Goal: Transaction & Acquisition: Purchase product/service

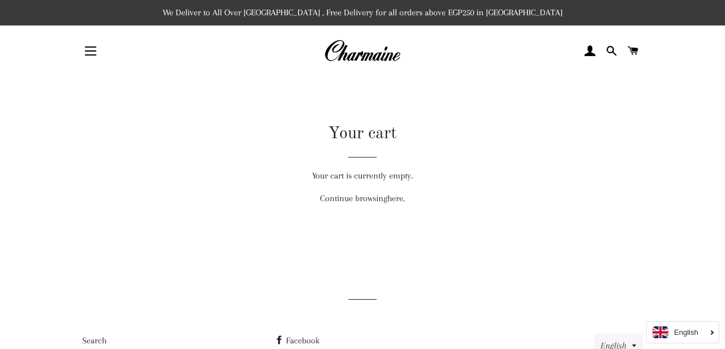
click at [384, 60] on img at bounding box center [362, 51] width 76 height 25
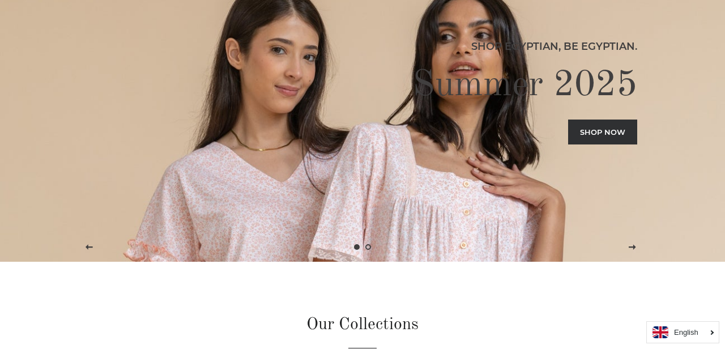
scroll to position [101, 0]
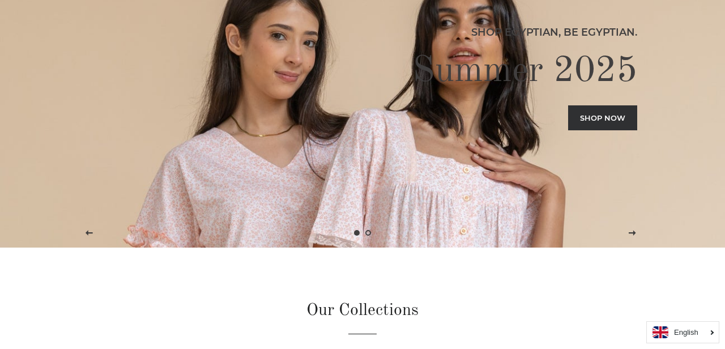
click at [604, 118] on link "Shop now" at bounding box center [602, 117] width 69 height 25
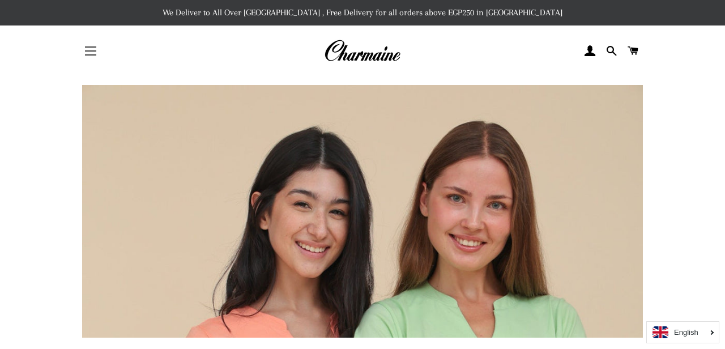
click at [87, 54] on button "Site navigation" at bounding box center [90, 51] width 28 height 28
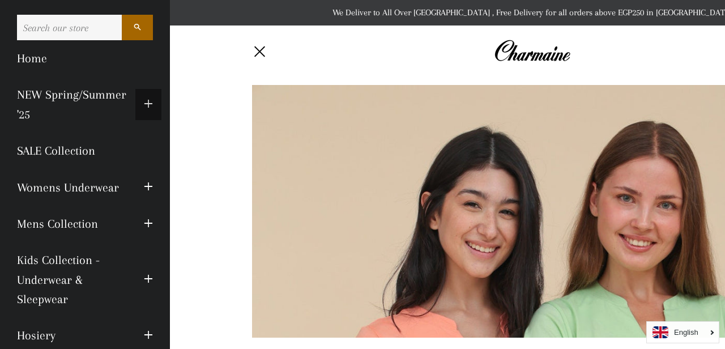
click at [147, 103] on span "button" at bounding box center [148, 104] width 9 height 14
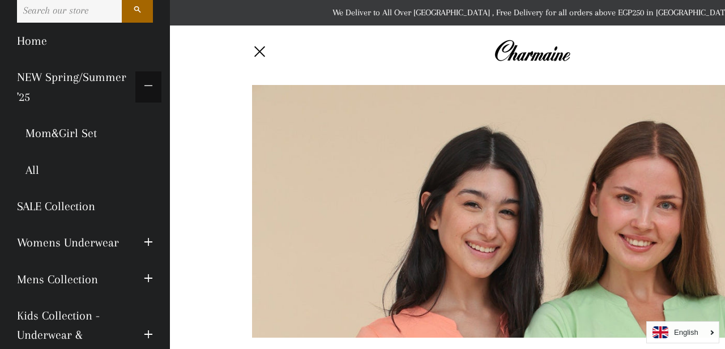
scroll to position [15, 0]
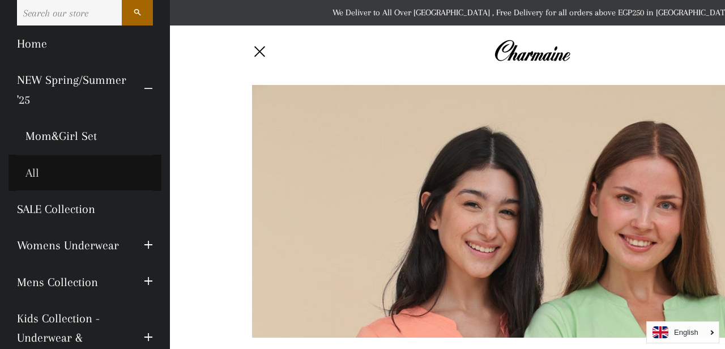
click at [32, 175] on link "All" at bounding box center [84, 173] width 153 height 36
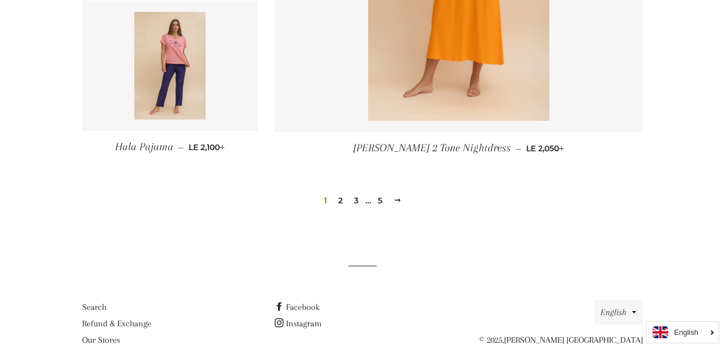
scroll to position [1667, 0]
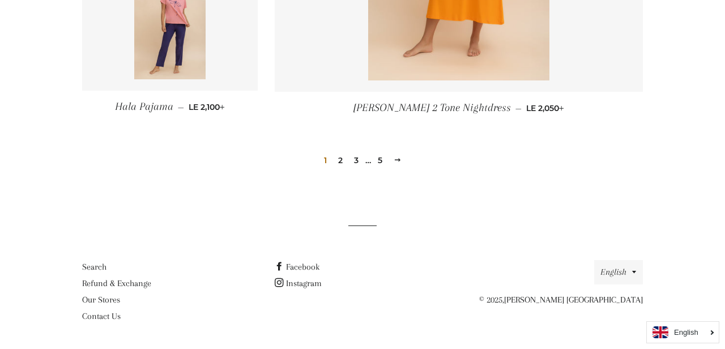
click at [338, 163] on link "2" at bounding box center [341, 160] width 14 height 17
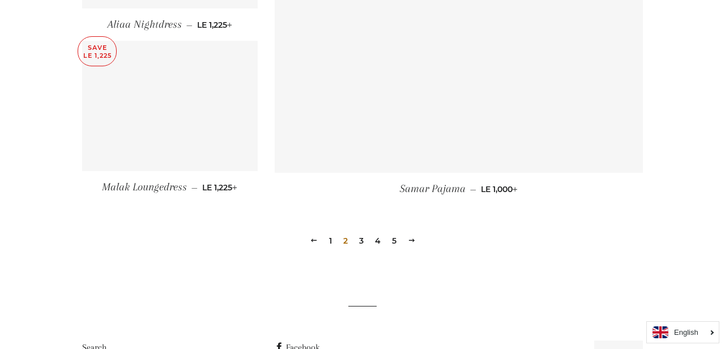
scroll to position [1621, 0]
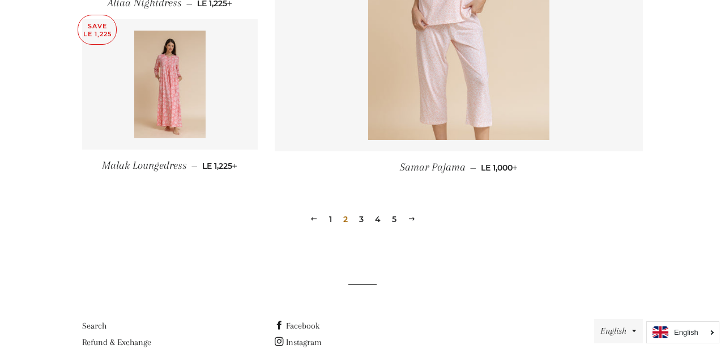
click at [362, 217] on link "3" at bounding box center [362, 219] width 14 height 17
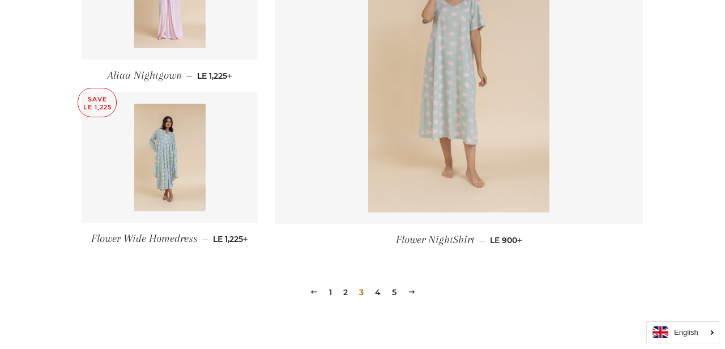
scroll to position [1537, 0]
click at [375, 289] on link "4" at bounding box center [377, 290] width 15 height 17
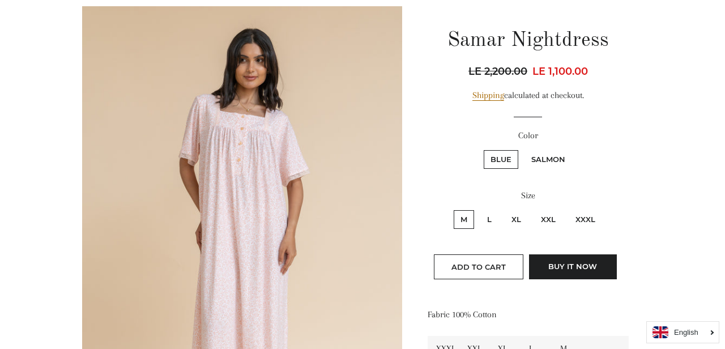
scroll to position [117, 0]
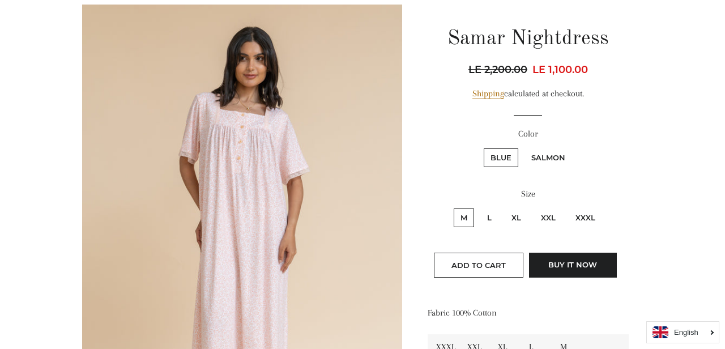
click at [263, 148] on img at bounding box center [242, 245] width 320 height 480
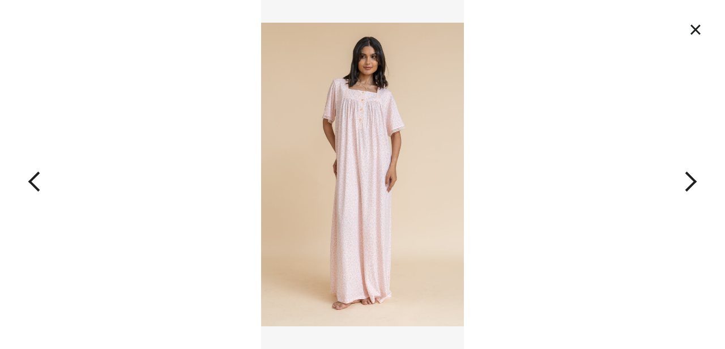
click at [350, 150] on img at bounding box center [362, 174] width 203 height 349
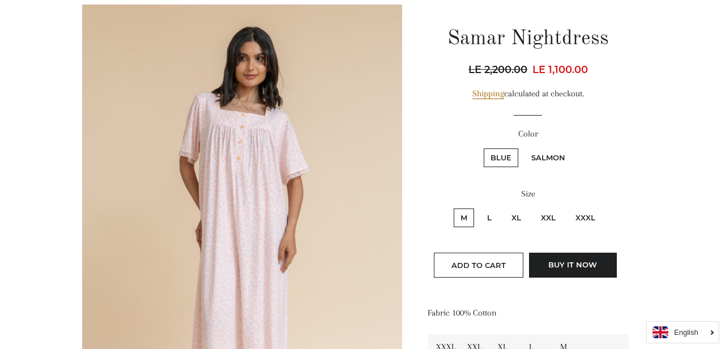
scroll to position [122, 0]
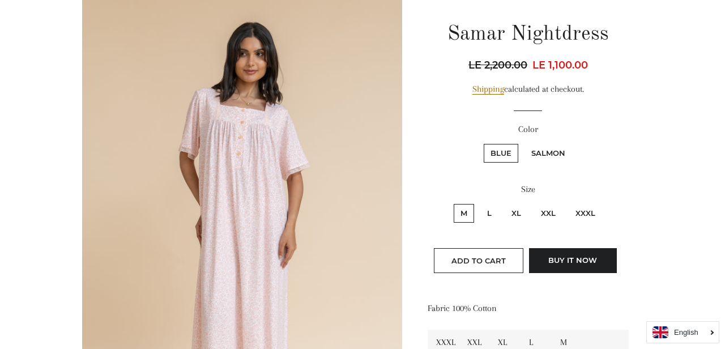
click at [350, 150] on img at bounding box center [242, 240] width 320 height 480
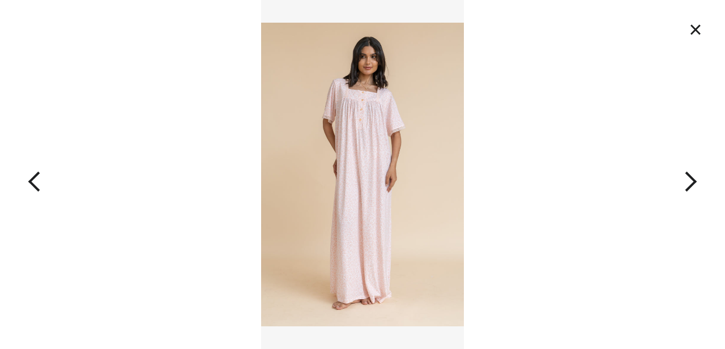
click at [691, 182] on button "button" at bounding box center [652, 174] width 145 height 349
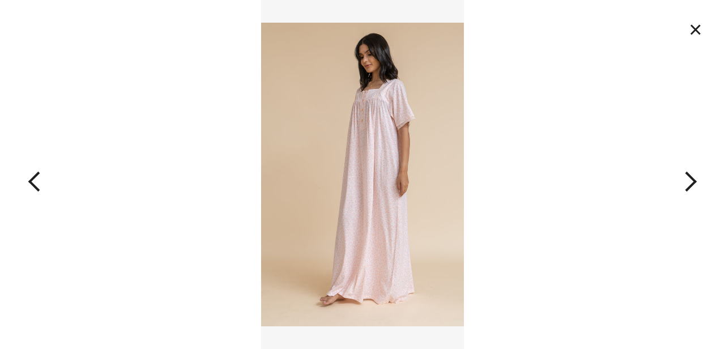
click at [691, 182] on button "button" at bounding box center [652, 174] width 145 height 349
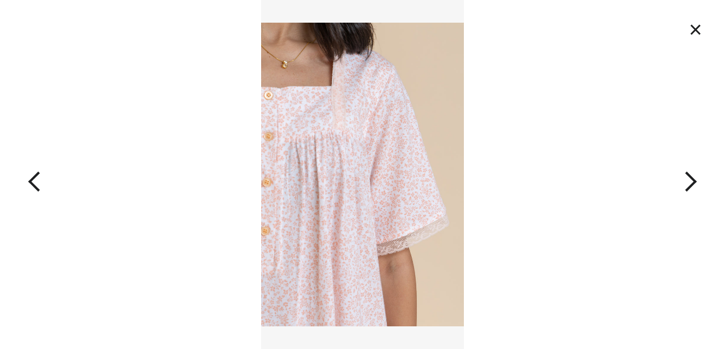
click at [692, 182] on button "button" at bounding box center [652, 174] width 145 height 349
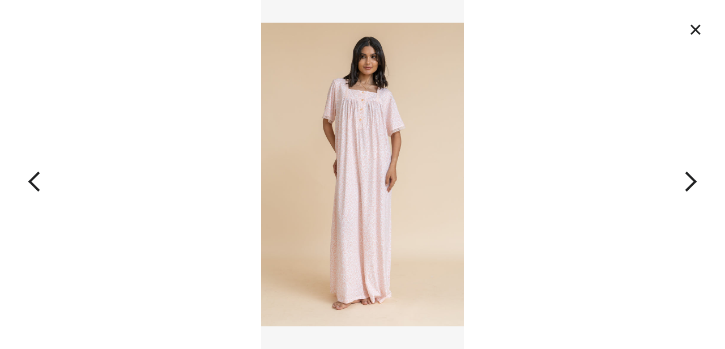
click at [692, 182] on button "button" at bounding box center [652, 174] width 145 height 349
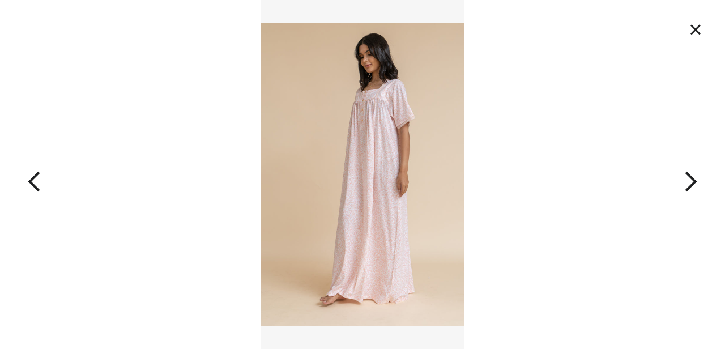
click at [692, 182] on button "button" at bounding box center [652, 174] width 145 height 349
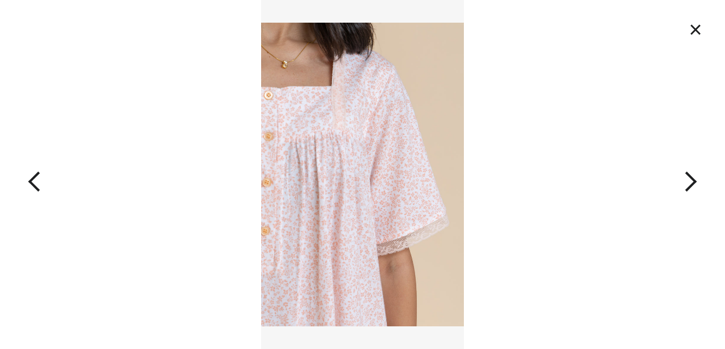
click at [698, 33] on button "×" at bounding box center [695, 29] width 25 height 25
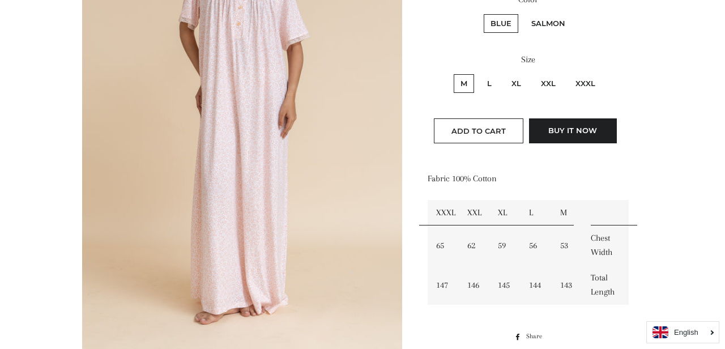
scroll to position [224, 0]
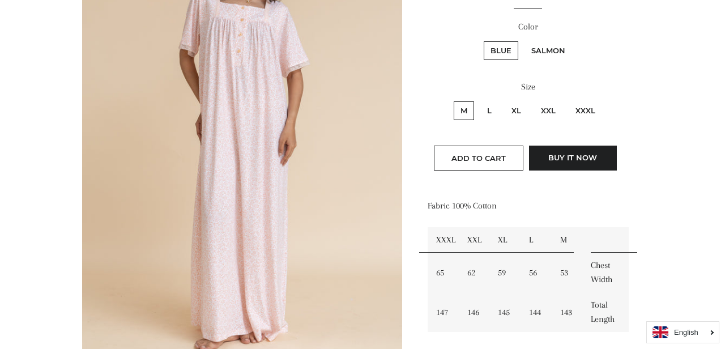
click at [587, 109] on label "XXXL" at bounding box center [585, 110] width 33 height 19
click at [567, 100] on input "XXXL" at bounding box center [567, 100] width 1 height 1
radio input "true"
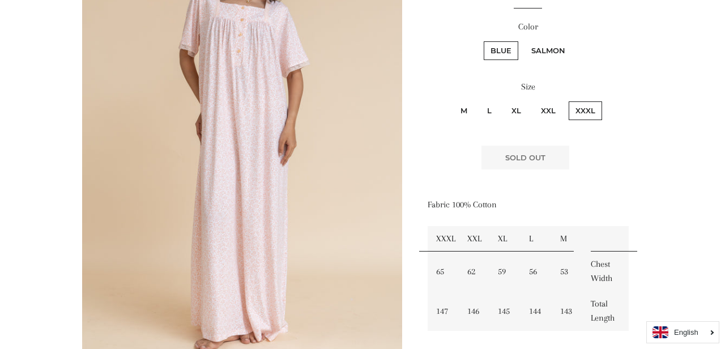
click at [556, 56] on label "Salmon" at bounding box center [548, 50] width 48 height 19
click at [523, 40] on input "Salmon" at bounding box center [523, 40] width 1 height 1
radio input "true"
click at [552, 104] on label "XXL" at bounding box center [548, 110] width 28 height 19
click at [533, 100] on input "XXL" at bounding box center [532, 100] width 1 height 1
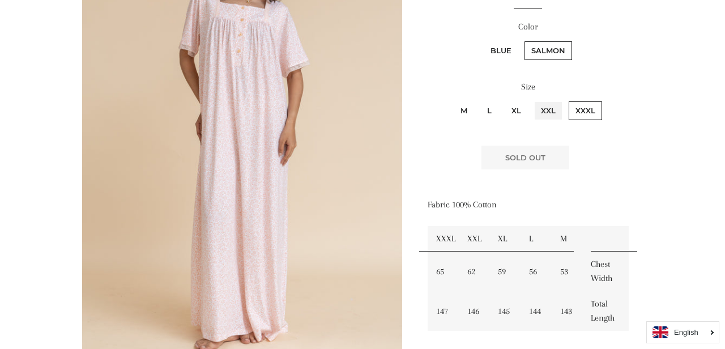
radio input "true"
click at [507, 51] on label "Blue" at bounding box center [501, 50] width 35 height 19
click at [483, 40] on input "Blue" at bounding box center [482, 40] width 1 height 1
radio input "true"
click at [513, 103] on label "XL" at bounding box center [516, 110] width 23 height 19
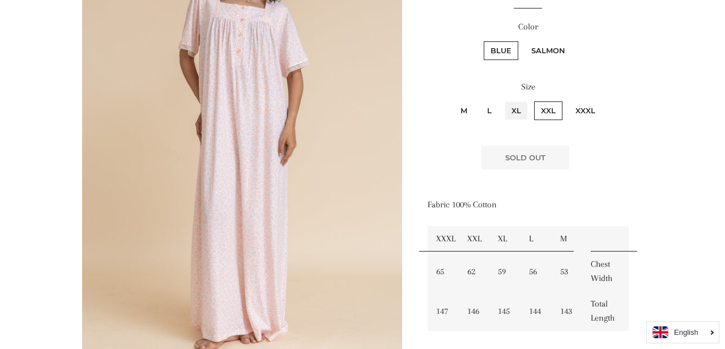
click at [503, 100] on input "XL" at bounding box center [503, 100] width 1 height 1
radio input "true"
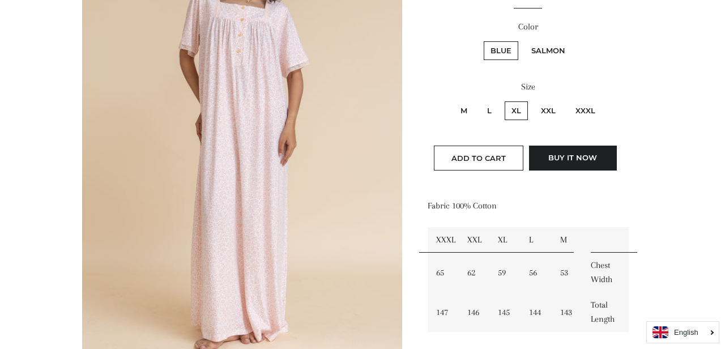
click at [486, 104] on label "L" at bounding box center [489, 110] width 18 height 19
click at [479, 100] on input "L" at bounding box center [479, 100] width 1 height 1
radio input "true"
click at [540, 54] on label "Salmon" at bounding box center [548, 50] width 48 height 19
click at [523, 40] on input "Salmon" at bounding box center [523, 40] width 1 height 1
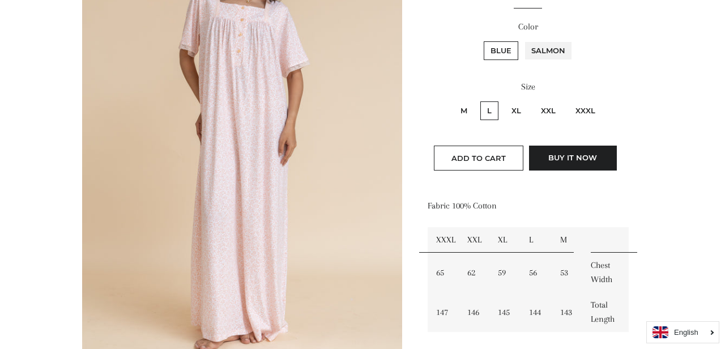
radio input "true"
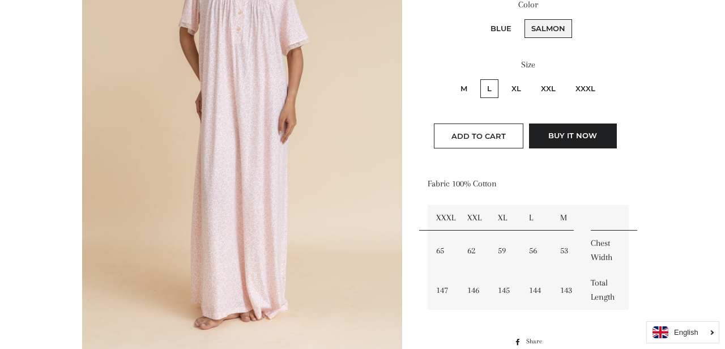
scroll to position [218, 0]
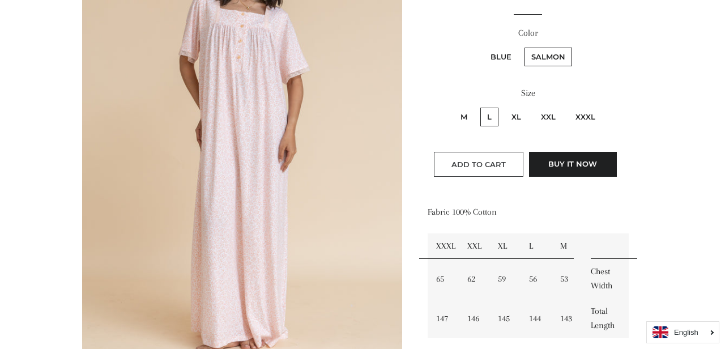
click at [464, 162] on span "Add to Cart" at bounding box center [478, 164] width 54 height 9
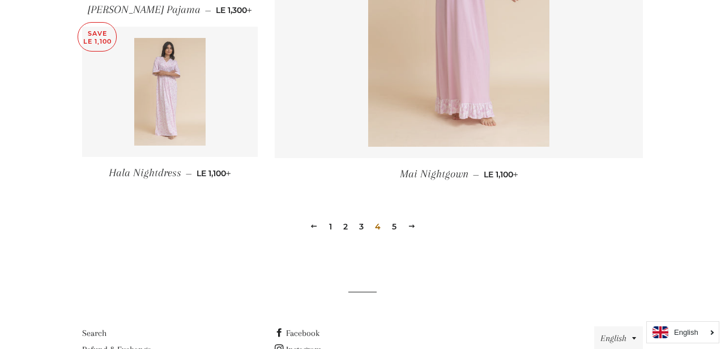
scroll to position [1666, 0]
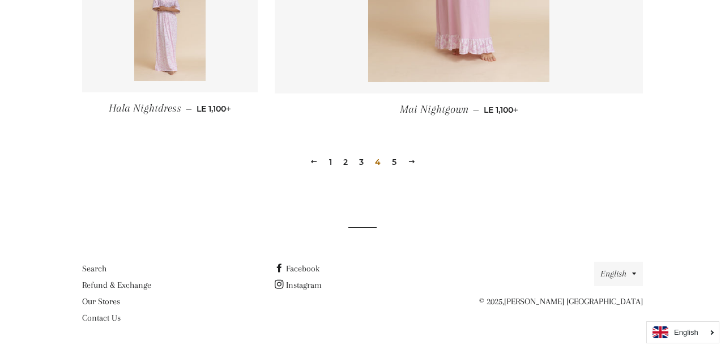
click at [394, 163] on link "5" at bounding box center [394, 161] width 14 height 17
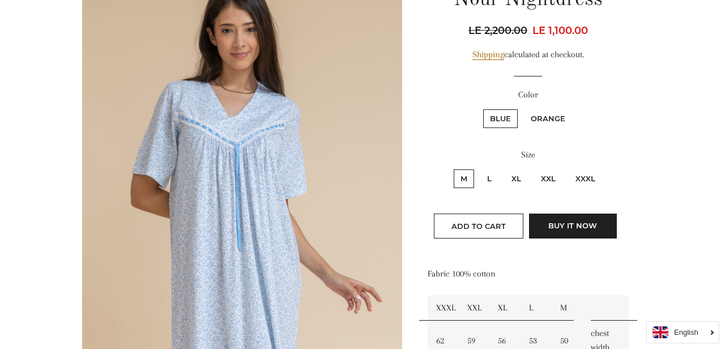
scroll to position [161, 0]
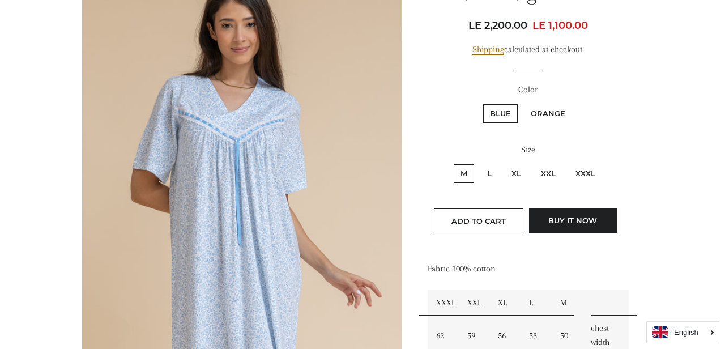
click at [587, 170] on label "XXXL" at bounding box center [585, 173] width 33 height 19
click at [567, 163] on input "XXXL" at bounding box center [567, 163] width 1 height 1
radio input "true"
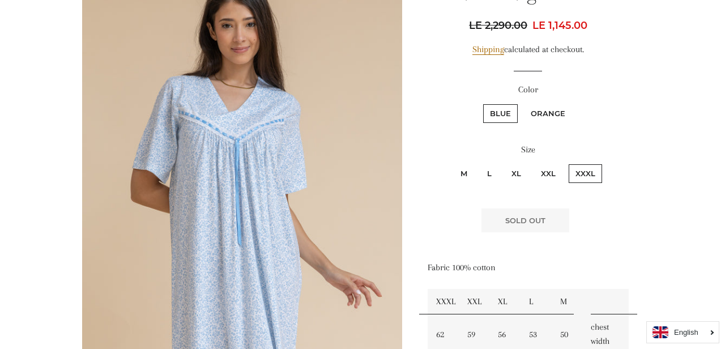
click at [542, 110] on label "Orange" at bounding box center [548, 113] width 48 height 19
click at [523, 103] on input "Orange" at bounding box center [522, 103] width 1 height 1
radio input "true"
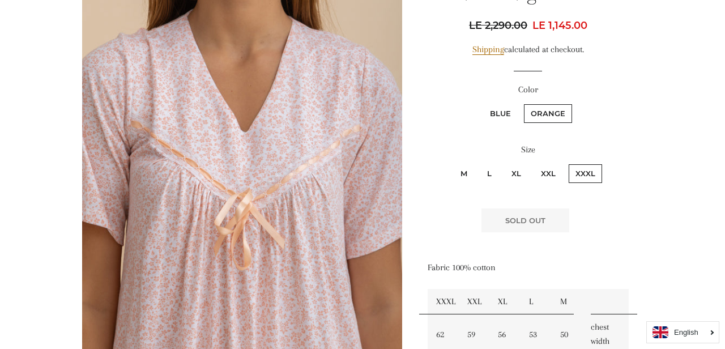
click at [513, 109] on label "Blue" at bounding box center [500, 113] width 35 height 19
click at [482, 103] on input "Blue" at bounding box center [481, 103] width 1 height 1
radio input "true"
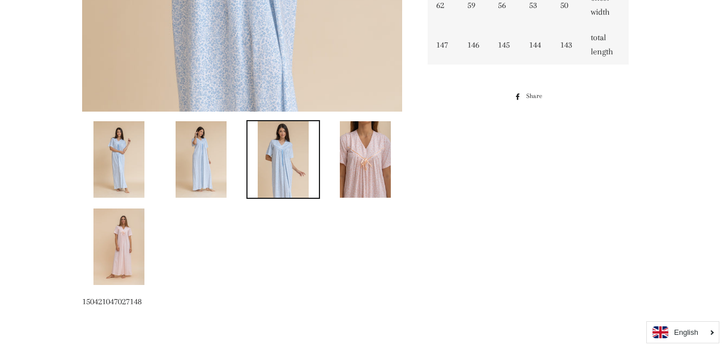
scroll to position [449, 0]
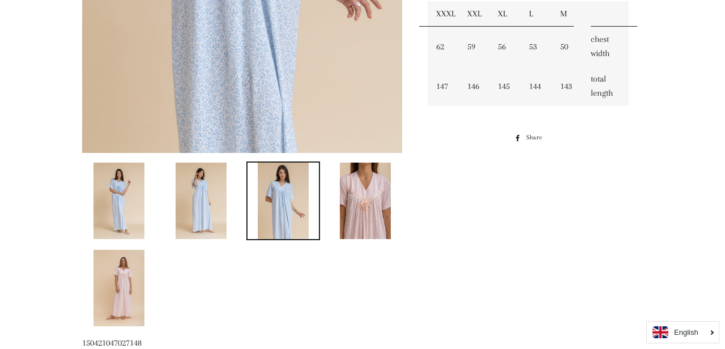
click at [380, 182] on img at bounding box center [365, 201] width 51 height 76
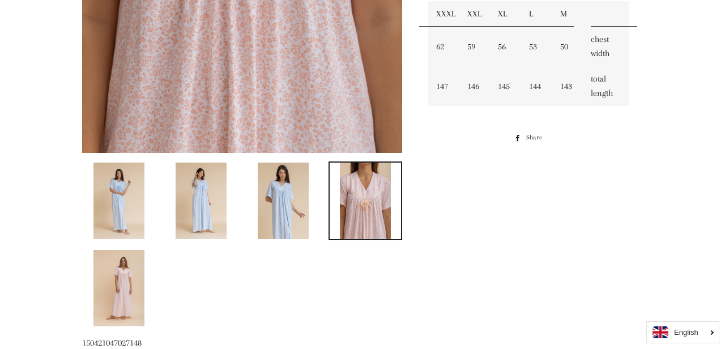
click at [380, 182] on img at bounding box center [365, 201] width 51 height 76
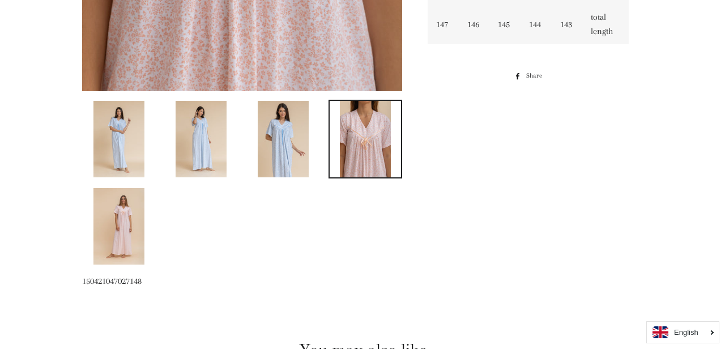
click at [284, 152] on img at bounding box center [283, 139] width 51 height 76
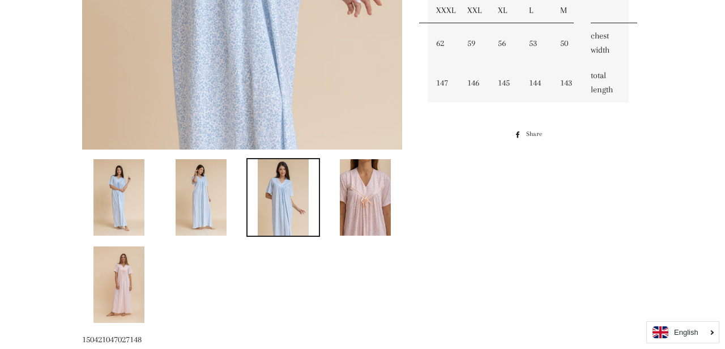
scroll to position [458, 0]
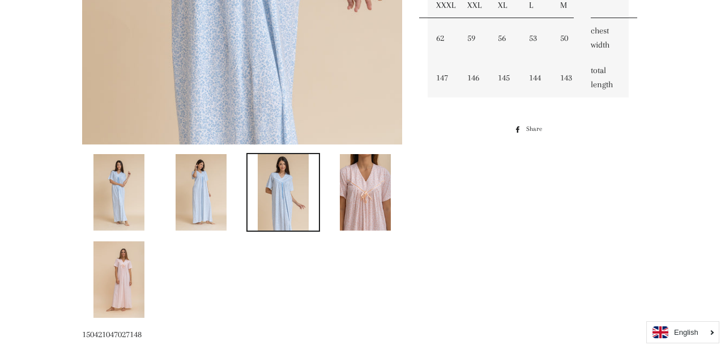
click at [121, 259] on img at bounding box center [118, 279] width 51 height 76
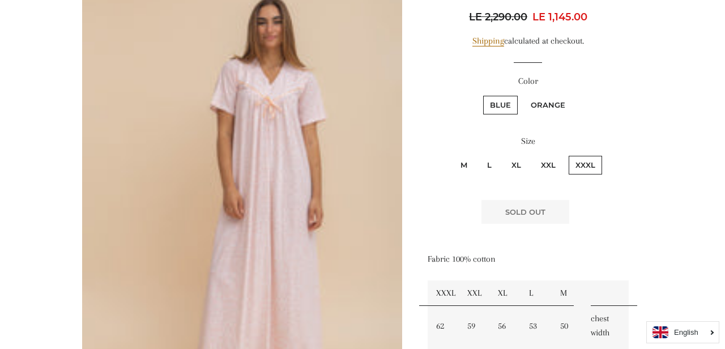
scroll to position [170, 0]
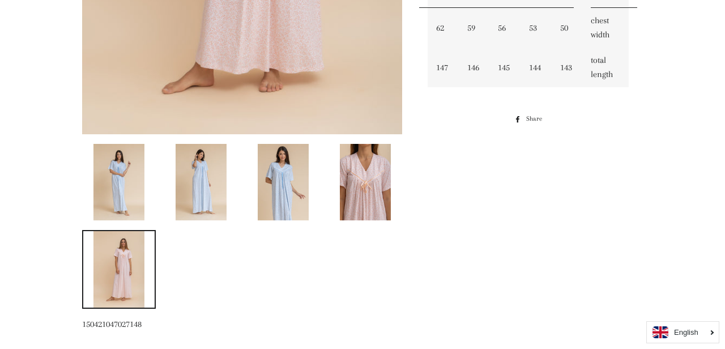
click at [142, 193] on img at bounding box center [118, 182] width 51 height 76
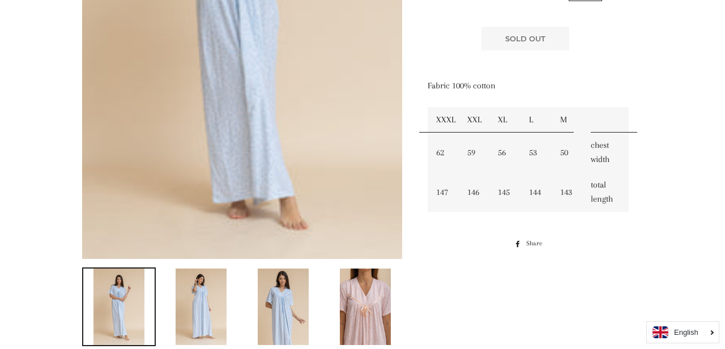
scroll to position [358, 0]
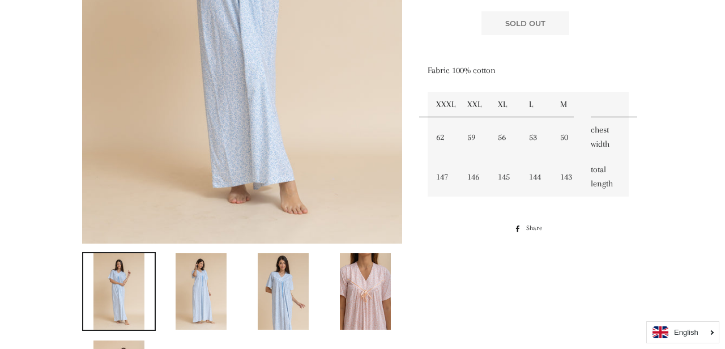
click at [343, 252] on link at bounding box center [365, 291] width 74 height 79
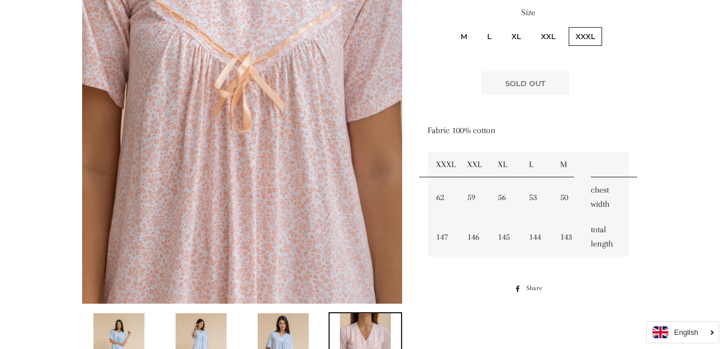
scroll to position [156, 0]
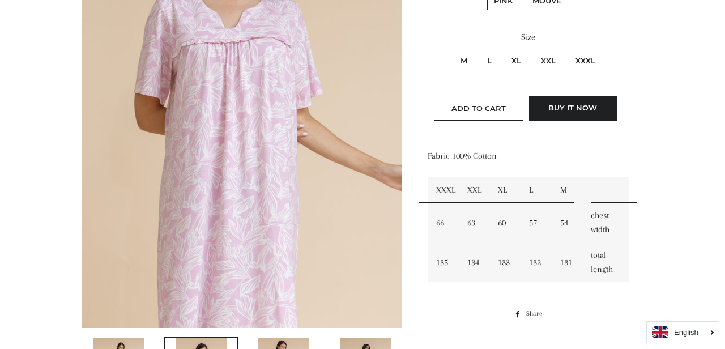
scroll to position [284, 0]
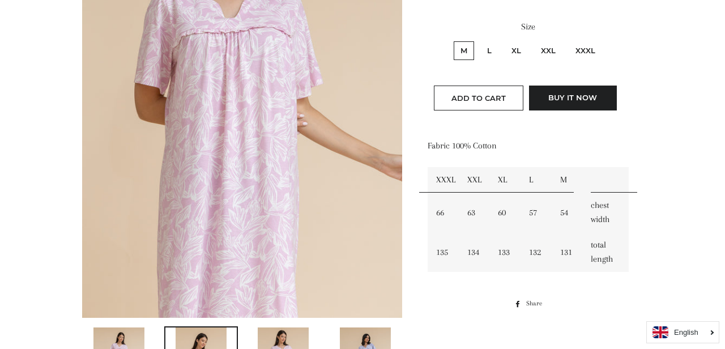
click at [589, 48] on label "XXXL" at bounding box center [585, 50] width 33 height 19
click at [567, 40] on input "XXXL" at bounding box center [567, 40] width 1 height 1
radio input "true"
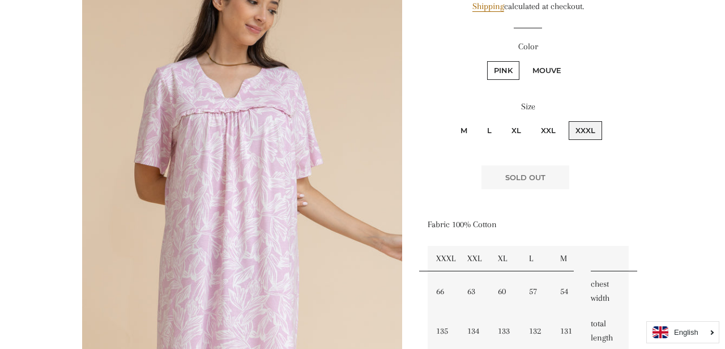
scroll to position [201, 0]
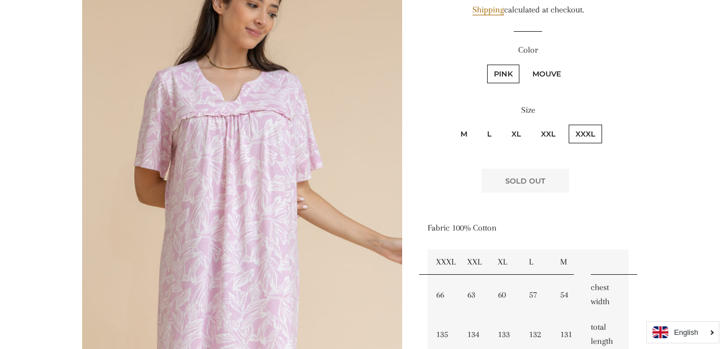
click at [553, 67] on label "Mouve" at bounding box center [547, 74] width 42 height 19
click at [524, 63] on input "Mouve" at bounding box center [524, 63] width 1 height 1
radio input "true"
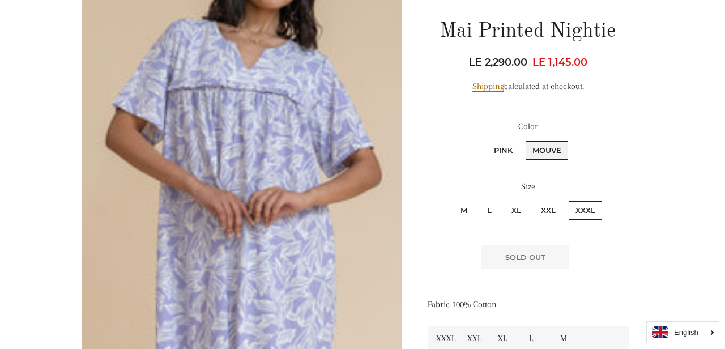
scroll to position [123, 0]
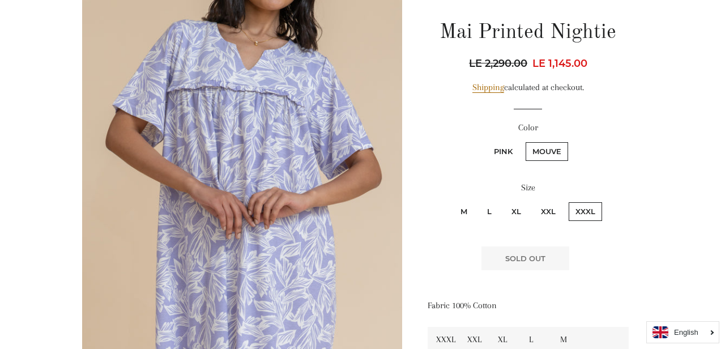
click at [500, 151] on label "Pink" at bounding box center [503, 151] width 32 height 19
click at [486, 141] on input "Pink" at bounding box center [485, 140] width 1 height 1
radio input "true"
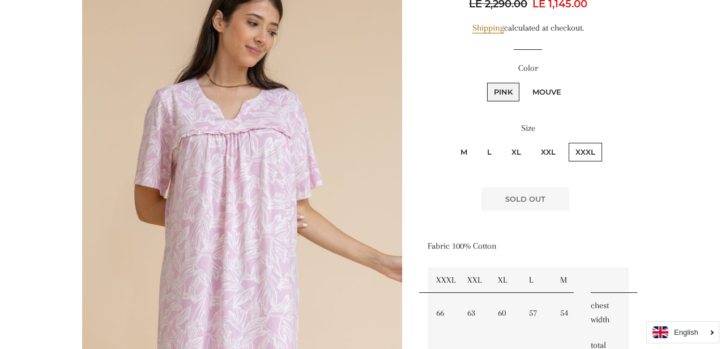
scroll to position [183, 0]
click at [493, 152] on label "L" at bounding box center [489, 151] width 18 height 19
click at [479, 141] on input "L" at bounding box center [479, 140] width 1 height 1
radio input "true"
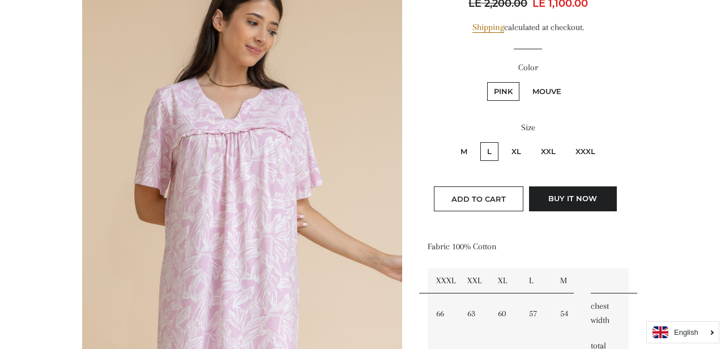
click at [511, 149] on label "XL" at bounding box center [516, 151] width 23 height 19
click at [503, 141] on input "XL" at bounding box center [503, 140] width 1 height 1
radio input "true"
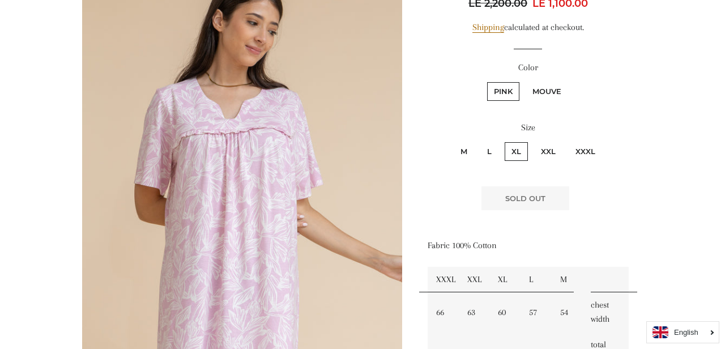
click at [543, 87] on label "Mouve" at bounding box center [547, 91] width 42 height 19
click at [524, 81] on input "Mouve" at bounding box center [524, 80] width 1 height 1
radio input "true"
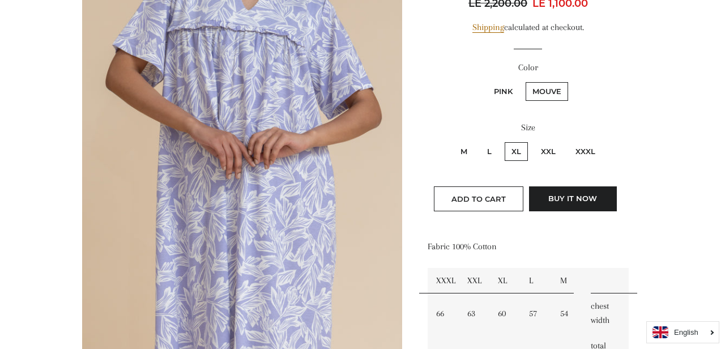
click at [486, 149] on label "L" at bounding box center [489, 151] width 18 height 19
click at [479, 141] on input "L" at bounding box center [479, 140] width 1 height 1
radio input "true"
click at [514, 92] on label "Pink" at bounding box center [503, 91] width 32 height 19
click at [486, 81] on input "Pink" at bounding box center [485, 80] width 1 height 1
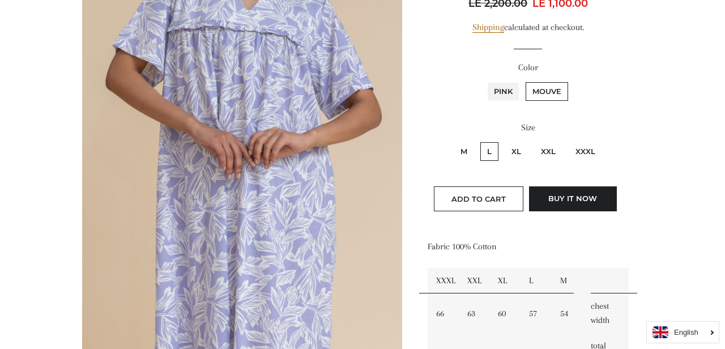
radio input "true"
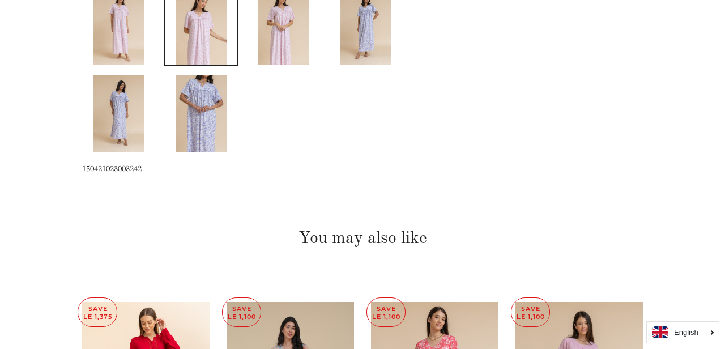
scroll to position [463, 0]
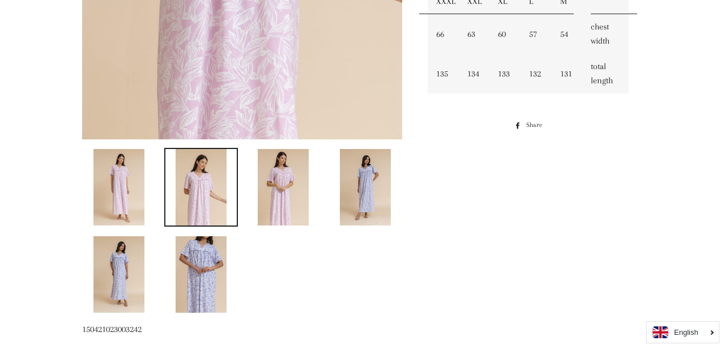
click at [372, 176] on img at bounding box center [365, 187] width 51 height 76
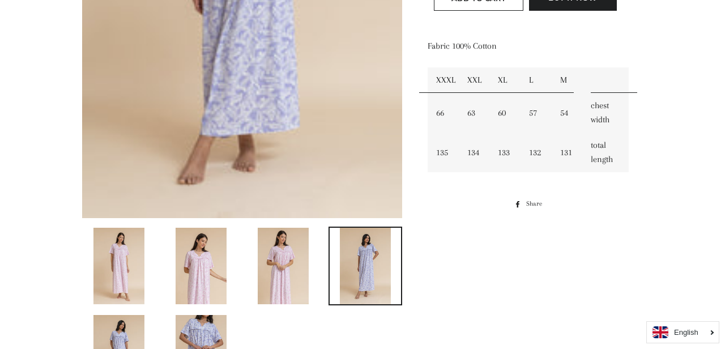
scroll to position [403, 0]
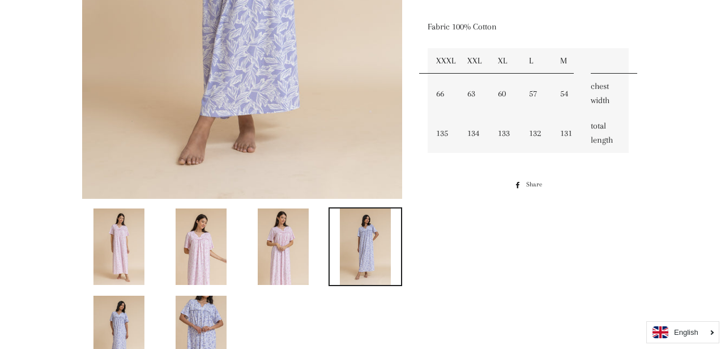
click at [134, 271] on img at bounding box center [118, 246] width 51 height 76
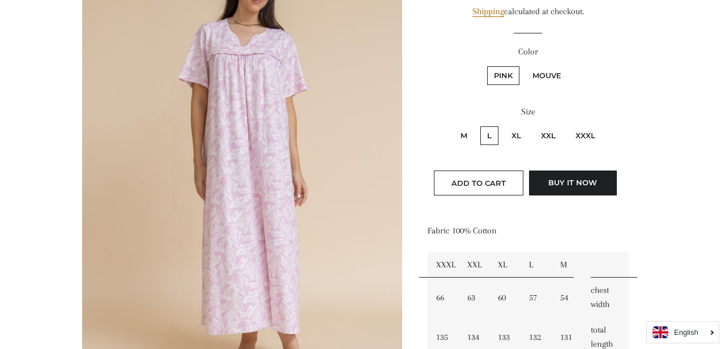
scroll to position [200, 0]
click at [526, 140] on label "XL" at bounding box center [516, 134] width 23 height 19
click at [503, 124] on input "XL" at bounding box center [503, 123] width 1 height 1
radio input "true"
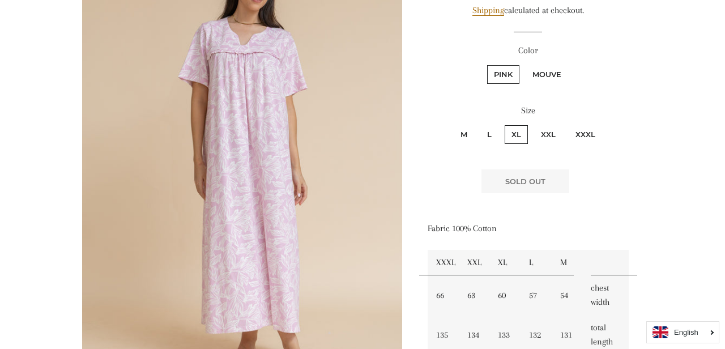
click at [544, 72] on label "Mouve" at bounding box center [547, 74] width 42 height 19
click at [524, 64] on input "Mouve" at bounding box center [524, 63] width 1 height 1
radio input "true"
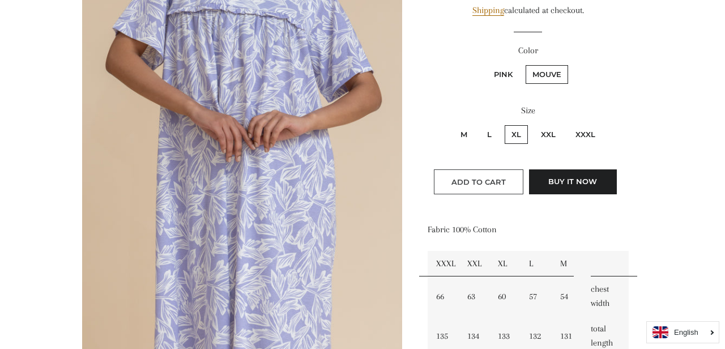
click at [501, 181] on span "Add to Cart" at bounding box center [478, 181] width 54 height 9
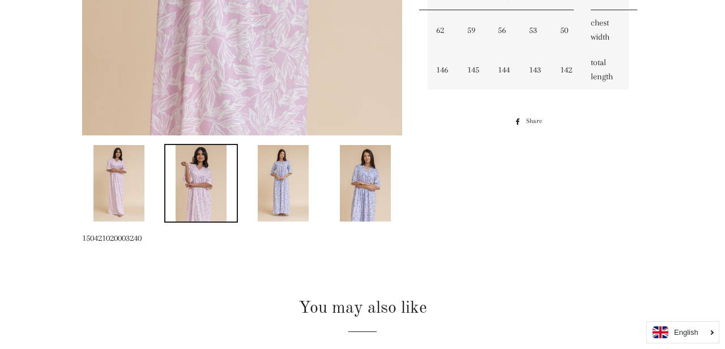
scroll to position [472, 0]
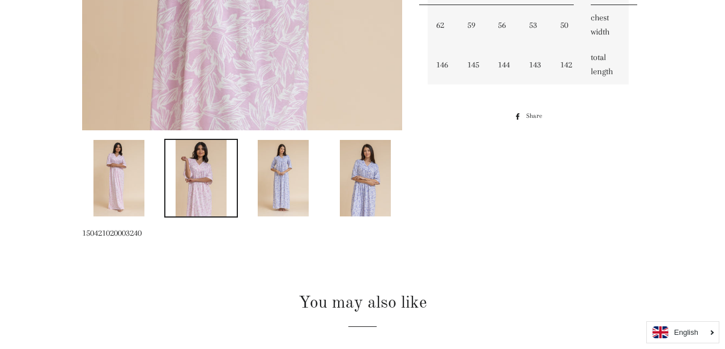
click at [285, 178] on img at bounding box center [283, 178] width 51 height 76
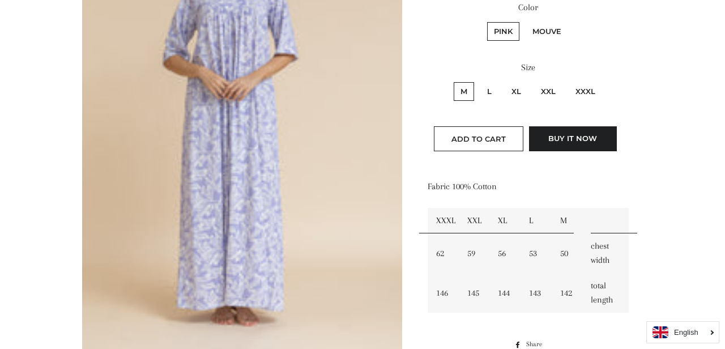
scroll to position [206, 0]
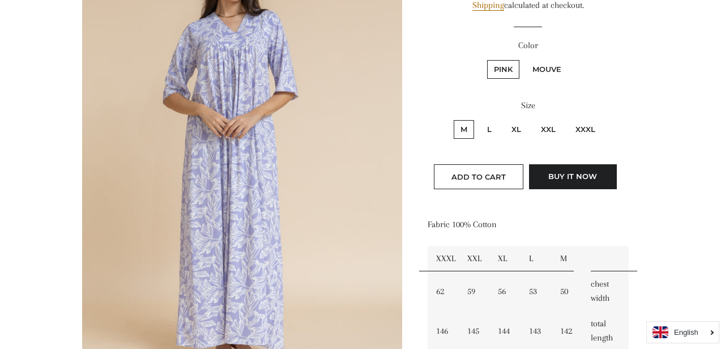
click at [580, 130] on label "XXXL" at bounding box center [585, 129] width 33 height 19
click at [567, 119] on input "XXXL" at bounding box center [567, 118] width 1 height 1
radio input "true"
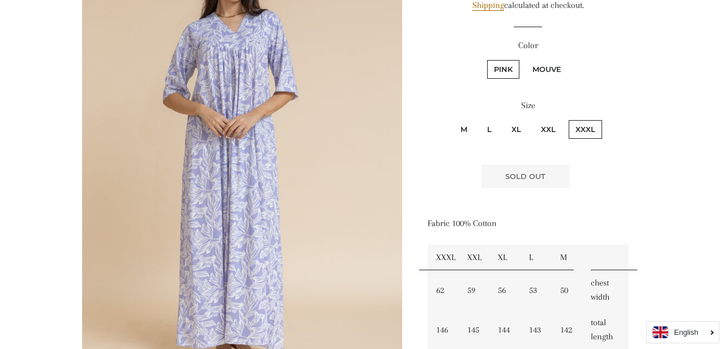
click at [538, 68] on label "Mouve" at bounding box center [547, 69] width 42 height 19
click at [524, 59] on input "Mouve" at bounding box center [524, 58] width 1 height 1
radio input "true"
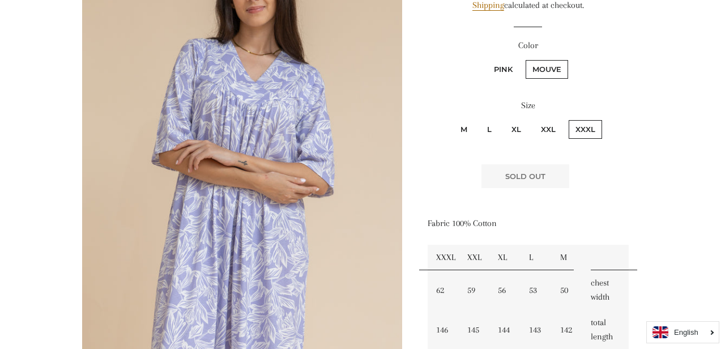
click at [515, 131] on label "XL" at bounding box center [516, 129] width 23 height 19
click at [503, 119] on input "XL" at bounding box center [503, 118] width 1 height 1
radio input "true"
click at [492, 130] on label "L" at bounding box center [489, 129] width 18 height 19
click at [479, 119] on input "L" at bounding box center [479, 118] width 1 height 1
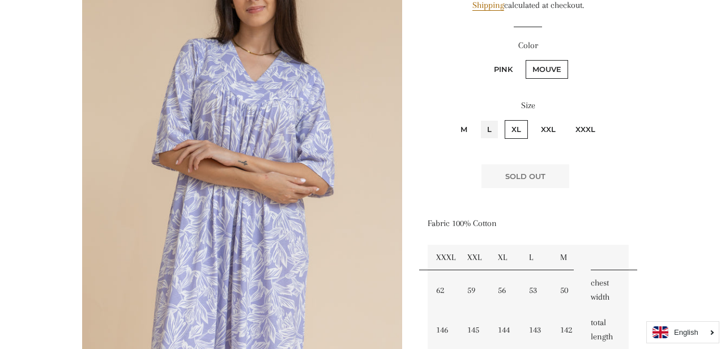
radio input "true"
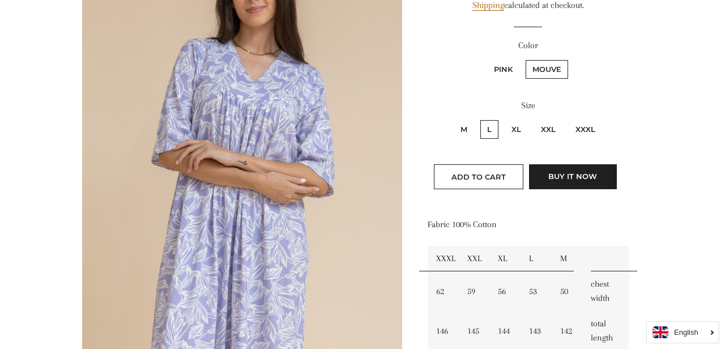
click at [503, 74] on label "Pink" at bounding box center [503, 69] width 32 height 19
click at [486, 59] on input "Pink" at bounding box center [485, 58] width 1 height 1
radio input "true"
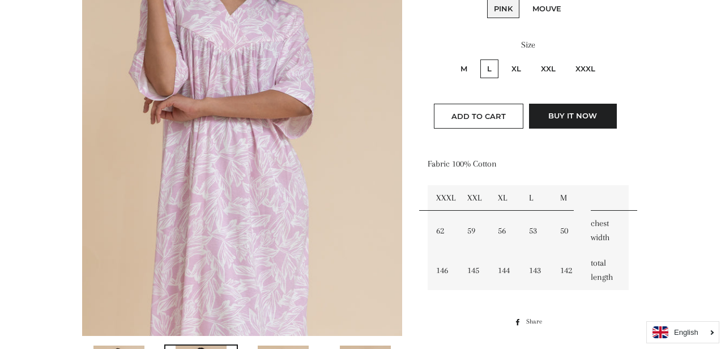
scroll to position [263, 0]
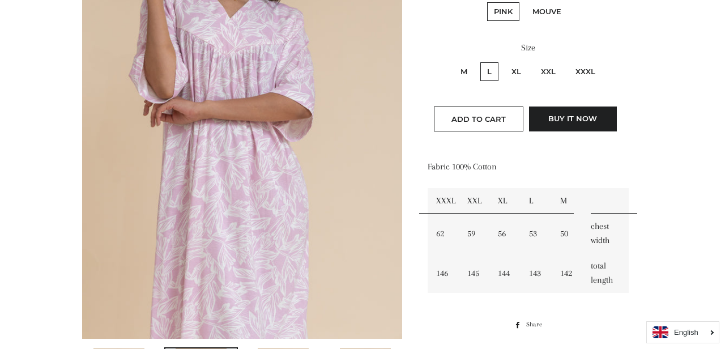
click at [511, 71] on label "XL" at bounding box center [516, 71] width 23 height 19
click at [503, 61] on input "XL" at bounding box center [503, 61] width 1 height 1
radio input "true"
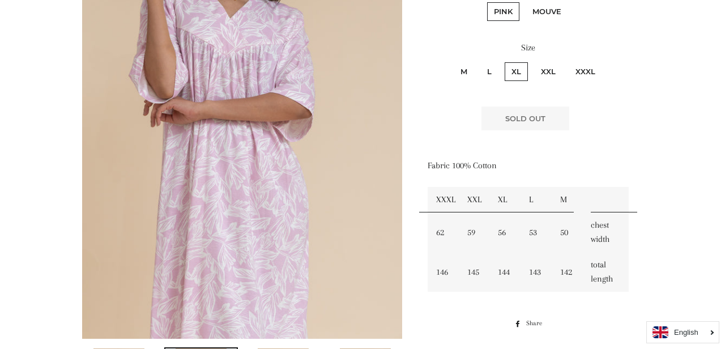
click at [542, 13] on label "Mouve" at bounding box center [547, 11] width 42 height 19
click at [524, 1] on input "Mouve" at bounding box center [524, 1] width 1 height 1
radio input "true"
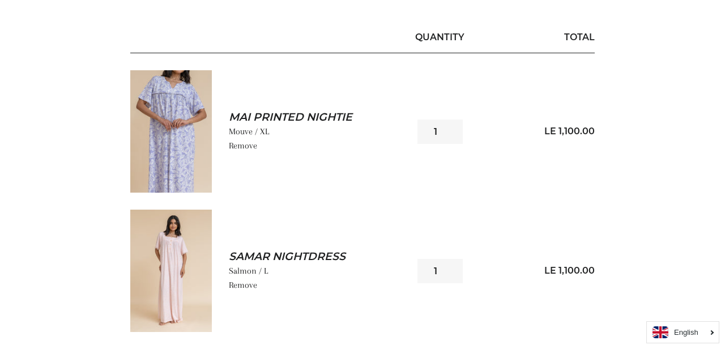
scroll to position [168, 0]
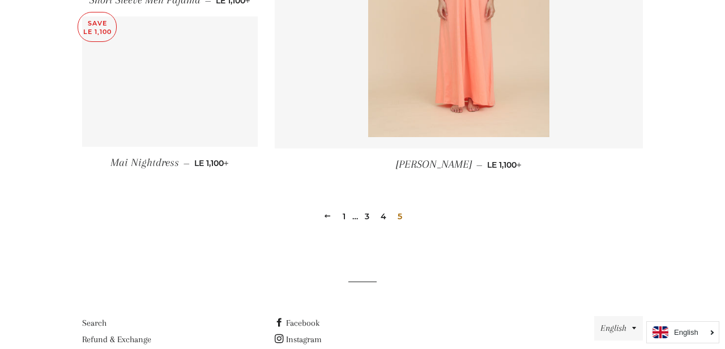
scroll to position [954, 0]
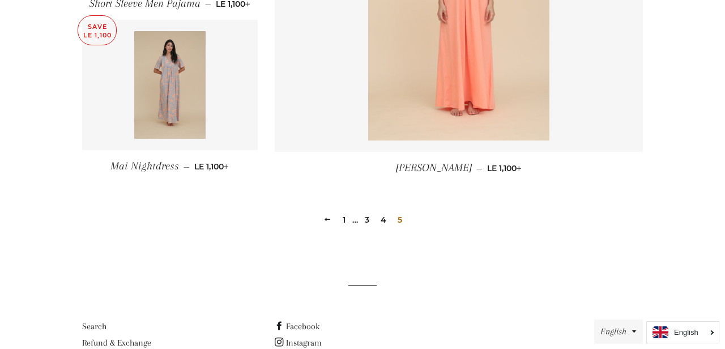
click at [343, 221] on link "1" at bounding box center [344, 219] width 12 height 17
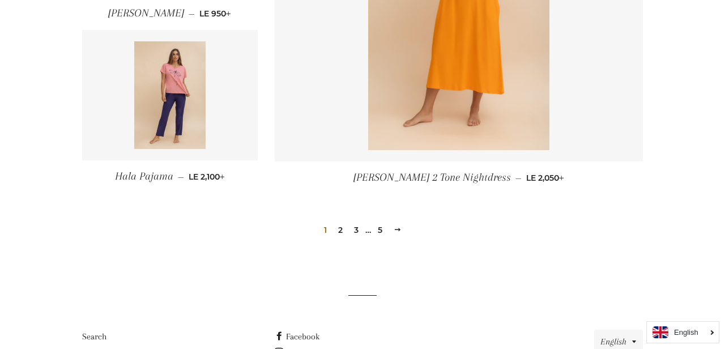
scroll to position [1610, 0]
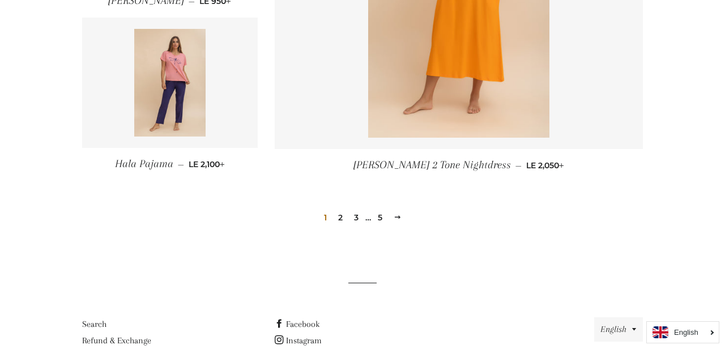
click at [338, 217] on link "2" at bounding box center [341, 217] width 14 height 17
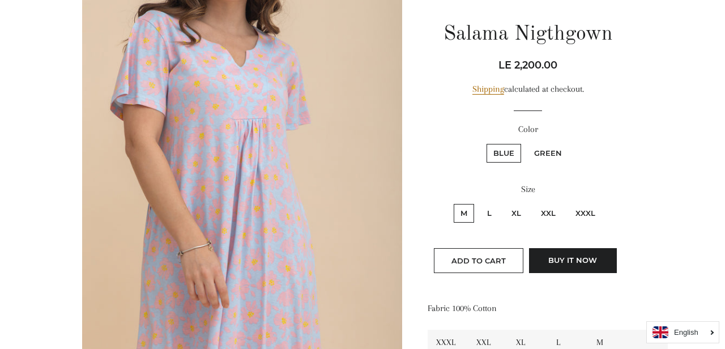
scroll to position [123, 0]
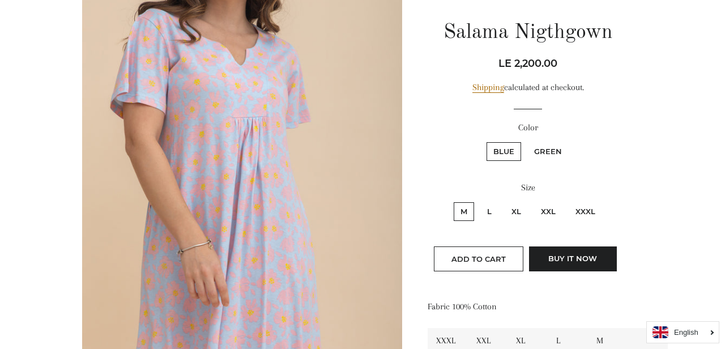
click at [551, 159] on label "Green" at bounding box center [547, 151] width 41 height 19
click at [526, 141] on input "Green" at bounding box center [526, 140] width 1 height 1
radio input "true"
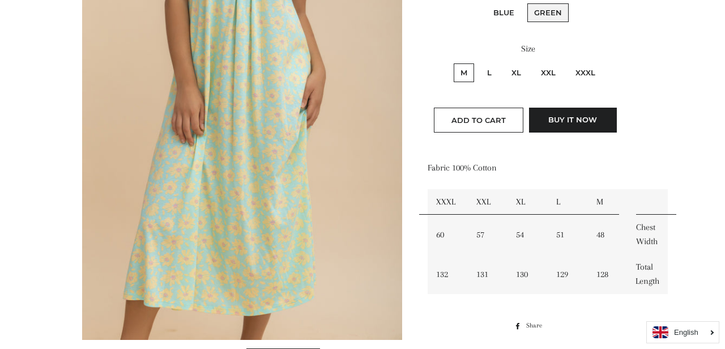
scroll to position [234, 0]
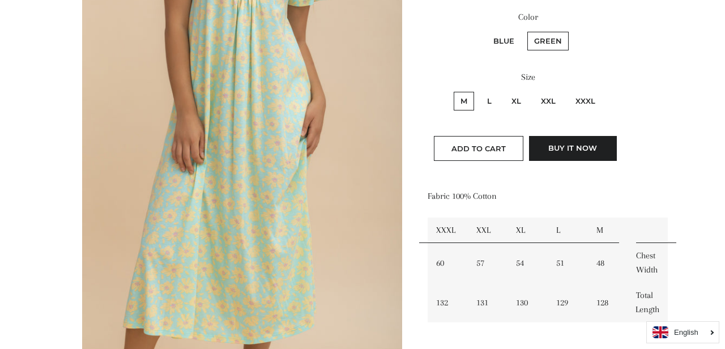
click at [505, 47] on label "Blue" at bounding box center [503, 41] width 35 height 19
click at [485, 31] on input "Blue" at bounding box center [485, 30] width 1 height 1
radio input "true"
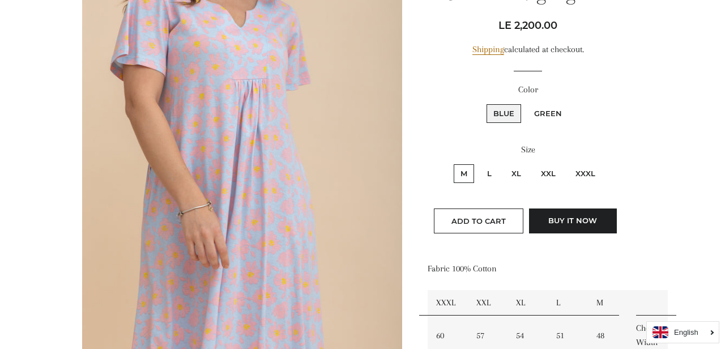
scroll to position [163, 0]
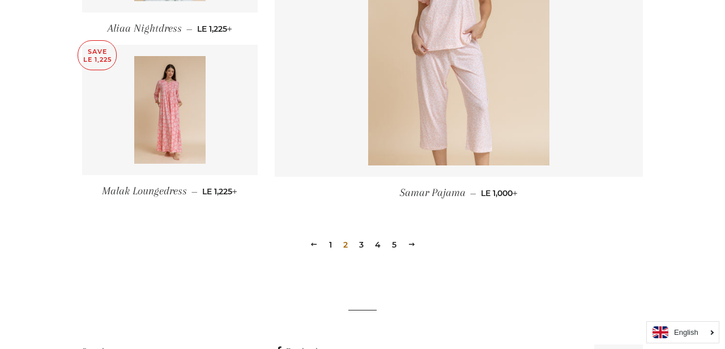
scroll to position [1598, 0]
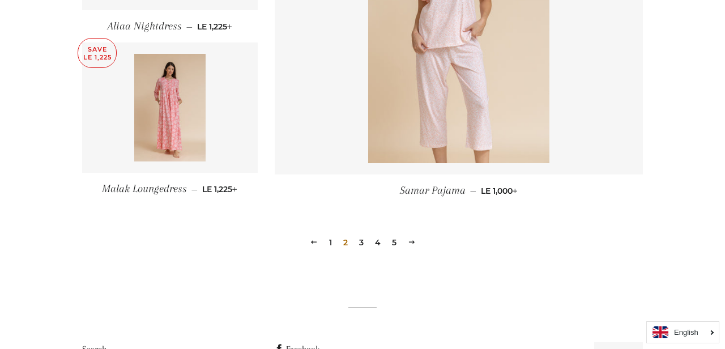
click at [359, 243] on link "3" at bounding box center [362, 242] width 14 height 17
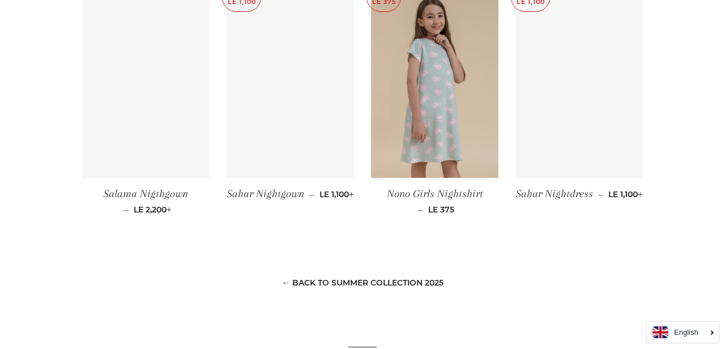
scroll to position [885, 0]
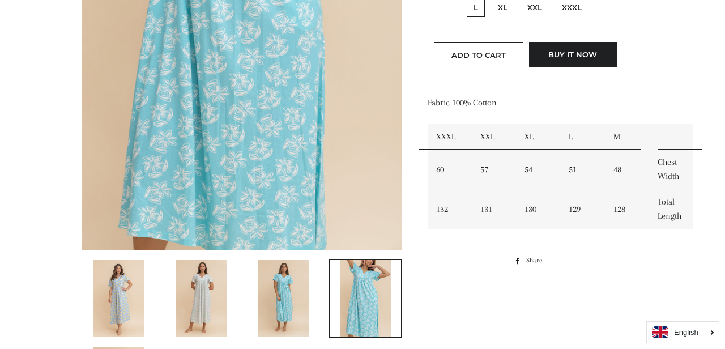
click at [305, 291] on img at bounding box center [283, 298] width 51 height 76
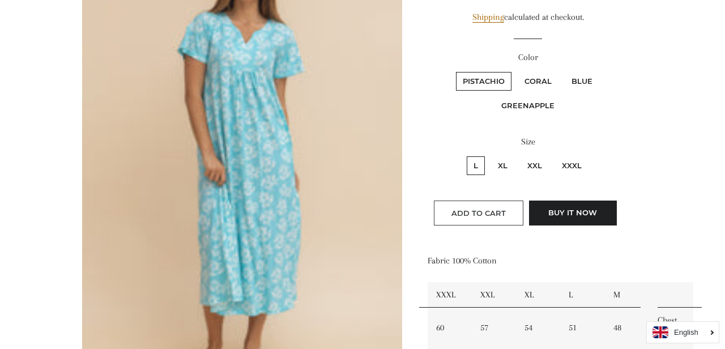
scroll to position [195, 0]
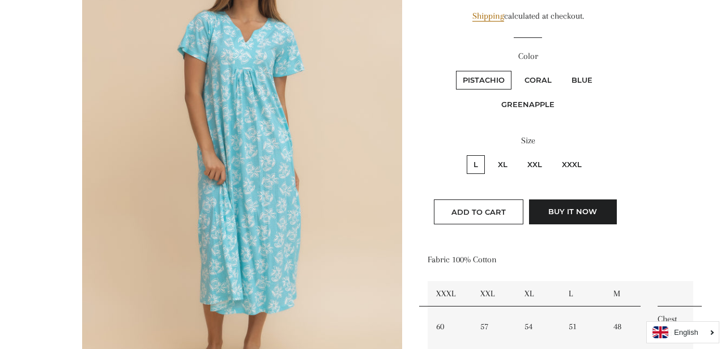
click at [502, 166] on label "XL" at bounding box center [502, 164] width 23 height 19
click at [490, 154] on input "XL" at bounding box center [489, 153] width 1 height 1
radio input "true"
click at [540, 82] on label "Coral" at bounding box center [538, 80] width 41 height 19
click at [517, 70] on input "Coral" at bounding box center [516, 69] width 1 height 1
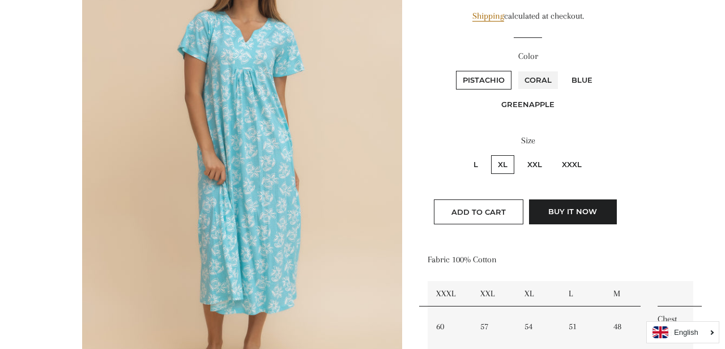
radio input "true"
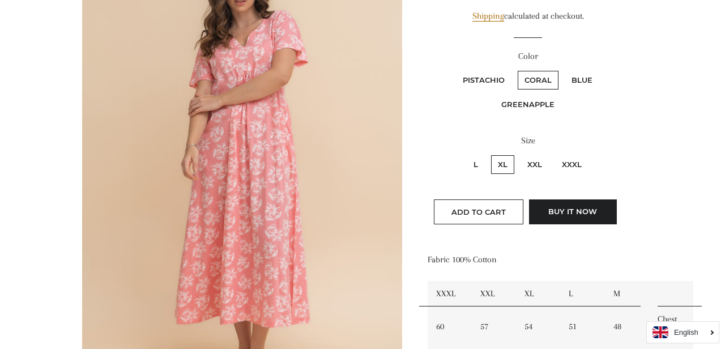
click at [569, 74] on label "Blue" at bounding box center [582, 80] width 35 height 19
click at [564, 70] on input "Blue" at bounding box center [563, 69] width 1 height 1
radio input "true"
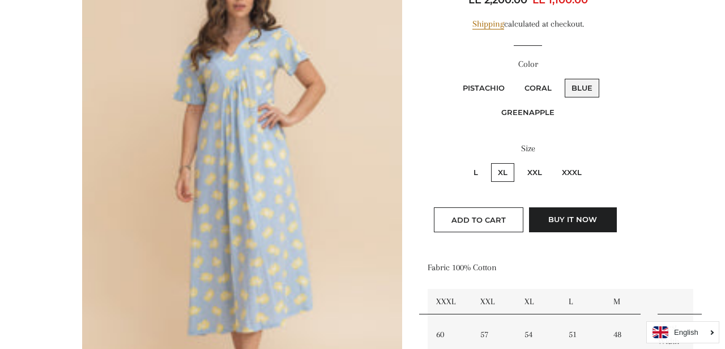
scroll to position [195, 0]
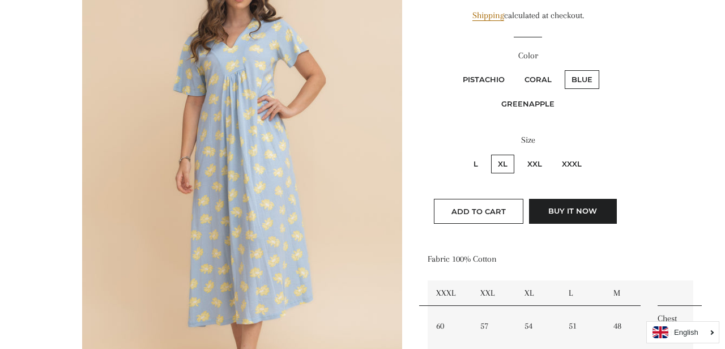
click at [530, 104] on label "Greenapple" at bounding box center [527, 104] width 67 height 19
click at [601, 69] on input "Greenapple" at bounding box center [601, 69] width 1 height 1
radio input "true"
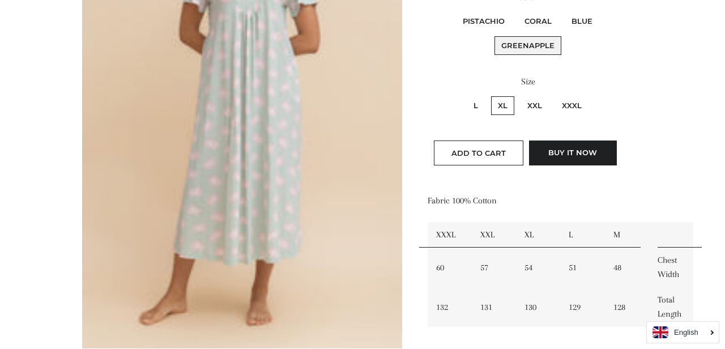
scroll to position [254, 0]
click at [489, 150] on span "Add to Cart" at bounding box center [478, 152] width 54 height 9
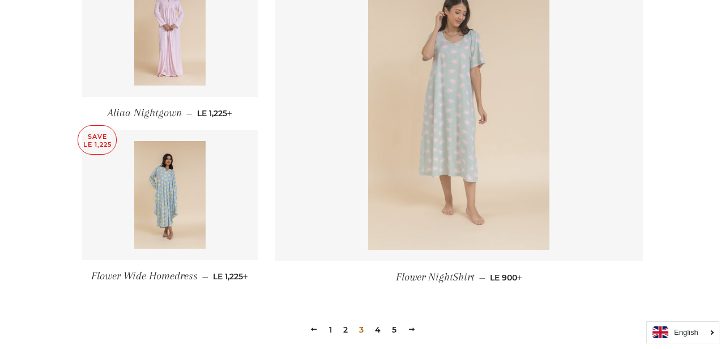
scroll to position [1495, 0]
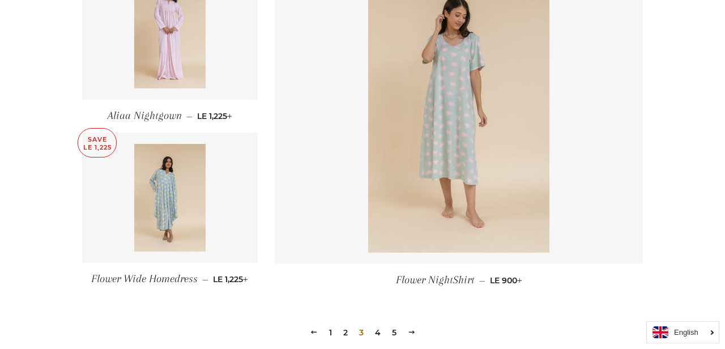
click at [378, 328] on link "4" at bounding box center [377, 332] width 15 height 17
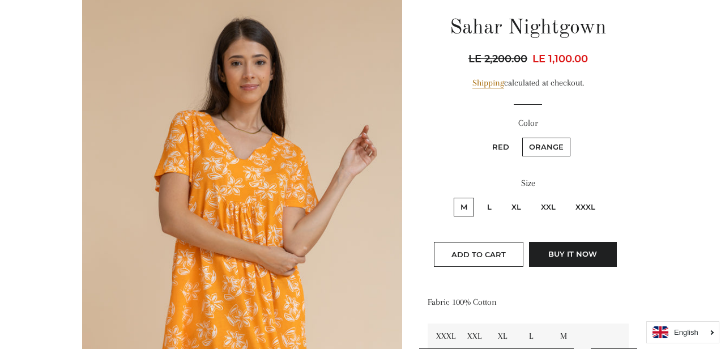
scroll to position [134, 0]
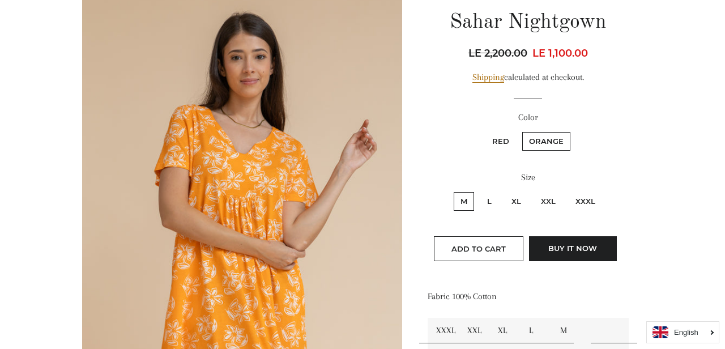
click at [500, 143] on label "Red" at bounding box center [500, 141] width 31 height 19
click at [484, 131] on input "Red" at bounding box center [484, 130] width 1 height 1
radio input "true"
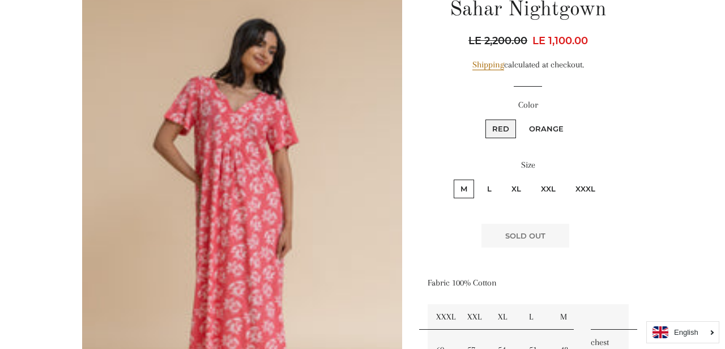
scroll to position [185, 0]
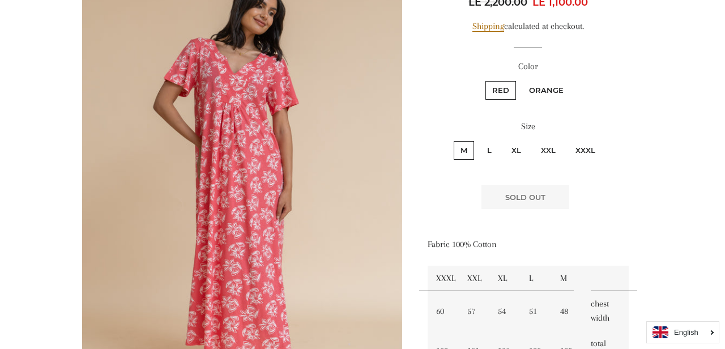
click at [516, 148] on label "XL" at bounding box center [516, 150] width 23 height 19
click at [503, 140] on input "XL" at bounding box center [503, 139] width 1 height 1
radio input "true"
click at [537, 89] on label "Orange" at bounding box center [546, 90] width 48 height 19
click at [521, 80] on input "Orange" at bounding box center [520, 79] width 1 height 1
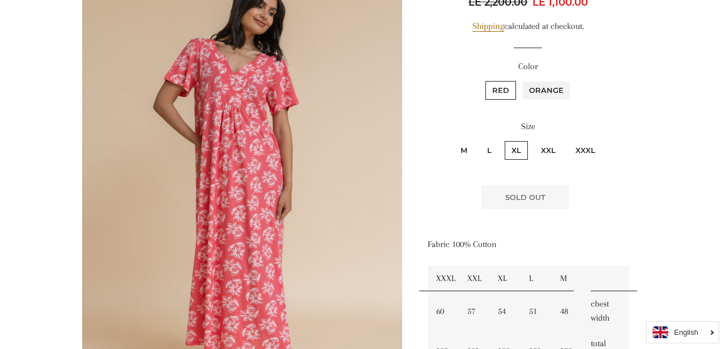
radio input "true"
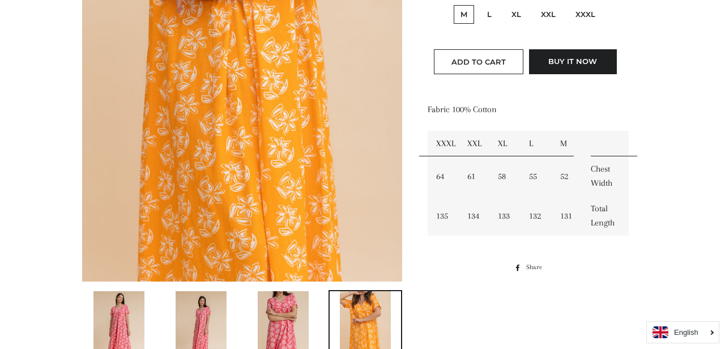
scroll to position [375, 0]
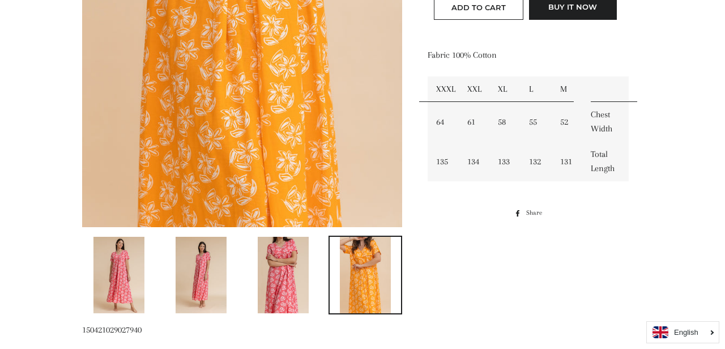
click at [306, 252] on img at bounding box center [283, 275] width 51 height 76
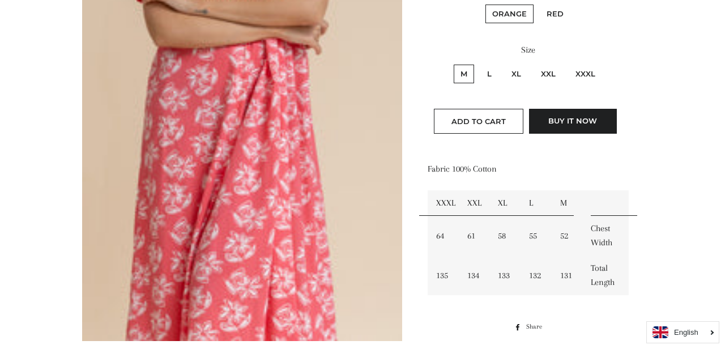
scroll to position [168, 0]
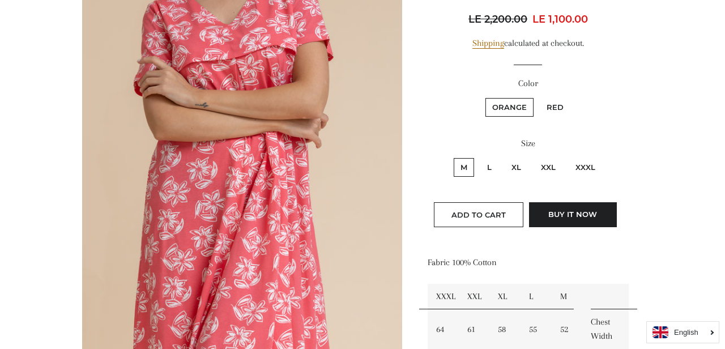
click at [580, 161] on label "XXXL" at bounding box center [585, 167] width 33 height 19
click at [567, 157] on input "XXXL" at bounding box center [567, 156] width 1 height 1
radio input "true"
click at [552, 108] on label "Red" at bounding box center [555, 107] width 31 height 19
click at [539, 97] on input "Red" at bounding box center [538, 96] width 1 height 1
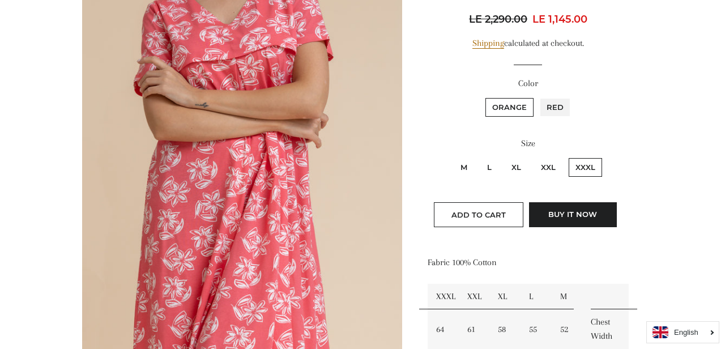
radio input "true"
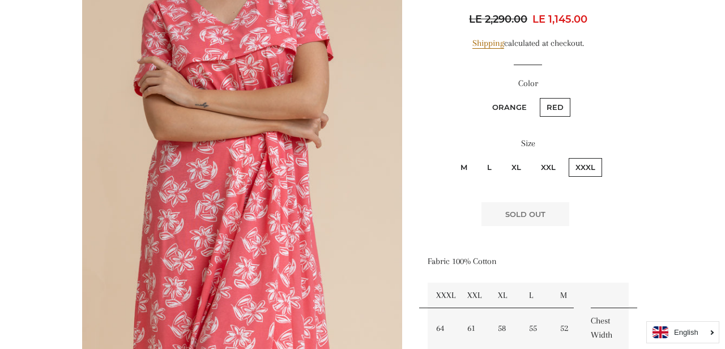
click at [504, 98] on label "Orange" at bounding box center [509, 107] width 48 height 19
click at [484, 97] on input "Orange" at bounding box center [484, 96] width 1 height 1
radio input "true"
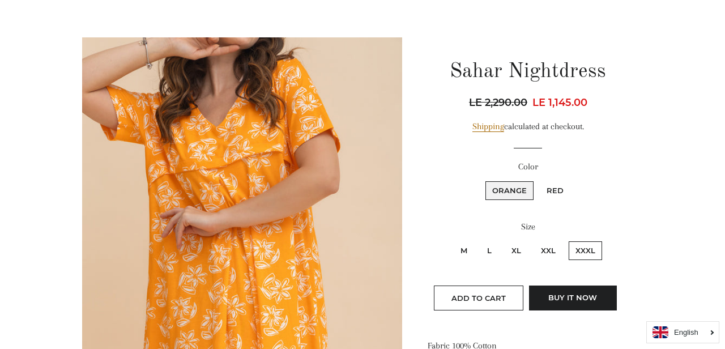
scroll to position [83, 0]
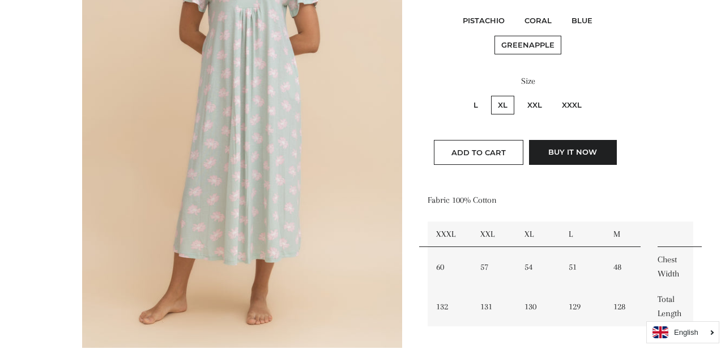
click at [478, 22] on label "Pistachio" at bounding box center [484, 20] width 56 height 19
click at [455, 10] on input "Pistachio" at bounding box center [454, 10] width 1 height 1
radio input "true"
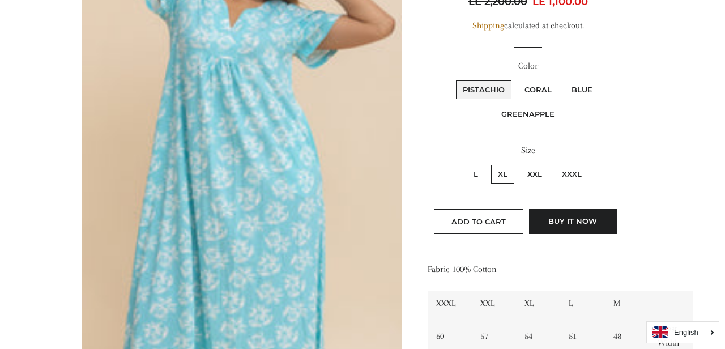
scroll to position [184, 0]
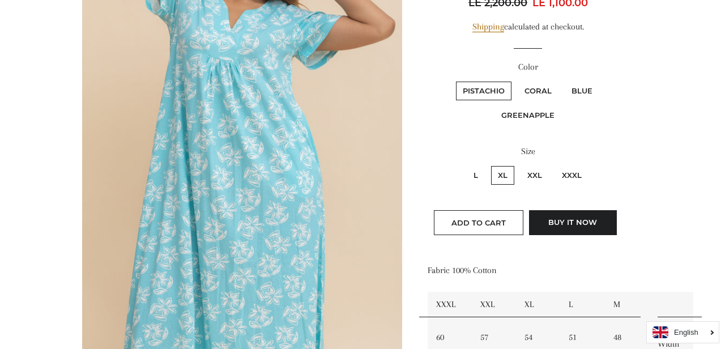
click at [538, 83] on label "Coral" at bounding box center [538, 91] width 41 height 19
click at [517, 80] on input "Coral" at bounding box center [516, 80] width 1 height 1
radio input "true"
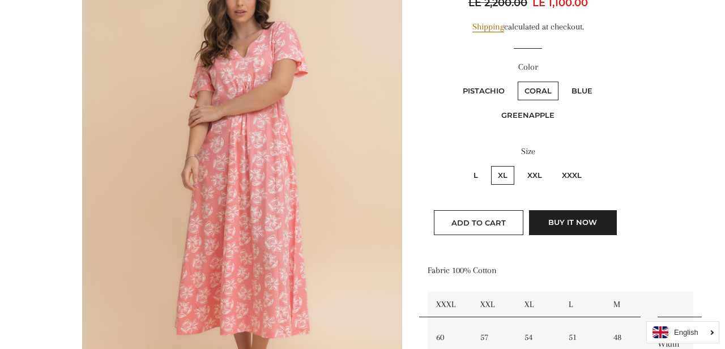
click at [591, 91] on label "Blue" at bounding box center [582, 91] width 35 height 19
click at [564, 80] on input "Blue" at bounding box center [563, 80] width 1 height 1
radio input "true"
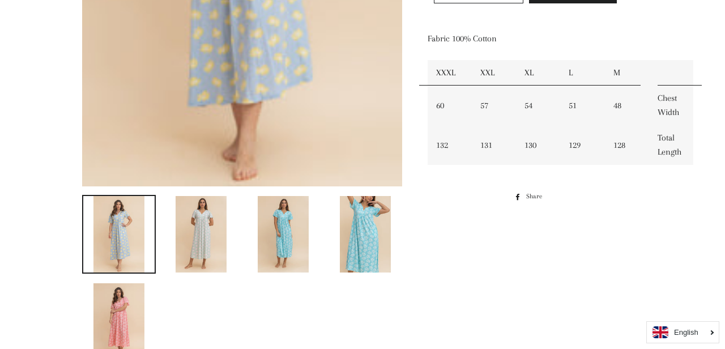
scroll to position [259, 0]
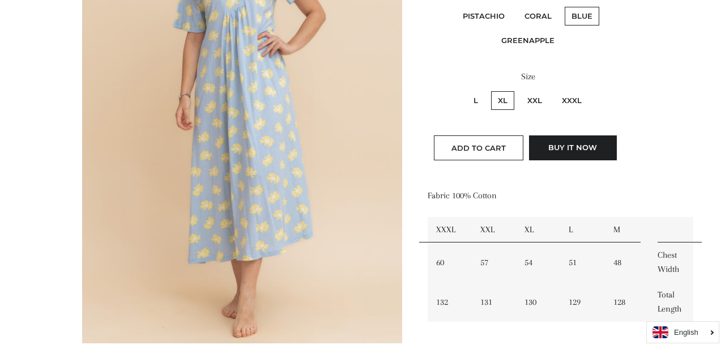
click at [288, 176] on img at bounding box center [242, 103] width 320 height 480
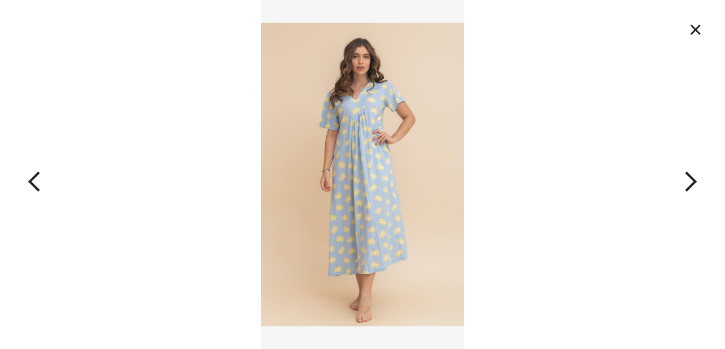
click at [695, 31] on button "×" at bounding box center [695, 29] width 25 height 25
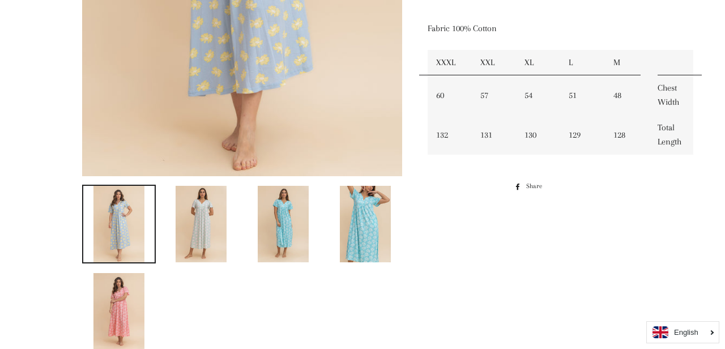
scroll to position [436, 0]
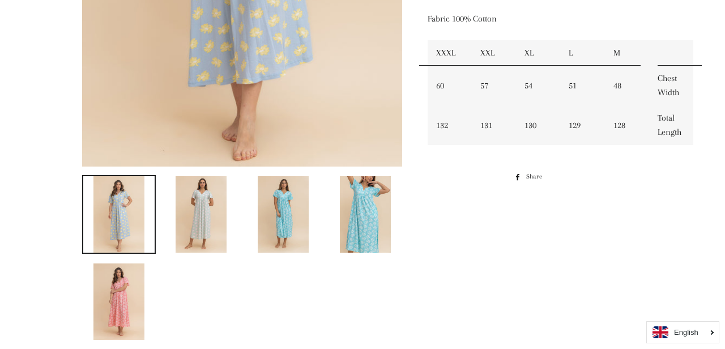
click at [189, 226] on img at bounding box center [201, 214] width 51 height 76
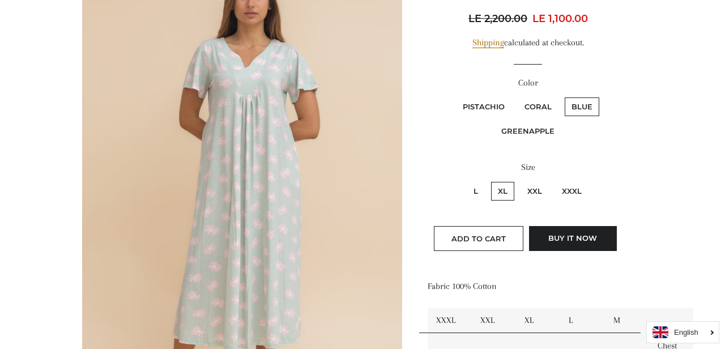
scroll to position [153, 0]
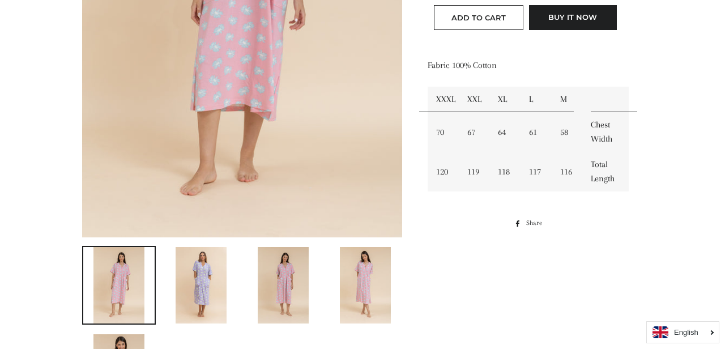
scroll to position [366, 0]
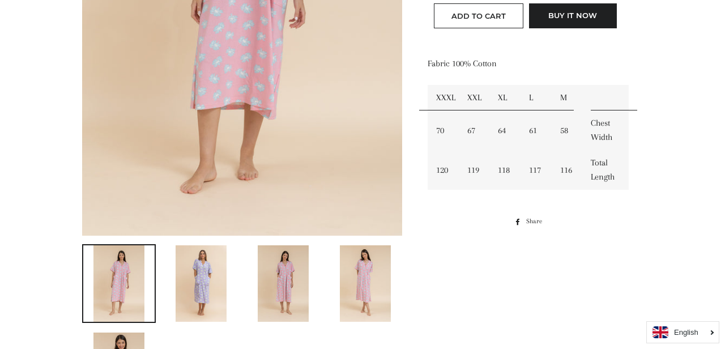
click at [205, 282] on img at bounding box center [201, 283] width 51 height 76
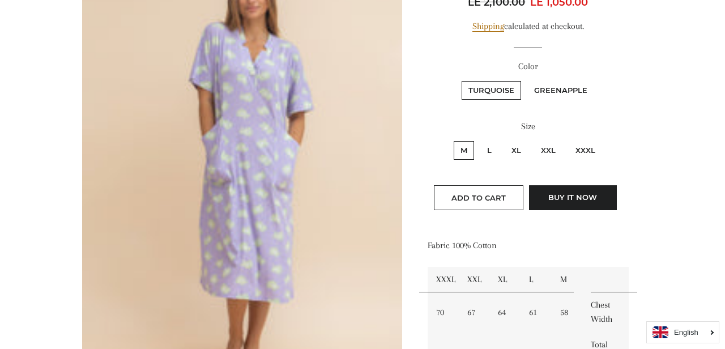
scroll to position [185, 0]
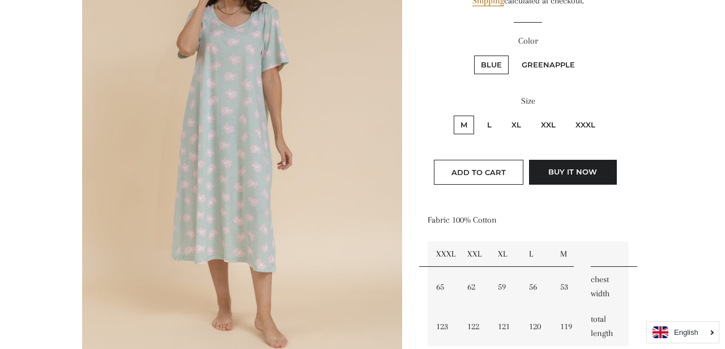
scroll to position [157, 0]
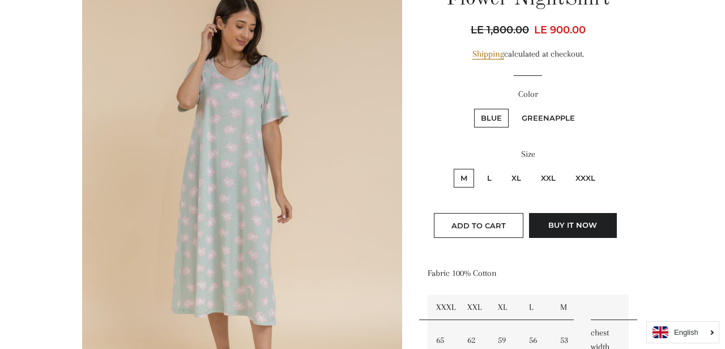
click at [583, 182] on label "XXXL" at bounding box center [585, 178] width 33 height 19
click at [567, 168] on input "XXXL" at bounding box center [567, 167] width 1 height 1
radio input "true"
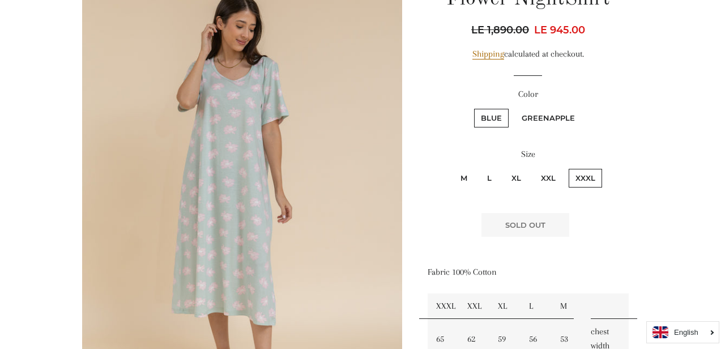
click at [554, 118] on label "Greenapple" at bounding box center [548, 118] width 67 height 19
click at [514, 108] on input "Greenapple" at bounding box center [513, 107] width 1 height 1
radio input "true"
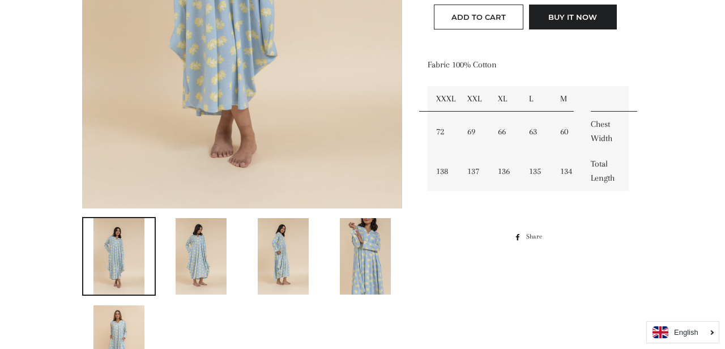
scroll to position [394, 0]
click at [298, 259] on img at bounding box center [283, 255] width 51 height 76
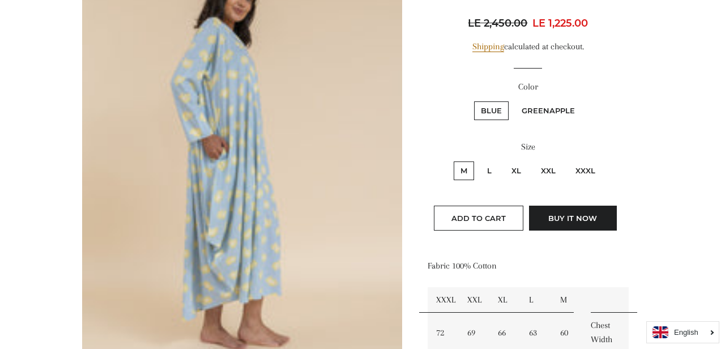
scroll to position [167, 0]
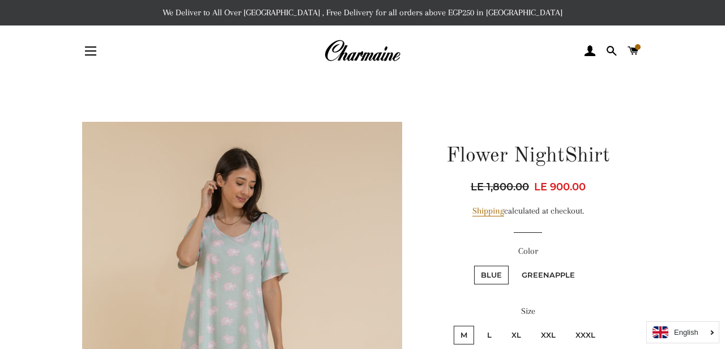
click at [517, 326] on label "XL" at bounding box center [516, 335] width 23 height 19
click at [503, 324] on input "XL" at bounding box center [503, 324] width 1 height 1
radio input "true"
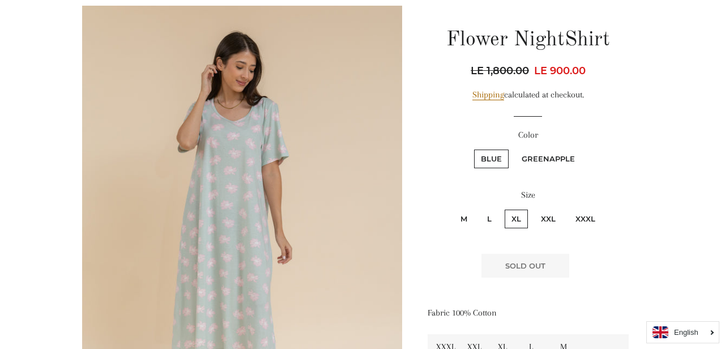
click at [540, 163] on label "Greenapple" at bounding box center [548, 159] width 67 height 19
click at [514, 148] on input "Greenapple" at bounding box center [513, 148] width 1 height 1
radio input "true"
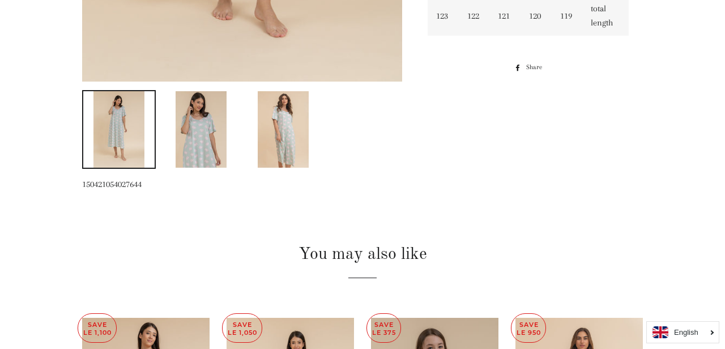
scroll to position [553, 0]
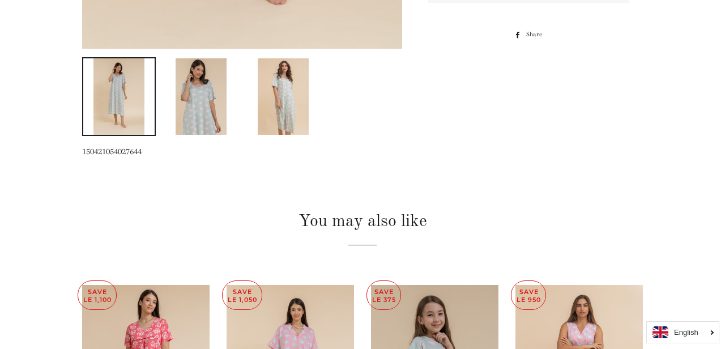
click at [301, 110] on img at bounding box center [283, 96] width 51 height 76
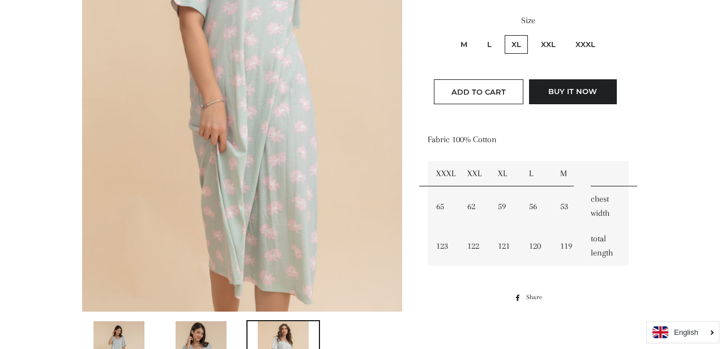
scroll to position [233, 0]
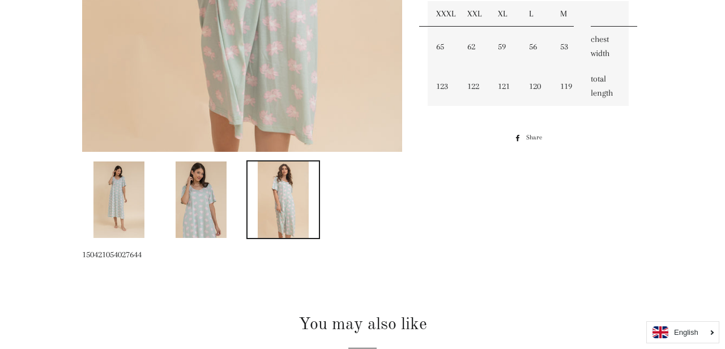
click at [207, 234] on img at bounding box center [201, 199] width 51 height 76
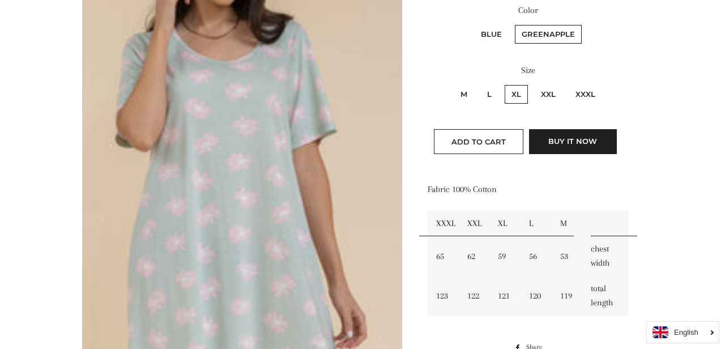
scroll to position [215, 0]
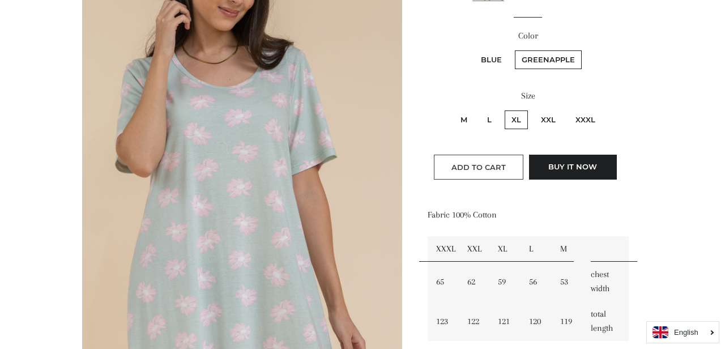
click at [459, 163] on span "Add to Cart" at bounding box center [478, 167] width 54 height 9
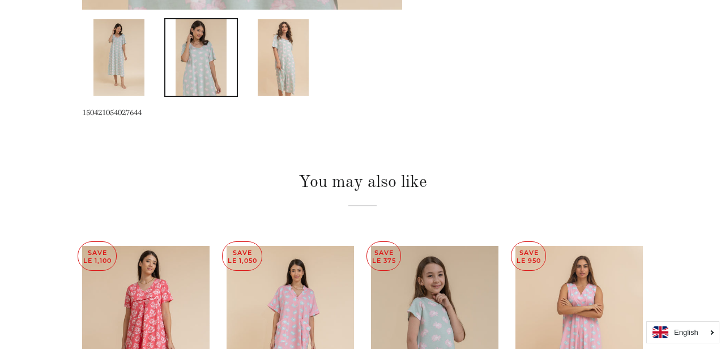
scroll to position [676, 0]
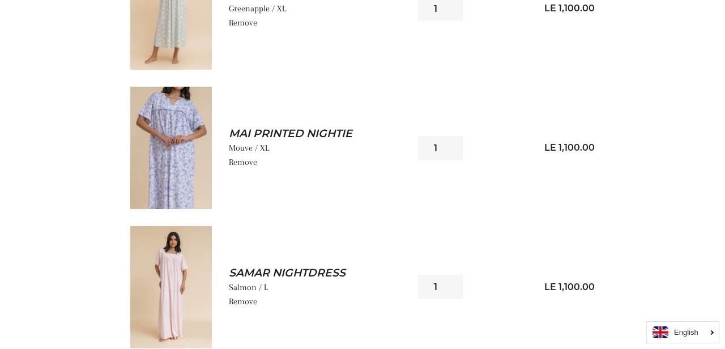
scroll to position [456, 0]
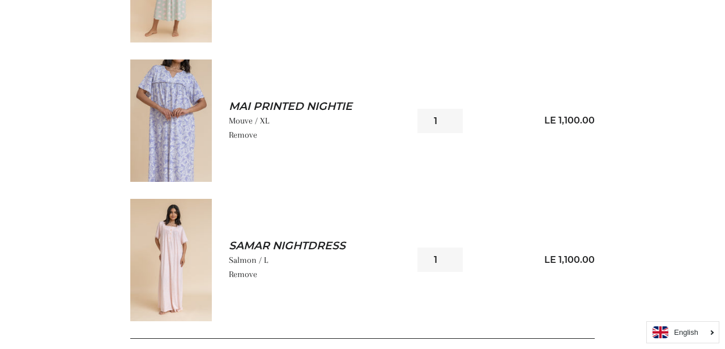
click at [177, 127] on img at bounding box center [171, 120] width 82 height 122
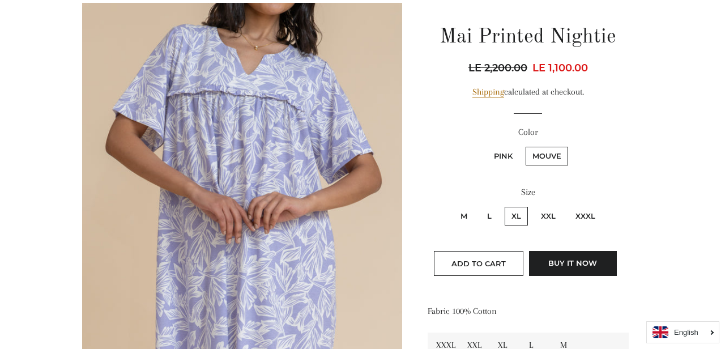
scroll to position [124, 0]
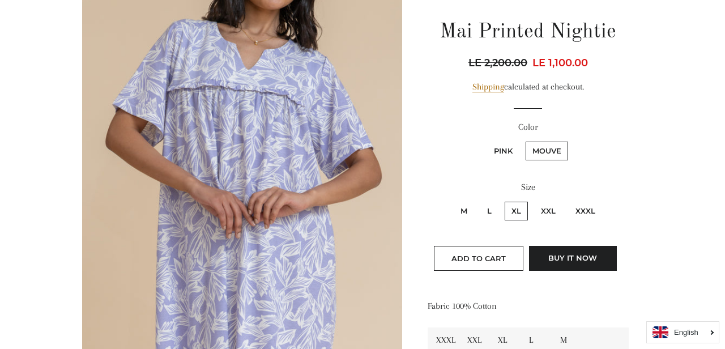
click at [588, 205] on label "XXXL" at bounding box center [585, 211] width 33 height 19
click at [567, 200] on input "XXXL" at bounding box center [567, 200] width 1 height 1
radio input "true"
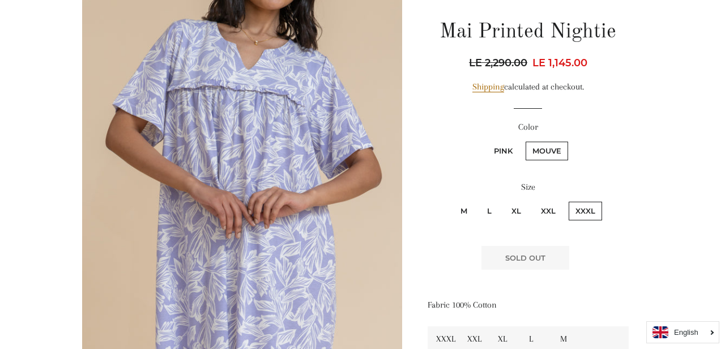
click at [509, 153] on label "Pink" at bounding box center [503, 151] width 32 height 19
click at [486, 140] on input "Pink" at bounding box center [485, 140] width 1 height 1
radio input "true"
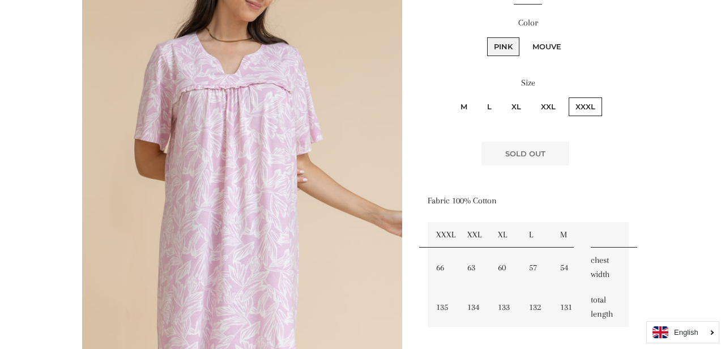
scroll to position [227, 0]
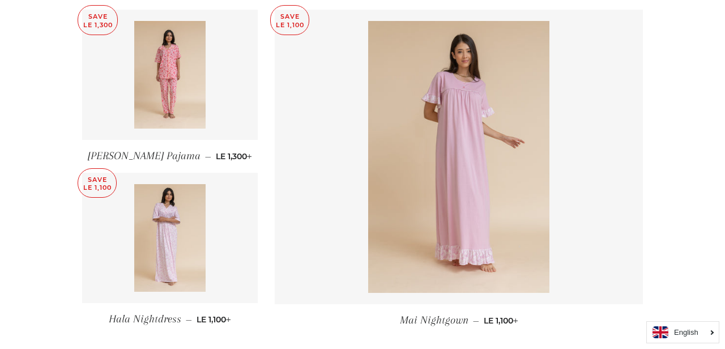
scroll to position [1492, 0]
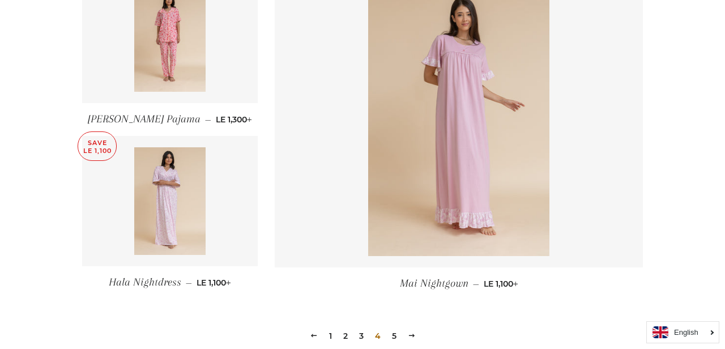
click at [392, 331] on link "5" at bounding box center [394, 335] width 14 height 17
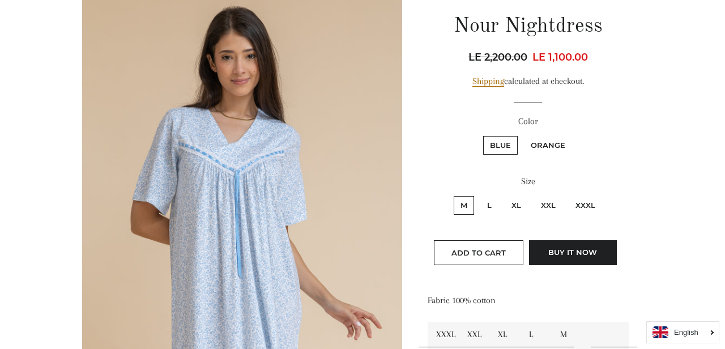
scroll to position [133, 0]
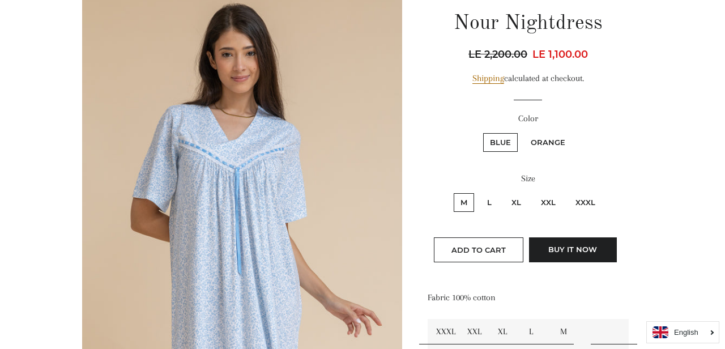
click at [581, 200] on label "XXXL" at bounding box center [585, 202] width 33 height 19
click at [567, 192] on input "XXXL" at bounding box center [567, 191] width 1 height 1
radio input "true"
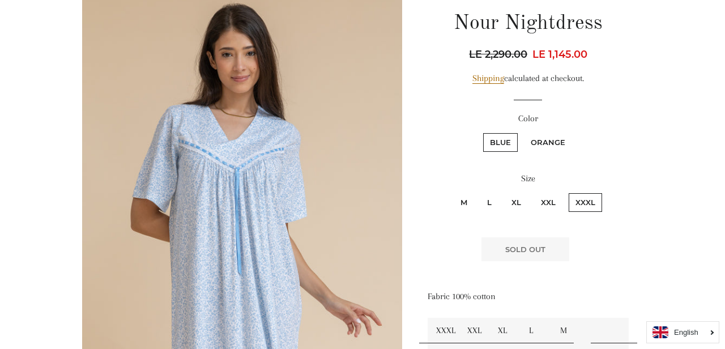
click at [522, 203] on label "XL" at bounding box center [516, 202] width 23 height 19
click at [503, 192] on input "XL" at bounding box center [503, 191] width 1 height 1
radio input "true"
click at [536, 150] on label "Orange" at bounding box center [548, 142] width 48 height 19
click at [523, 132] on input "Orange" at bounding box center [522, 131] width 1 height 1
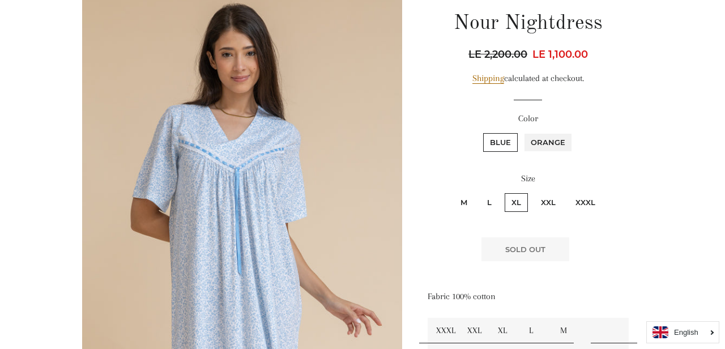
radio input "true"
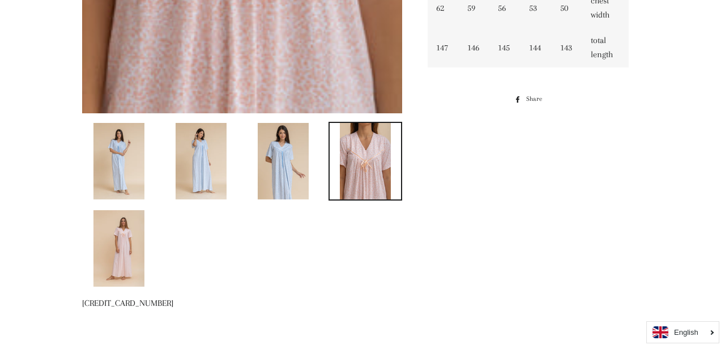
scroll to position [508, 0]
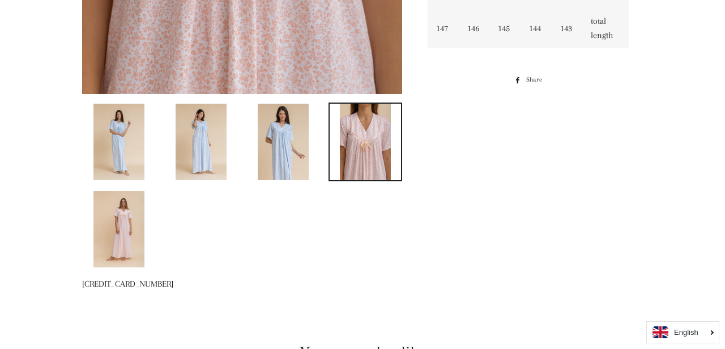
click at [122, 226] on img at bounding box center [118, 229] width 51 height 76
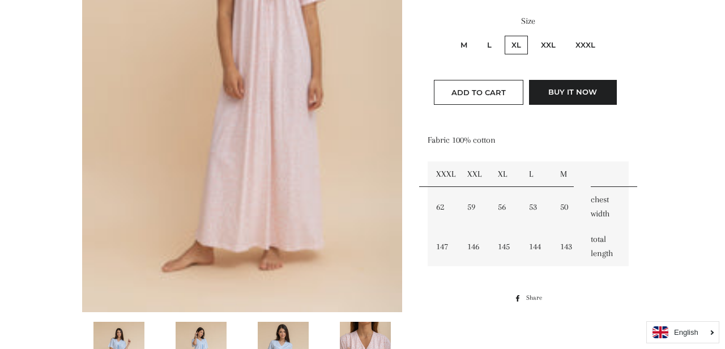
scroll to position [165, 0]
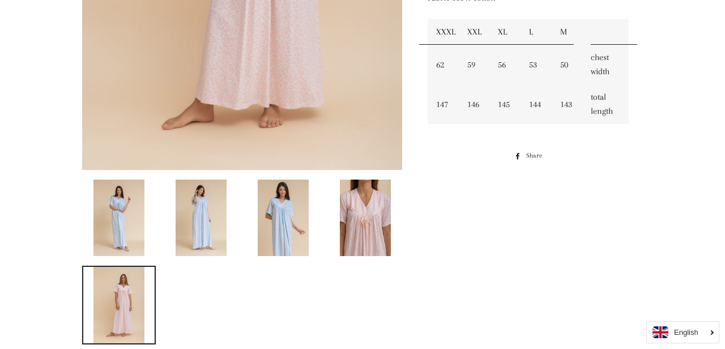
click at [205, 212] on img at bounding box center [201, 218] width 51 height 76
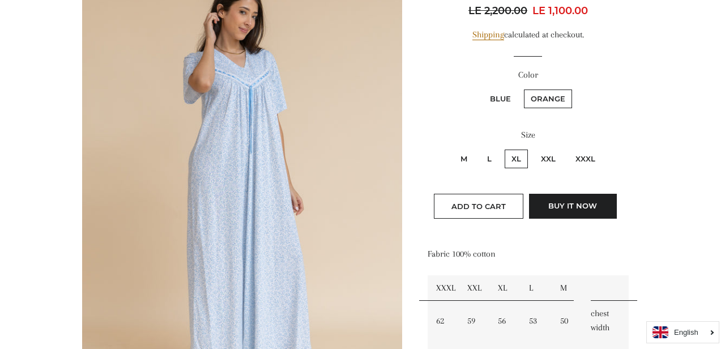
scroll to position [147, 0]
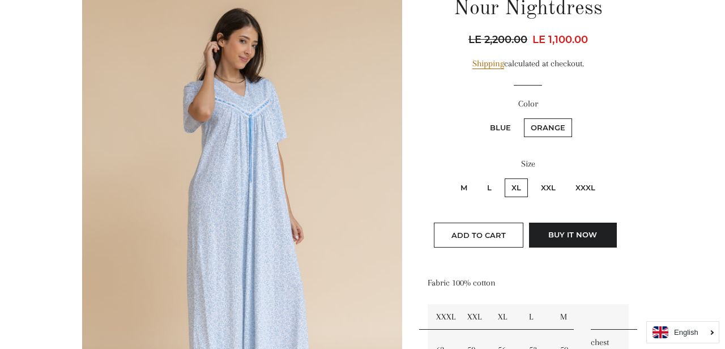
click at [501, 133] on label "Blue" at bounding box center [500, 127] width 35 height 19
click at [482, 117] on input "Blue" at bounding box center [481, 117] width 1 height 1
radio input "true"
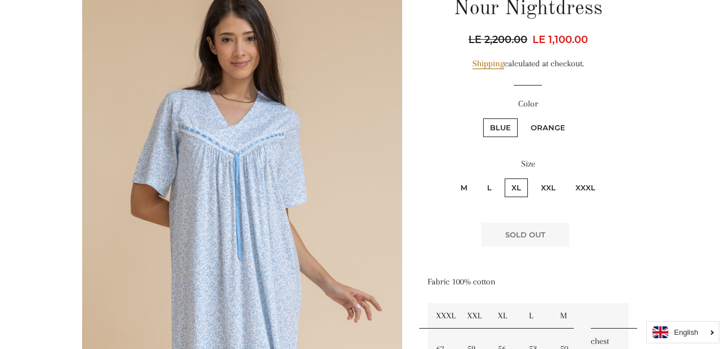
click at [594, 188] on label "XXXL" at bounding box center [585, 187] width 33 height 19
click at [567, 177] on input "XXXL" at bounding box center [567, 177] width 1 height 1
radio input "true"
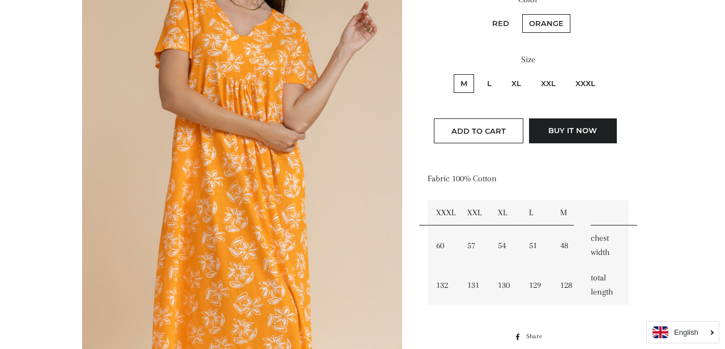
scroll to position [198, 0]
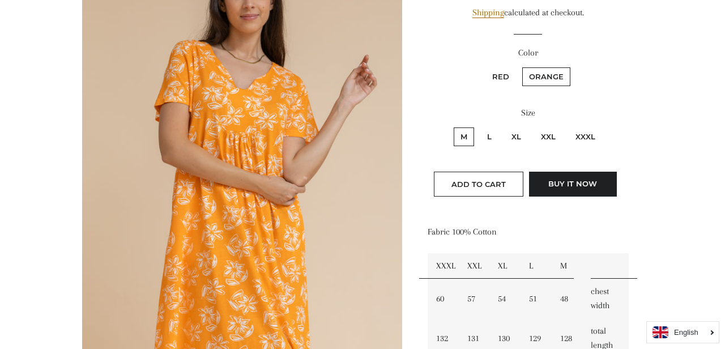
click at [517, 137] on label "XL" at bounding box center [516, 136] width 23 height 19
click at [503, 126] on input "XL" at bounding box center [503, 126] width 1 height 1
radio input "true"
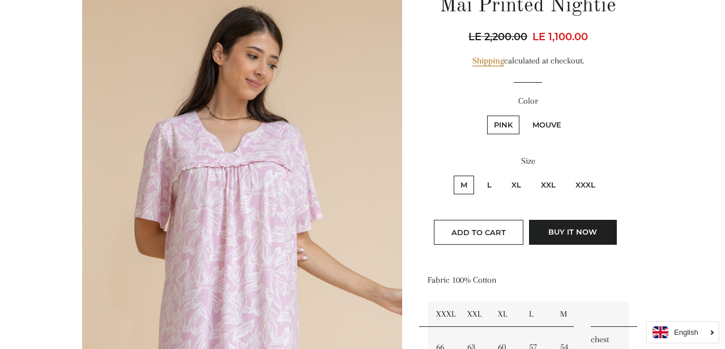
scroll to position [155, 0]
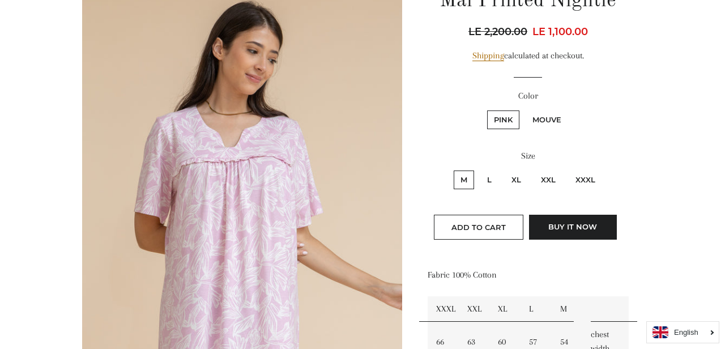
click at [588, 186] on label "XXXL" at bounding box center [585, 179] width 33 height 19
click at [567, 169] on input "XXXL" at bounding box center [567, 169] width 1 height 1
radio input "true"
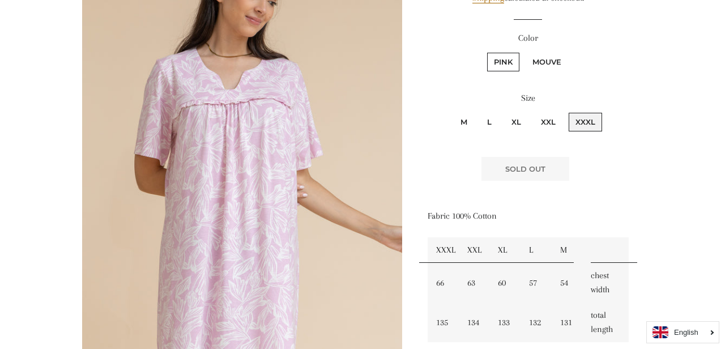
scroll to position [215, 0]
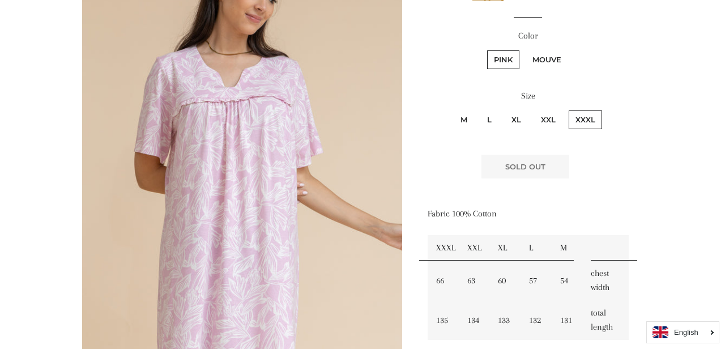
click at [547, 60] on label "Mouve" at bounding box center [547, 59] width 42 height 19
click at [524, 49] on input "Mouve" at bounding box center [524, 49] width 1 height 1
radio input "true"
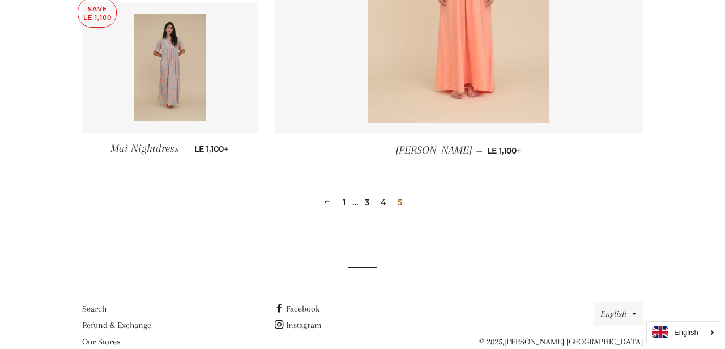
scroll to position [973, 0]
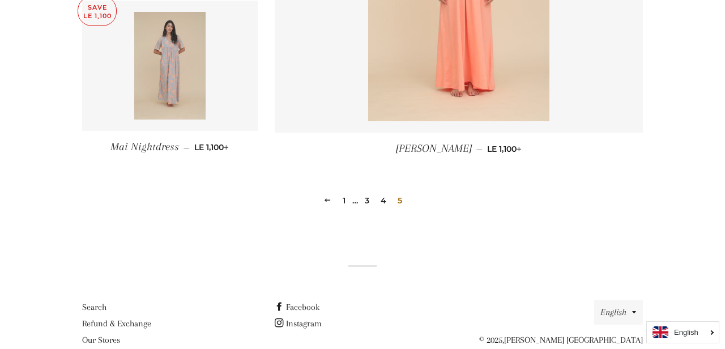
click at [203, 48] on img at bounding box center [170, 66] width 72 height 108
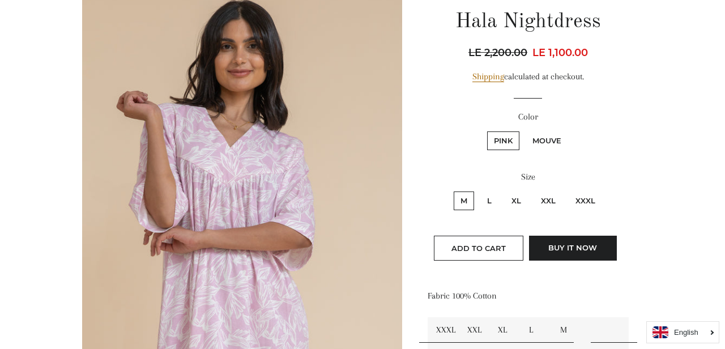
scroll to position [136, 0]
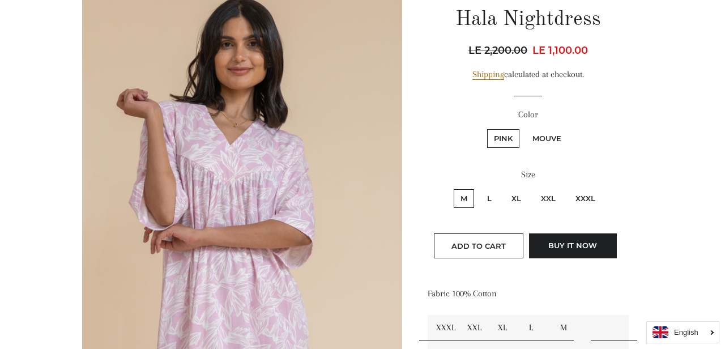
click at [583, 203] on label "XXXL" at bounding box center [585, 198] width 33 height 19
click at [567, 188] on input "XXXL" at bounding box center [567, 187] width 1 height 1
radio input "true"
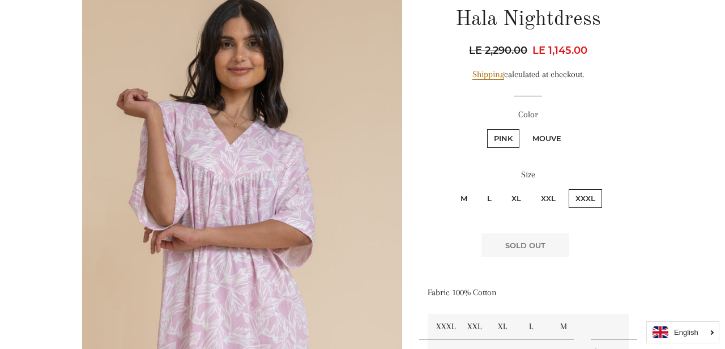
click at [555, 136] on label "Mouve" at bounding box center [547, 138] width 42 height 19
click at [524, 128] on input "Mouve" at bounding box center [524, 127] width 1 height 1
radio input "true"
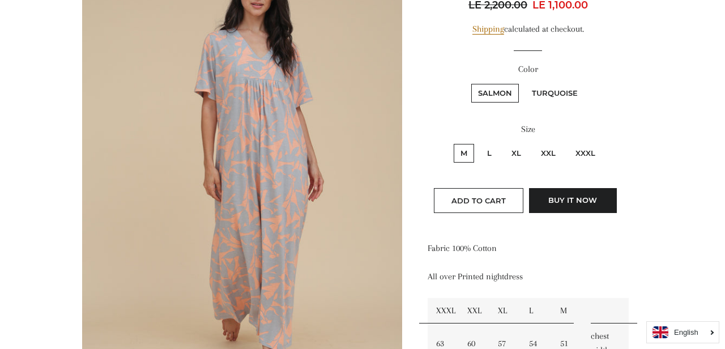
scroll to position [190, 0]
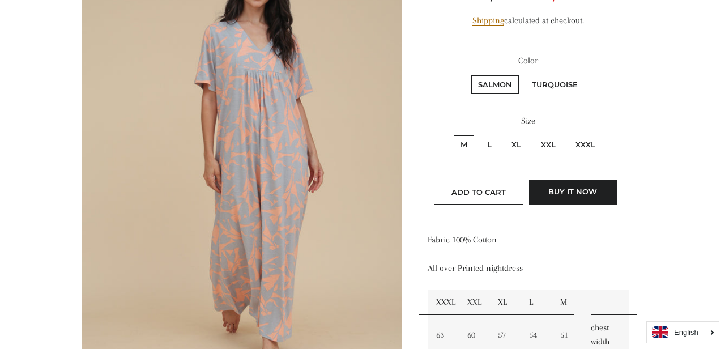
click at [566, 84] on label "Turquoise" at bounding box center [554, 84] width 59 height 19
click at [524, 74] on input "Turquoise" at bounding box center [523, 74] width 1 height 1
radio input "true"
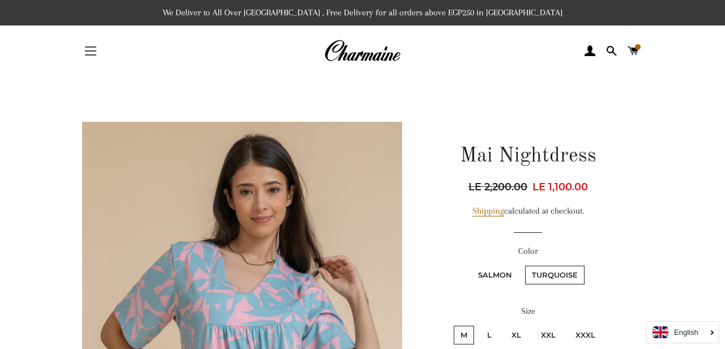
click at [94, 53] on button "Site navigation" at bounding box center [90, 51] width 28 height 28
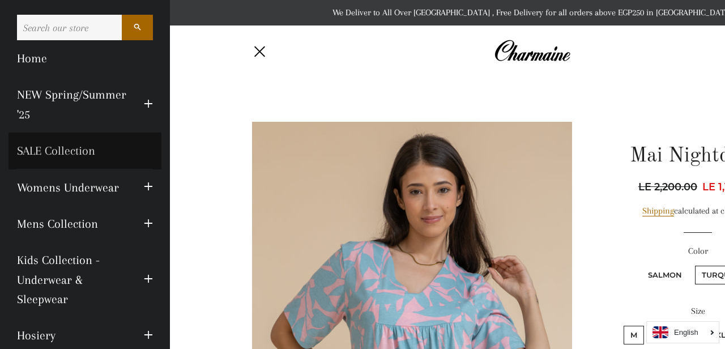
click at [71, 150] on link "SALE Collection" at bounding box center [84, 151] width 153 height 36
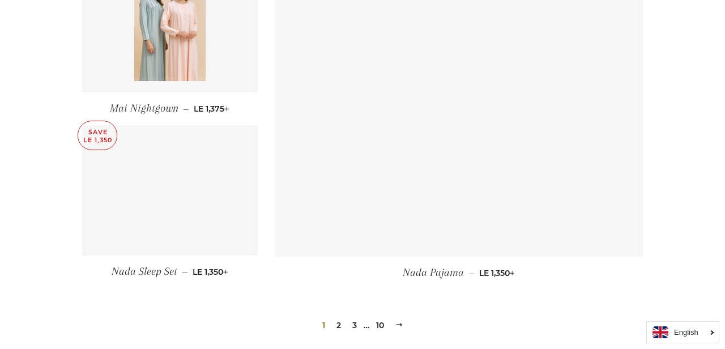
scroll to position [1602, 0]
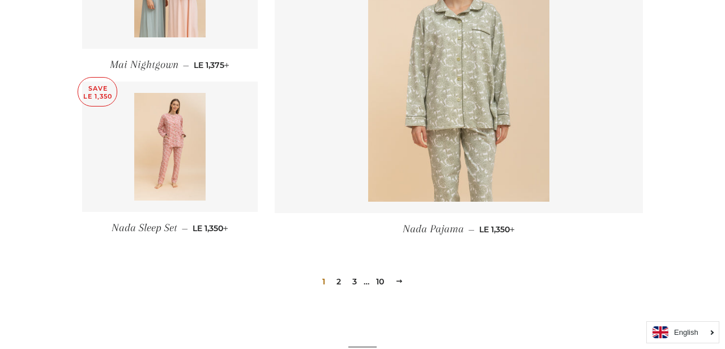
click at [336, 273] on link "2" at bounding box center [339, 281] width 14 height 17
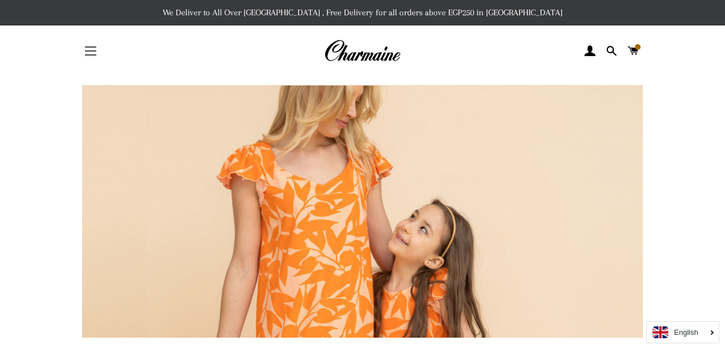
click at [91, 54] on span "button" at bounding box center [90, 54] width 11 height 1
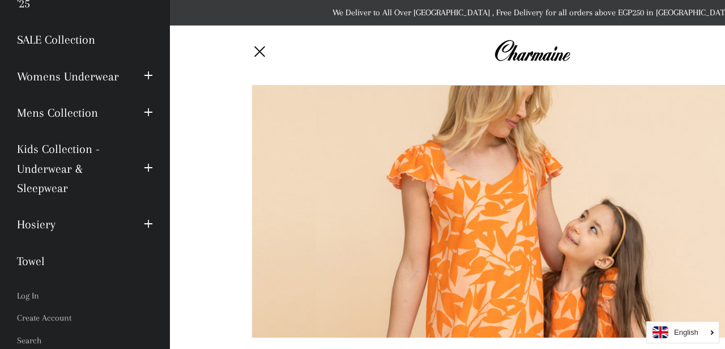
scroll to position [116, 0]
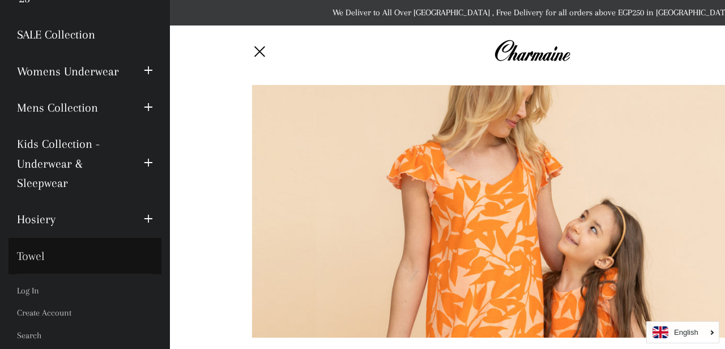
click at [45, 257] on link "Towel" at bounding box center [84, 256] width 153 height 36
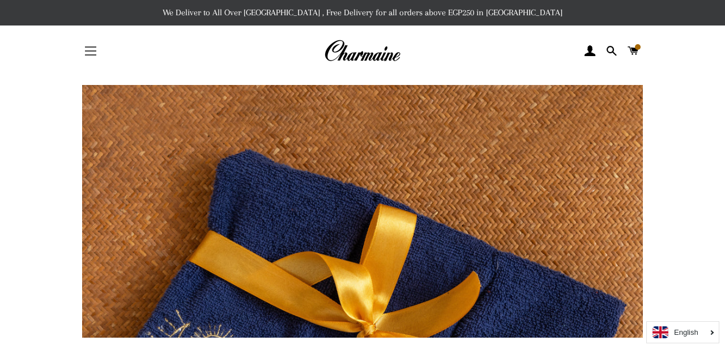
click at [84, 43] on button "Site navigation" at bounding box center [90, 51] width 28 height 28
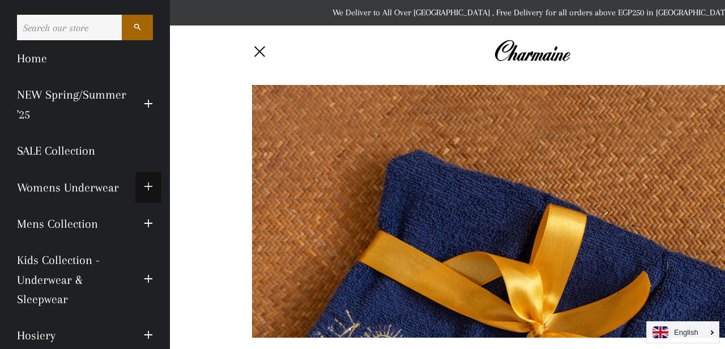
click at [146, 182] on span "button" at bounding box center [148, 187] width 9 height 14
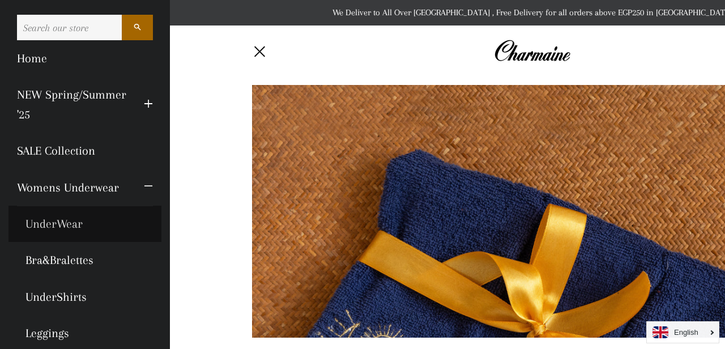
click at [44, 223] on link "UnderWear" at bounding box center [84, 224] width 153 height 36
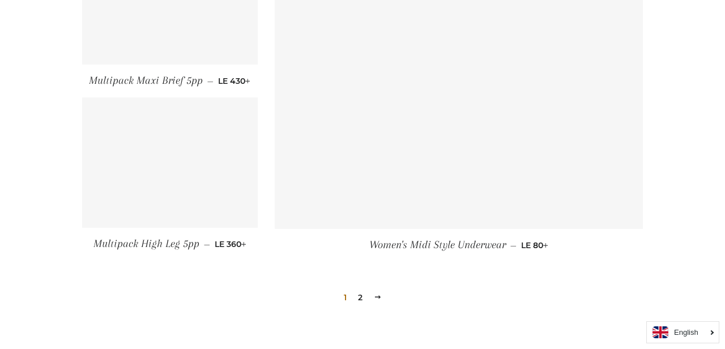
scroll to position [1329, 0]
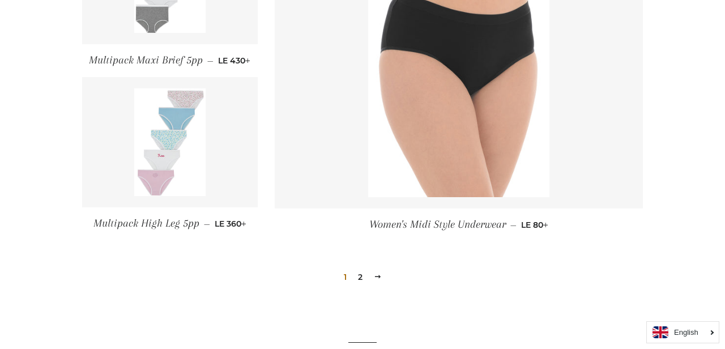
click at [358, 278] on link "2" at bounding box center [360, 276] width 14 height 17
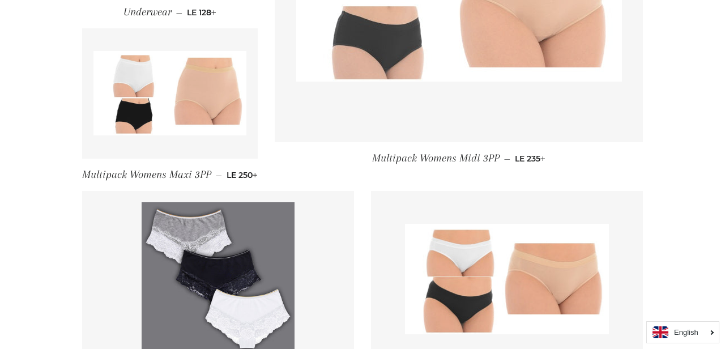
scroll to position [711, 0]
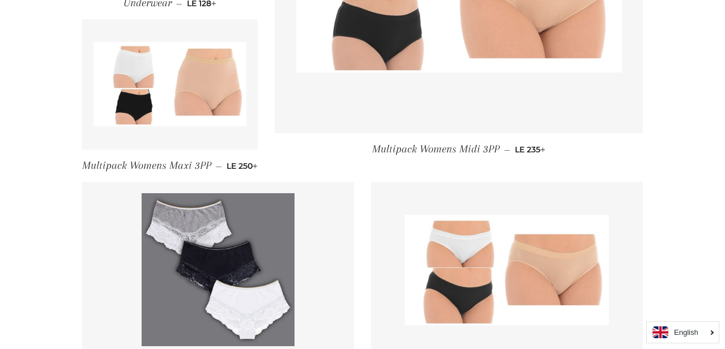
click at [200, 69] on img at bounding box center [169, 84] width 153 height 84
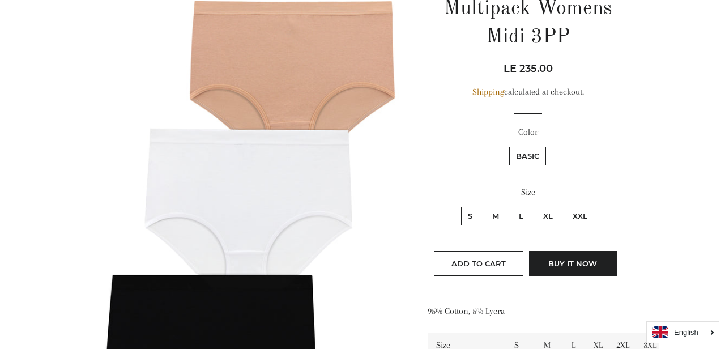
scroll to position [156, 0]
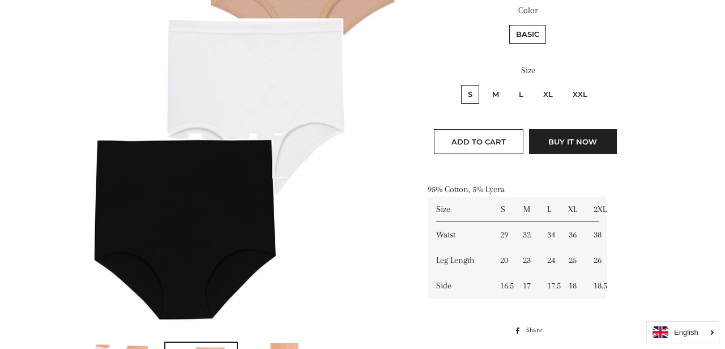
scroll to position [276, 0]
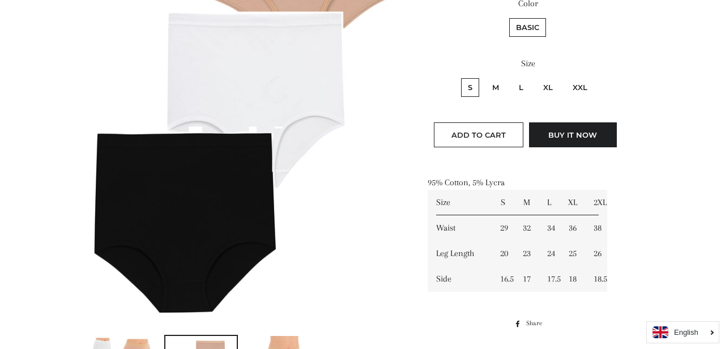
click at [578, 90] on label "XXL" at bounding box center [580, 87] width 28 height 19
click at [565, 77] on input "XXL" at bounding box center [564, 76] width 1 height 1
radio input "true"
click at [484, 130] on button "Add to Cart" at bounding box center [478, 134] width 89 height 25
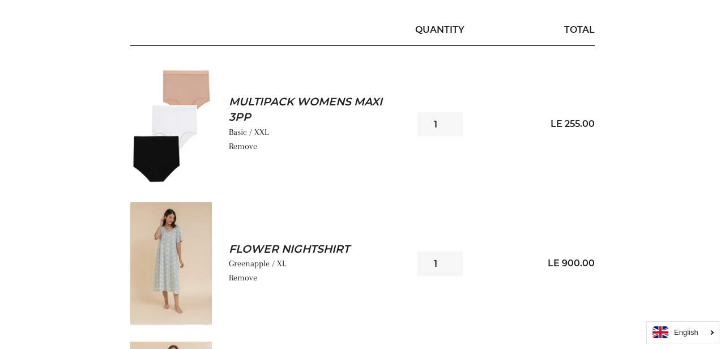
scroll to position [186, 0]
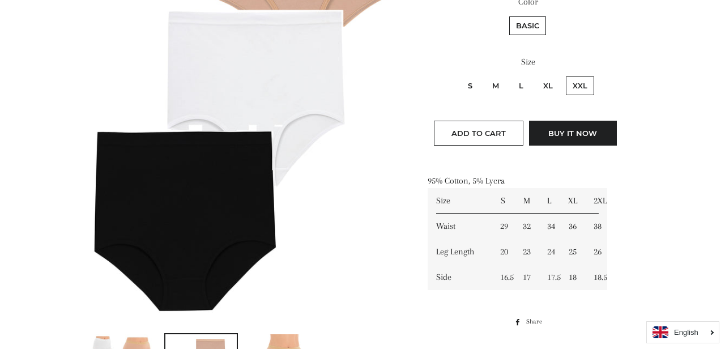
scroll to position [278, 0]
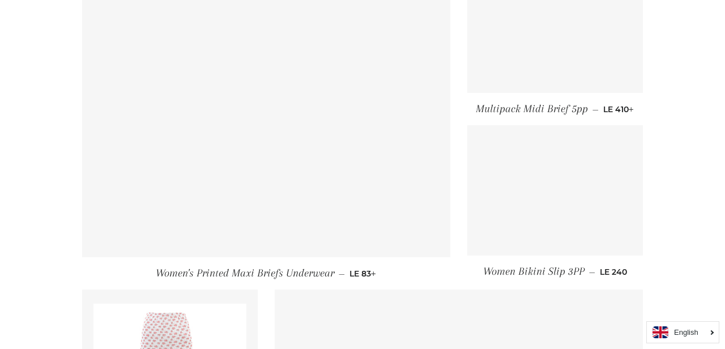
scroll to position [244, 0]
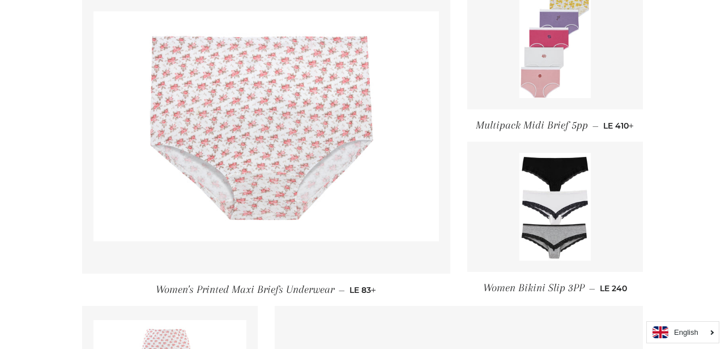
click at [255, 160] on img at bounding box center [265, 126] width 345 height 230
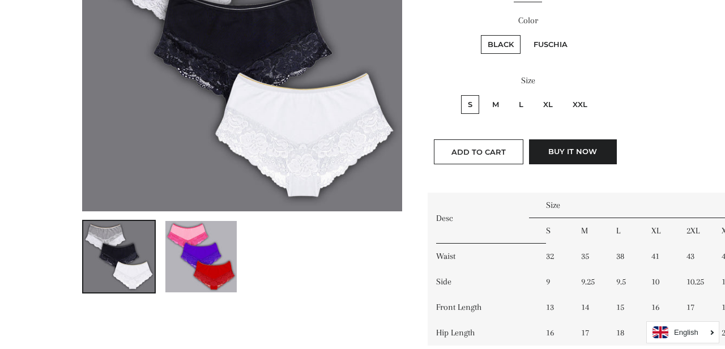
scroll to position [237, 0]
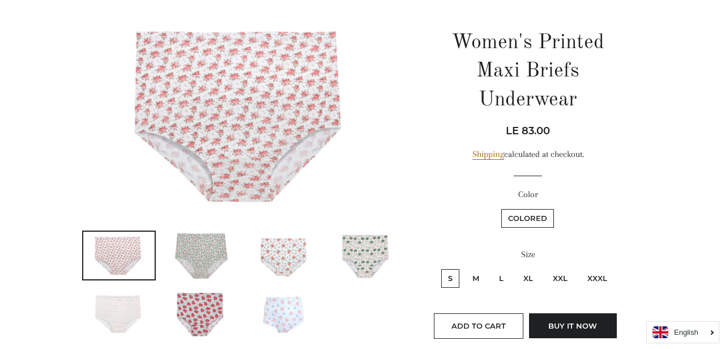
scroll to position [116, 0]
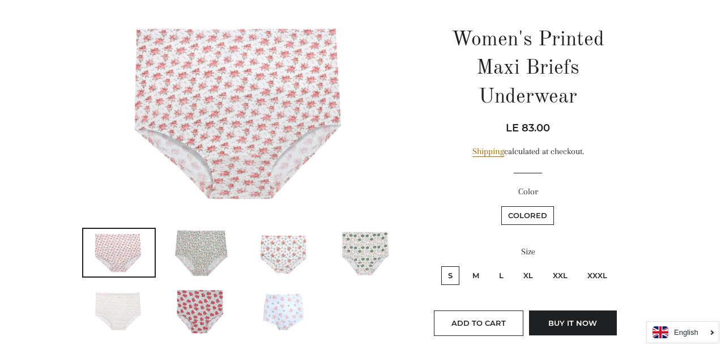
click at [125, 315] on img at bounding box center [118, 311] width 71 height 48
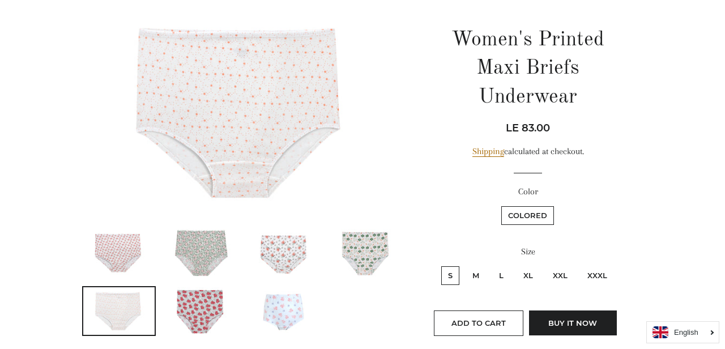
click at [127, 258] on img at bounding box center [118, 253] width 71 height 48
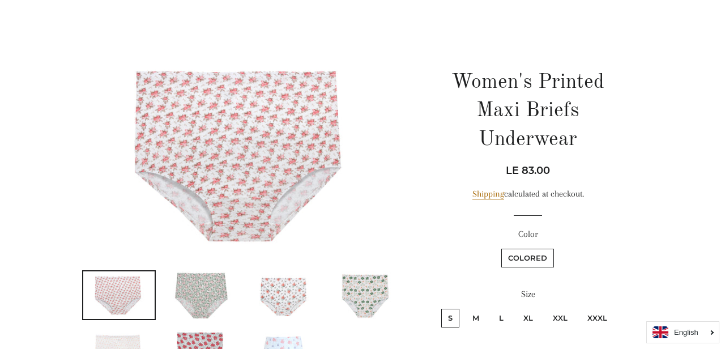
scroll to position [0, 0]
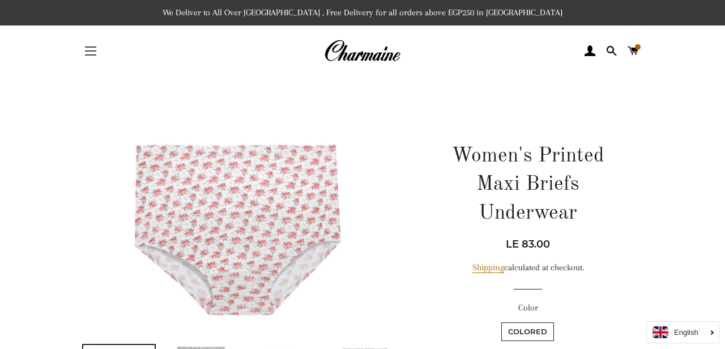
click at [84, 54] on button "Site navigation" at bounding box center [90, 51] width 28 height 28
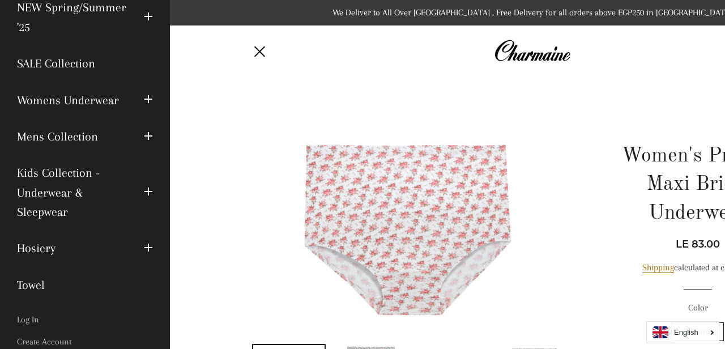
scroll to position [88, 0]
click at [136, 111] on button "Expand submenu Womens Underwear Collapse submenu Womens Underwear" at bounding box center [148, 98] width 26 height 31
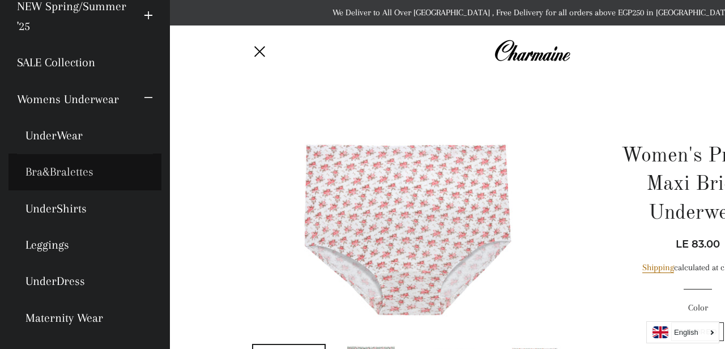
click at [62, 172] on link "Bra&Bralettes" at bounding box center [84, 171] width 153 height 36
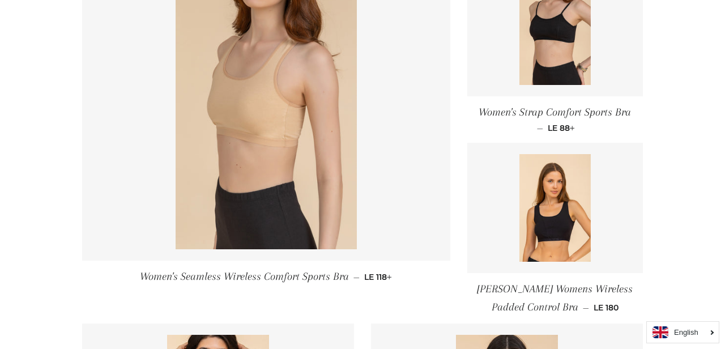
scroll to position [231, 0]
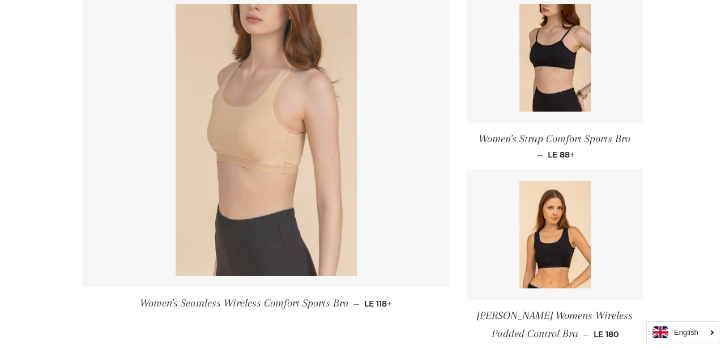
click at [318, 166] on img at bounding box center [266, 140] width 181 height 272
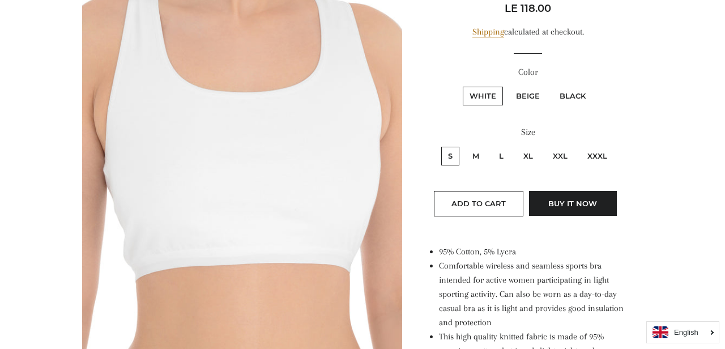
scroll to position [238, 0]
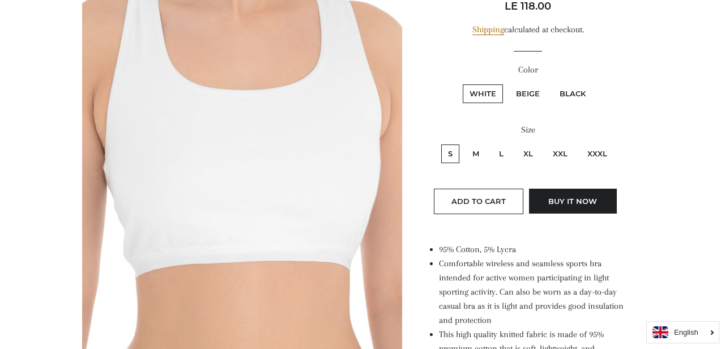
click at [526, 156] on label "XL" at bounding box center [528, 153] width 23 height 19
click at [515, 143] on input "XL" at bounding box center [515, 143] width 1 height 1
radio input "true"
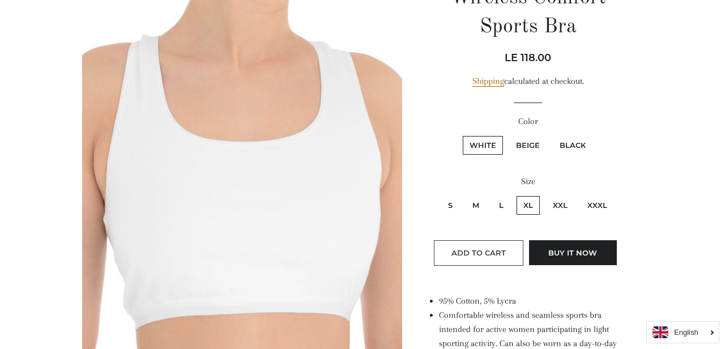
click at [499, 249] on span "Add to Cart" at bounding box center [478, 252] width 54 height 9
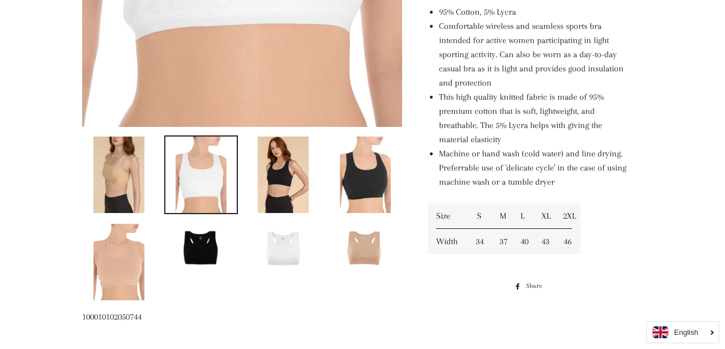
scroll to position [478, 0]
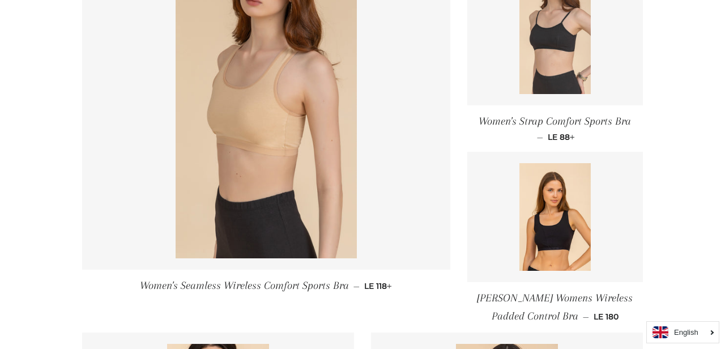
scroll to position [249, 0]
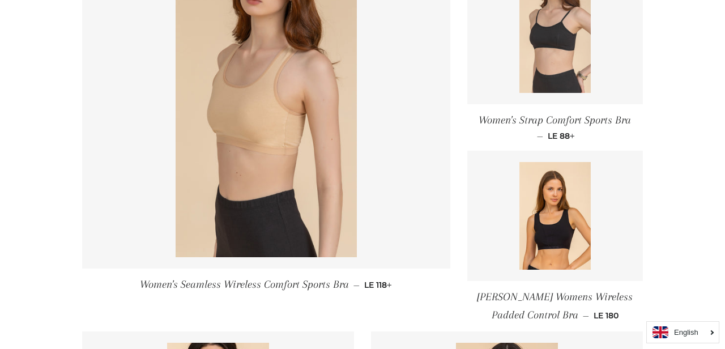
click at [530, 76] on img at bounding box center [555, 39] width 72 height 108
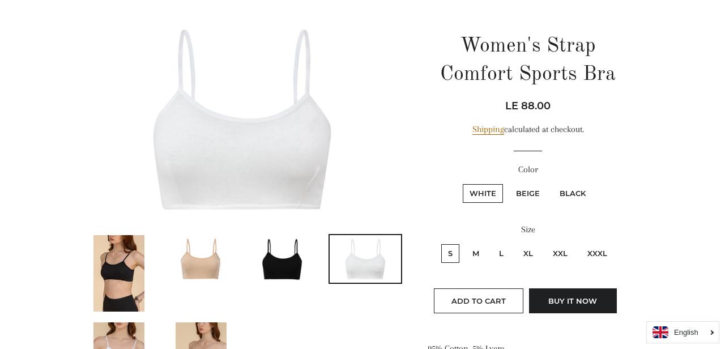
scroll to position [112, 0]
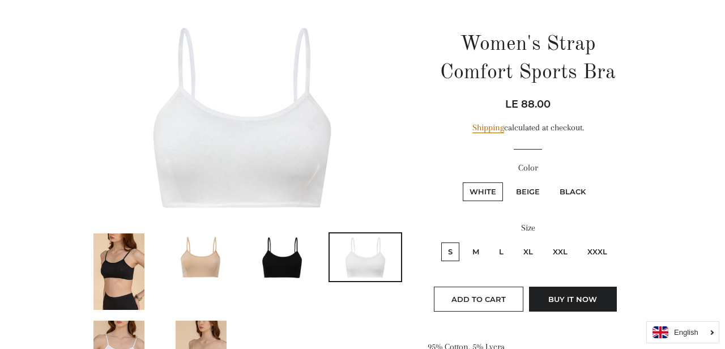
click at [530, 257] on label "XL" at bounding box center [528, 251] width 23 height 19
click at [515, 241] on input "XL" at bounding box center [515, 241] width 1 height 1
radio input "true"
click at [499, 293] on button "Add to Cart" at bounding box center [478, 299] width 89 height 25
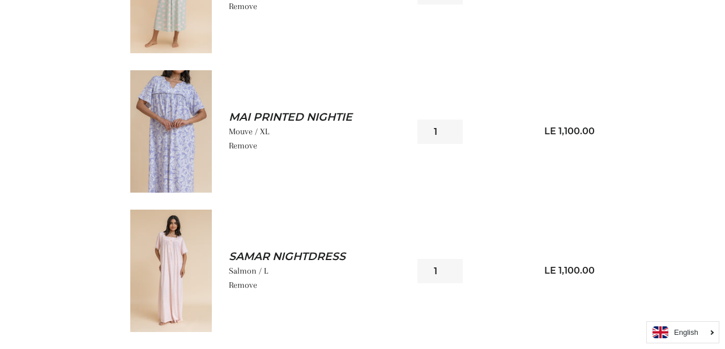
scroll to position [797, 0]
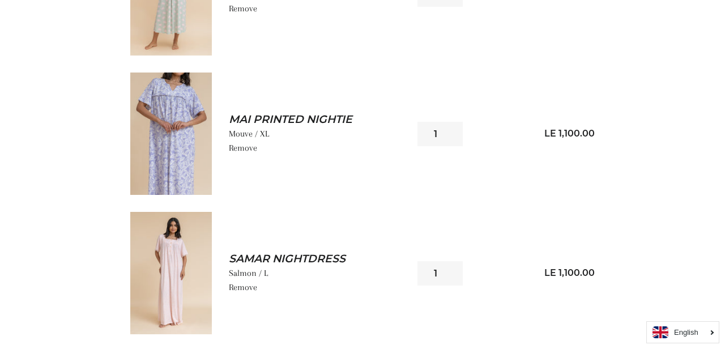
click at [308, 262] on link "Samar Nightdress" at bounding box center [310, 258] width 162 height 15
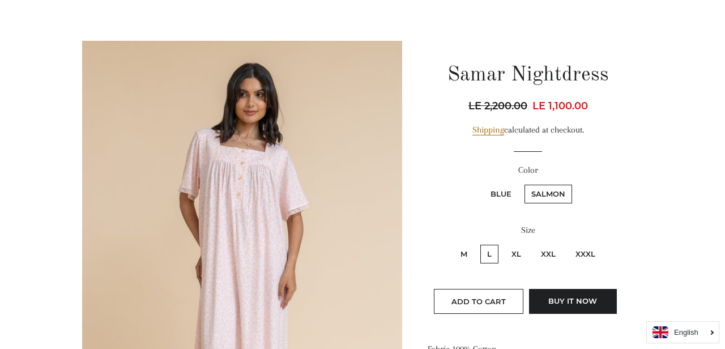
scroll to position [99, 0]
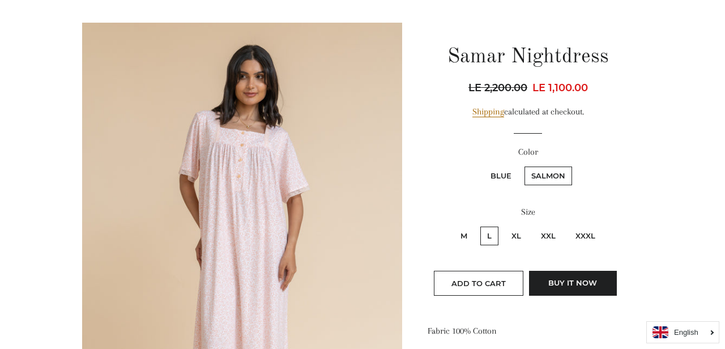
click at [513, 225] on fieldset "M L XL XXL XXXL" at bounding box center [528, 241] width 199 height 33
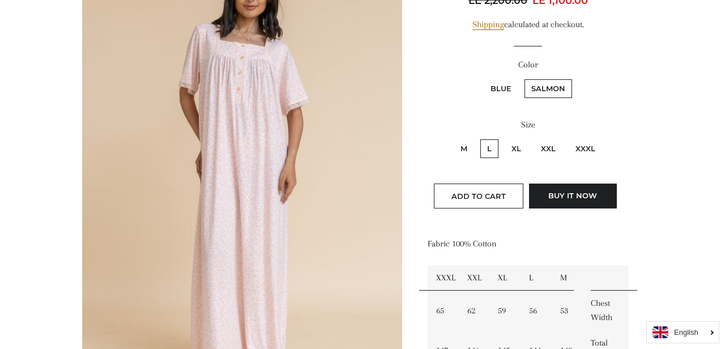
scroll to position [291, 0]
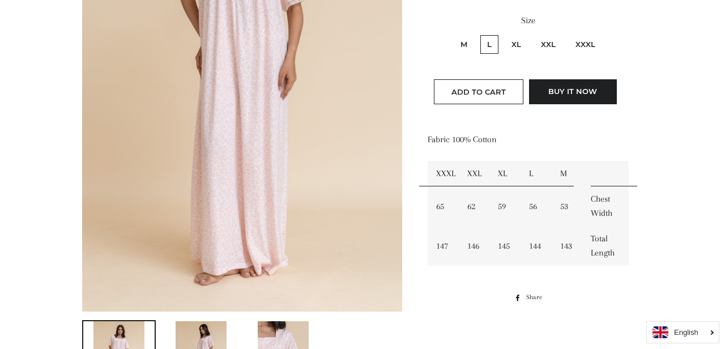
click at [512, 45] on label "XL" at bounding box center [516, 44] width 23 height 19
click at [503, 34] on input "XL" at bounding box center [503, 33] width 1 height 1
radio input "true"
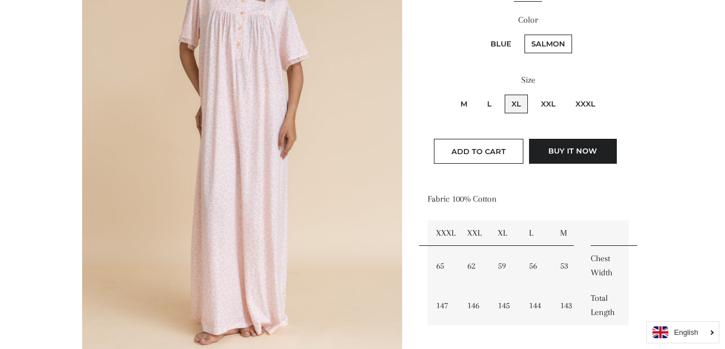
scroll to position [232, 0]
click at [548, 103] on label "XXL" at bounding box center [548, 103] width 28 height 19
click at [533, 93] on input "XXL" at bounding box center [532, 92] width 1 height 1
radio input "true"
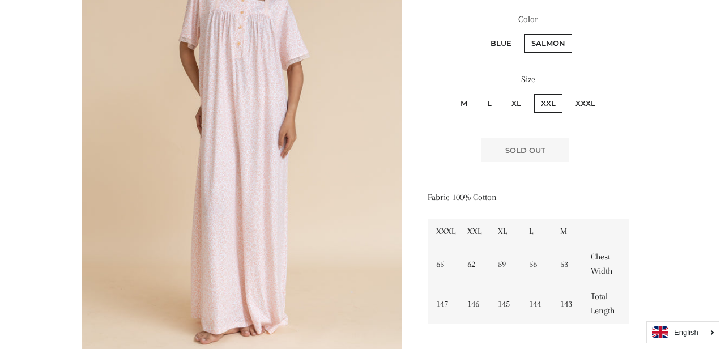
click at [513, 46] on label "Blue" at bounding box center [501, 43] width 35 height 19
click at [483, 33] on input "Blue" at bounding box center [482, 32] width 1 height 1
radio input "true"
click at [516, 94] on label "XL" at bounding box center [516, 103] width 23 height 19
click at [503, 93] on input "XL" at bounding box center [503, 92] width 1 height 1
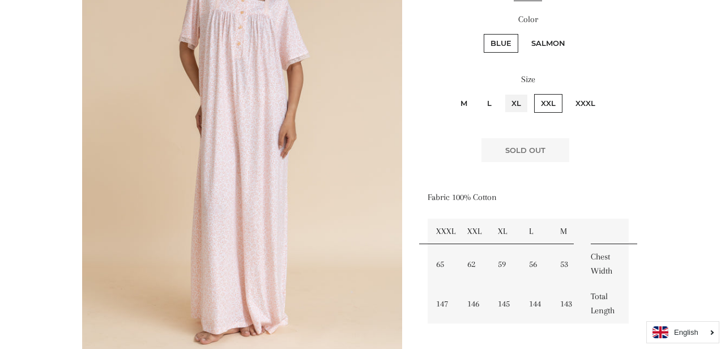
radio input "true"
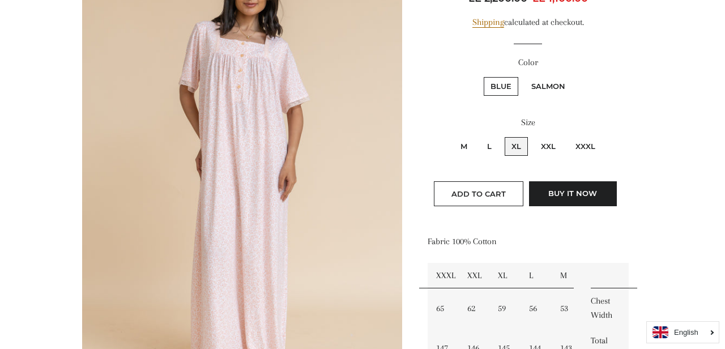
scroll to position [188, 0]
click at [539, 94] on label "Salmon" at bounding box center [548, 87] width 48 height 19
click at [523, 76] on input "Salmon" at bounding box center [523, 76] width 1 height 1
radio input "true"
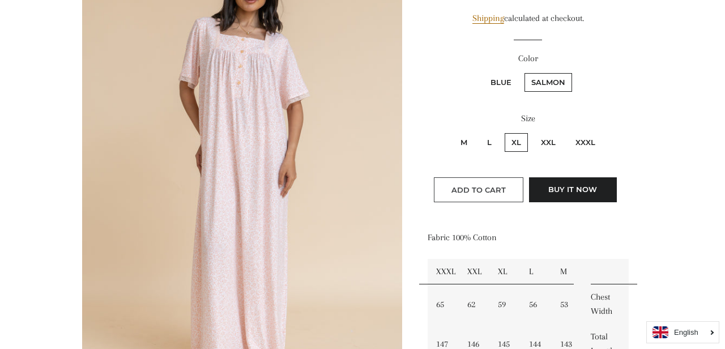
click at [500, 181] on button "Add to Cart" at bounding box center [478, 189] width 89 height 25
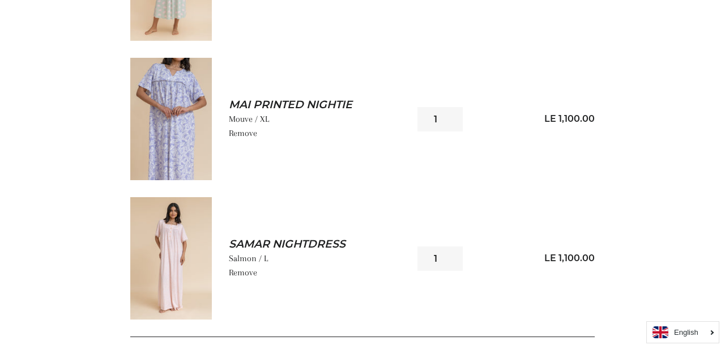
scroll to position [955, 0]
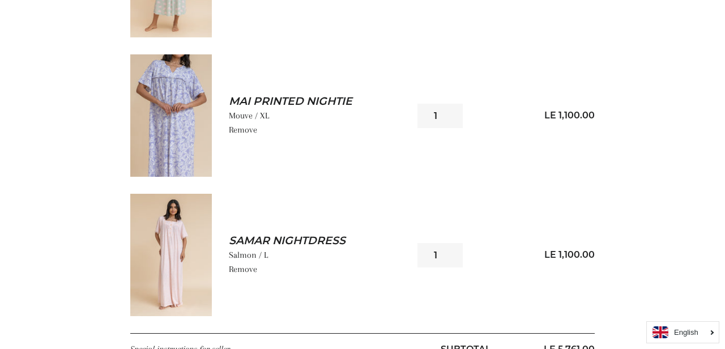
click at [310, 108] on link "Mai Printed Nightie" at bounding box center [310, 101] width 162 height 15
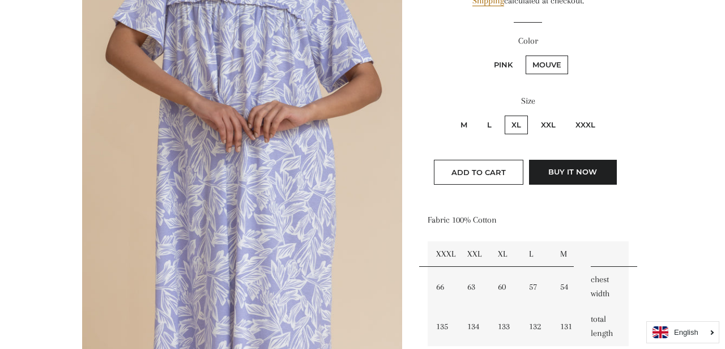
scroll to position [211, 0]
click at [550, 123] on label "XXL" at bounding box center [548, 124] width 28 height 19
click at [533, 114] on input "XXL" at bounding box center [532, 113] width 1 height 1
radio input "true"
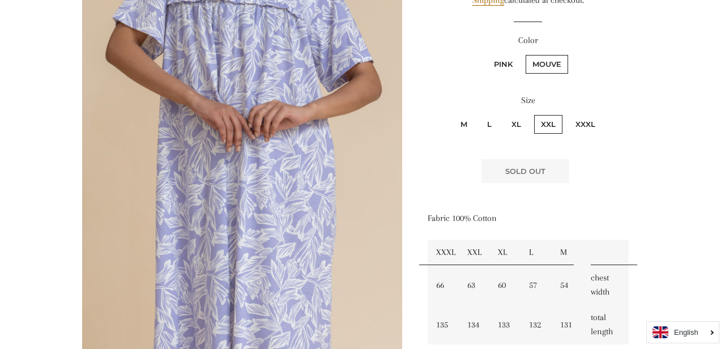
click at [499, 56] on label "Pink" at bounding box center [503, 64] width 32 height 19
click at [486, 54] on input "Pink" at bounding box center [485, 53] width 1 height 1
radio input "true"
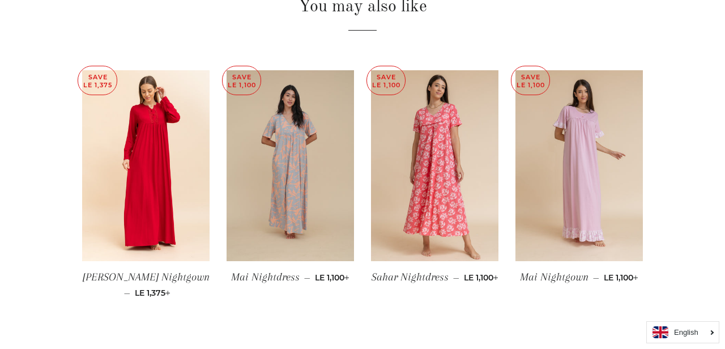
scroll to position [860, 0]
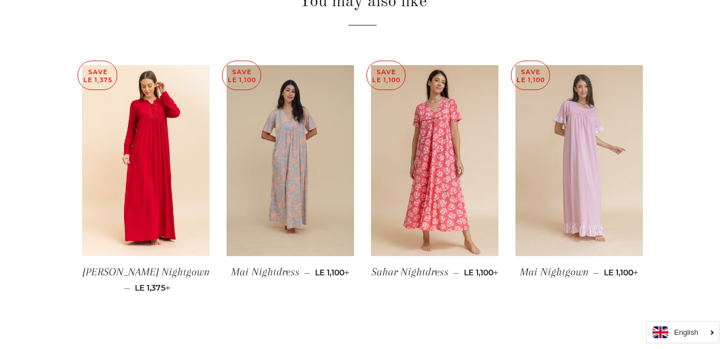
click at [573, 159] on img at bounding box center [578, 160] width 127 height 191
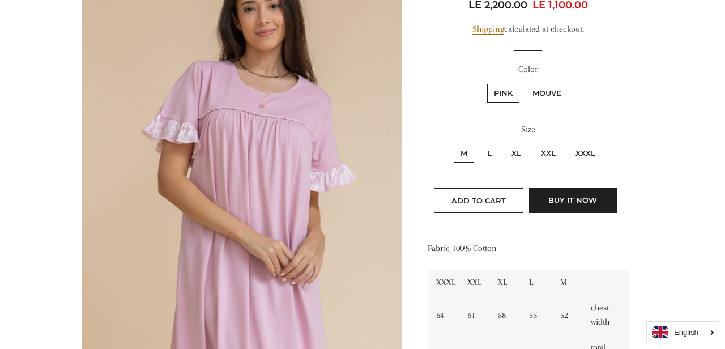
click at [586, 151] on label "XXXL" at bounding box center [585, 153] width 33 height 19
click at [567, 143] on input "XXXL" at bounding box center [567, 142] width 1 height 1
radio input "true"
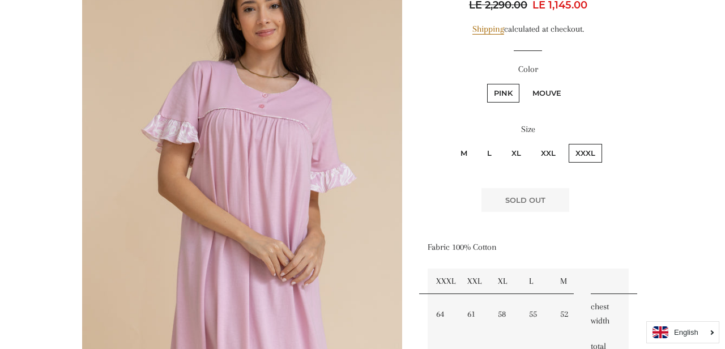
click at [540, 97] on label "Mouve" at bounding box center [547, 93] width 42 height 19
click at [524, 83] on input "Mouve" at bounding box center [524, 82] width 1 height 1
radio input "true"
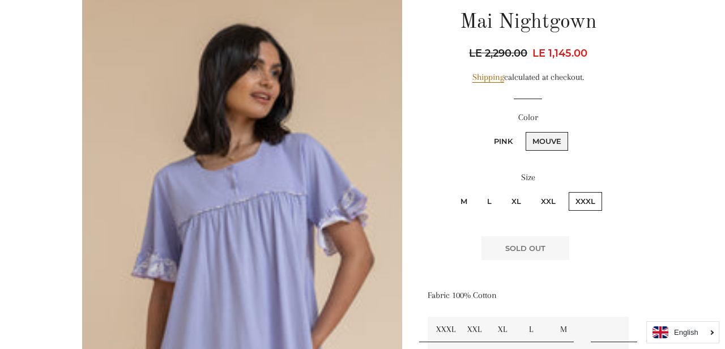
scroll to position [26, 0]
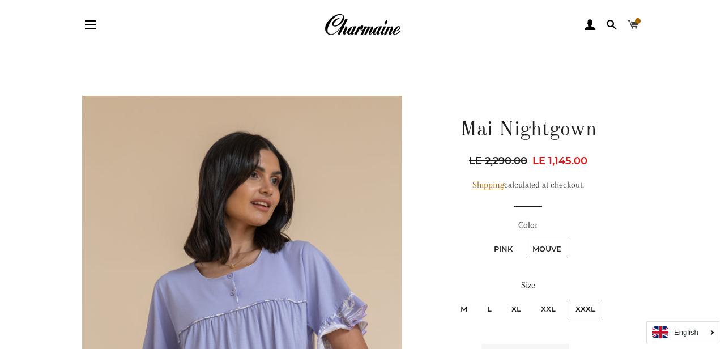
click at [631, 20] on span at bounding box center [633, 24] width 11 height 17
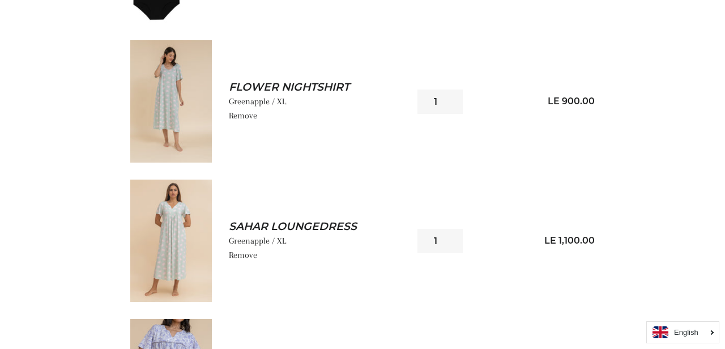
scroll to position [691, 0]
click at [242, 117] on link "Remove" at bounding box center [243, 115] width 28 height 10
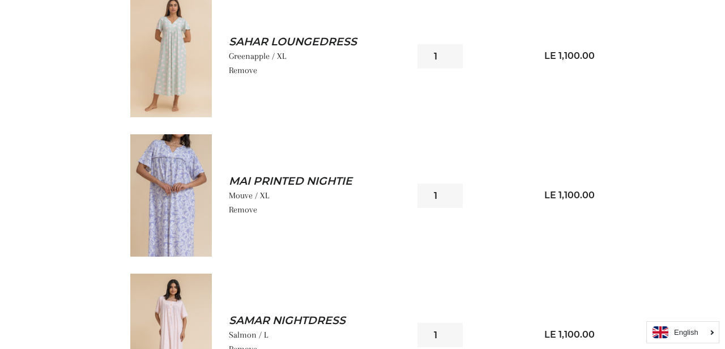
scroll to position [728, 0]
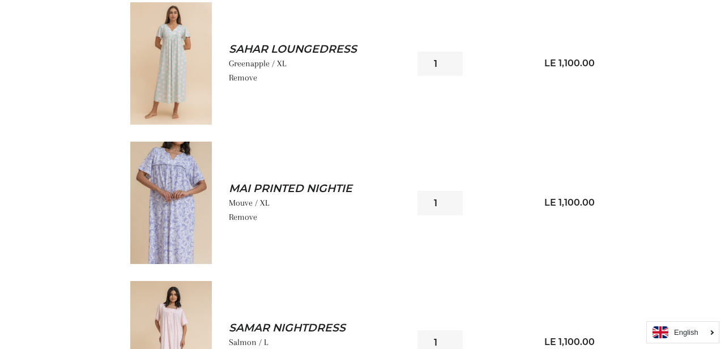
click at [247, 76] on link "Remove" at bounding box center [243, 77] width 28 height 10
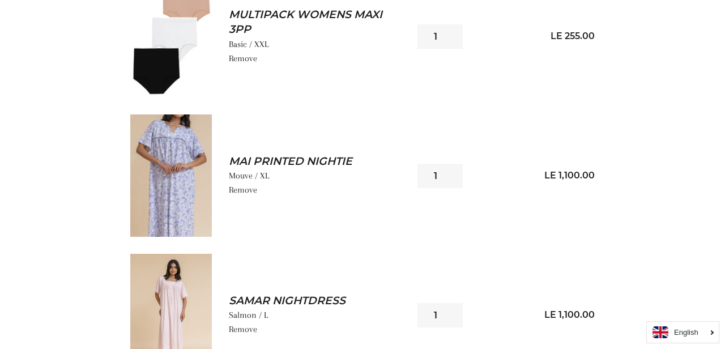
scroll to position [618, 0]
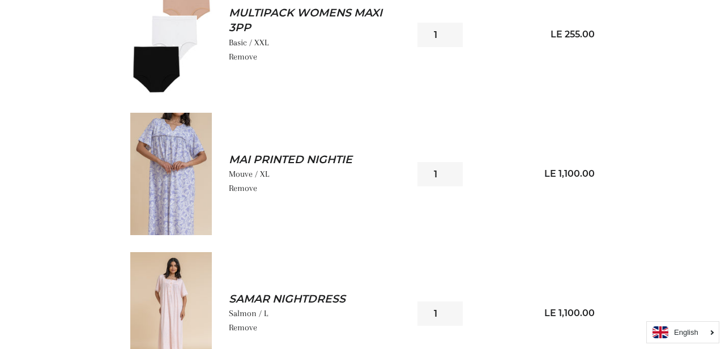
click at [246, 194] on p "Remove" at bounding box center [319, 188] width 180 height 14
click at [245, 191] on link "Remove" at bounding box center [243, 188] width 28 height 10
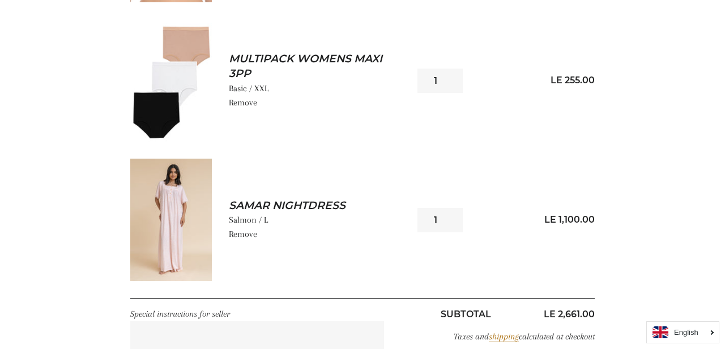
scroll to position [574, 0]
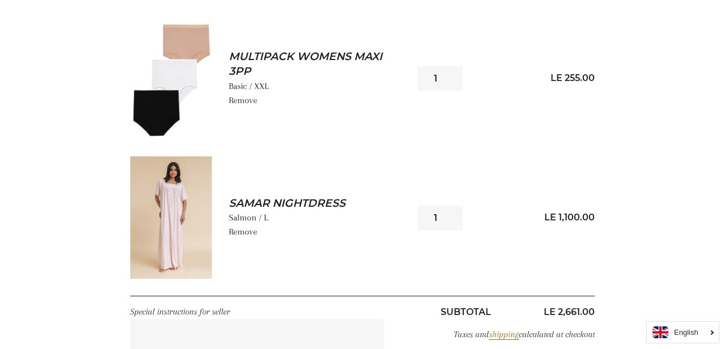
click at [247, 232] on link "Remove" at bounding box center [243, 232] width 28 height 10
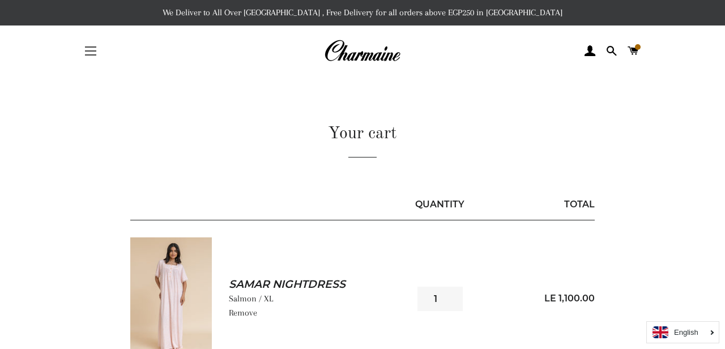
click at [85, 50] on span "button" at bounding box center [90, 50] width 11 height 1
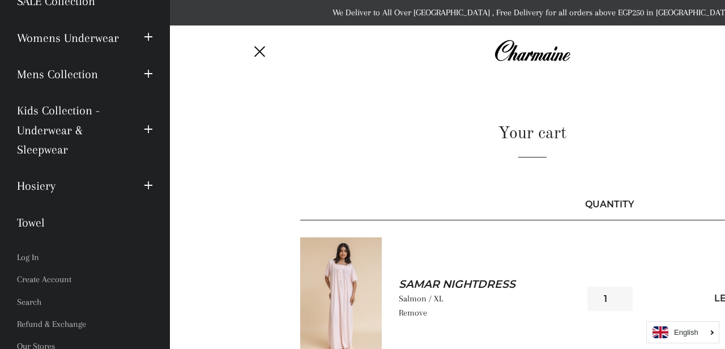
scroll to position [136, 0]
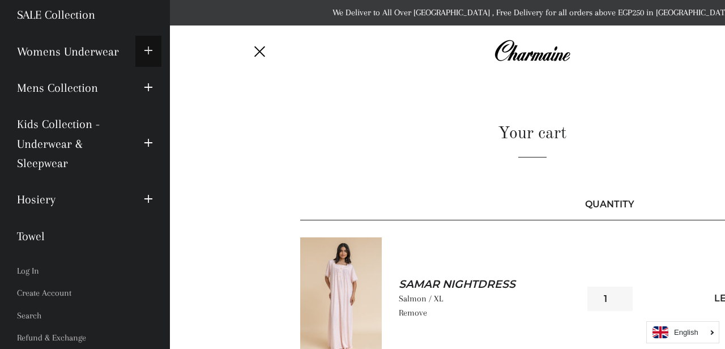
click at [146, 51] on span "button" at bounding box center [148, 51] width 9 height 14
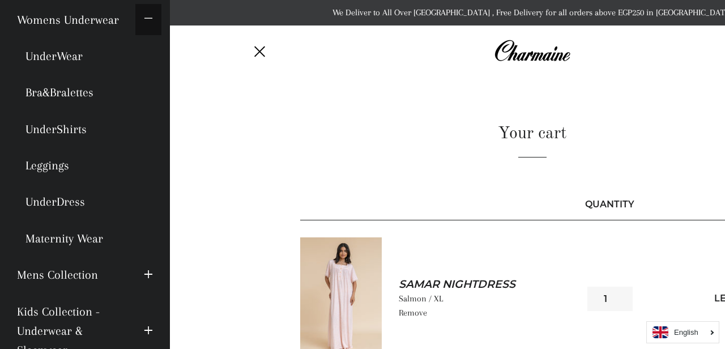
scroll to position [164, 0]
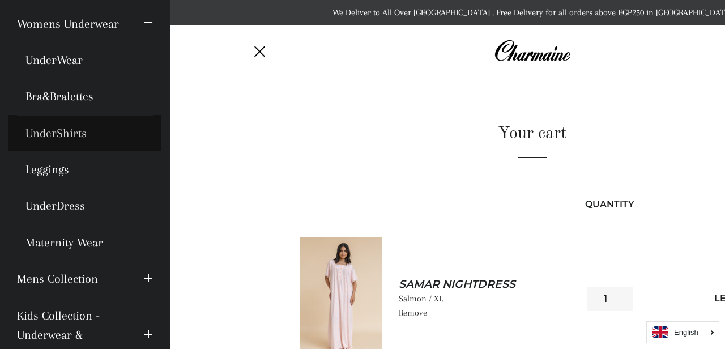
click at [59, 131] on link "UnderShirts" at bounding box center [84, 133] width 153 height 36
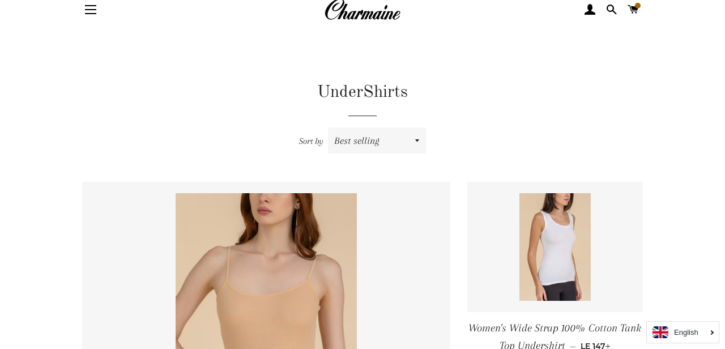
scroll to position [38, 0]
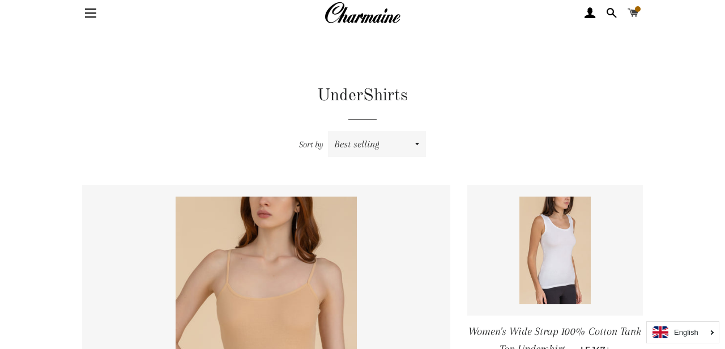
click at [641, 18] on link "Cart" at bounding box center [633, 13] width 19 height 34
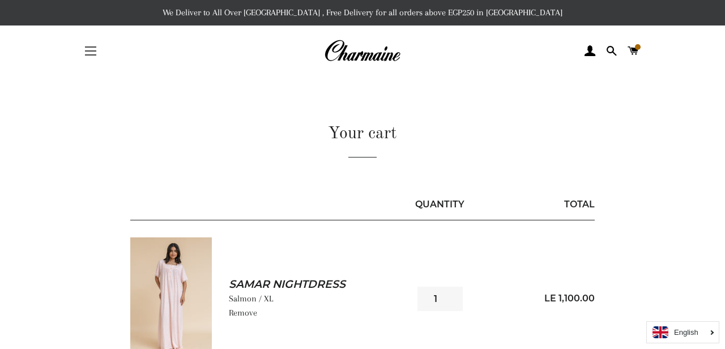
click at [93, 55] on span "button" at bounding box center [90, 54] width 11 height 1
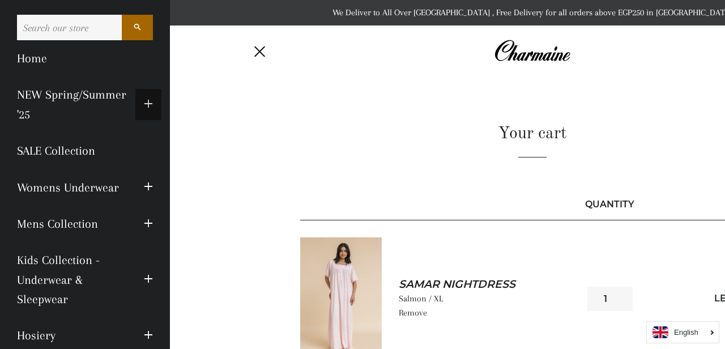
click at [151, 105] on span "button" at bounding box center [148, 104] width 9 height 14
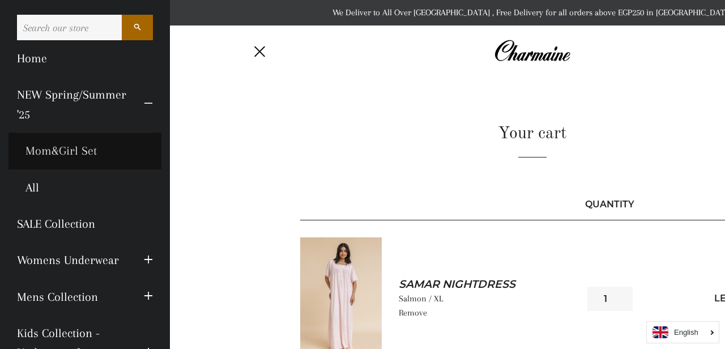
click at [79, 147] on link "Mom&Girl Set" at bounding box center [84, 151] width 153 height 36
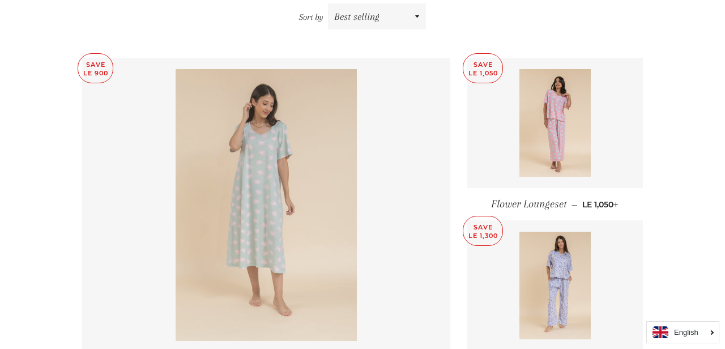
scroll to position [161, 0]
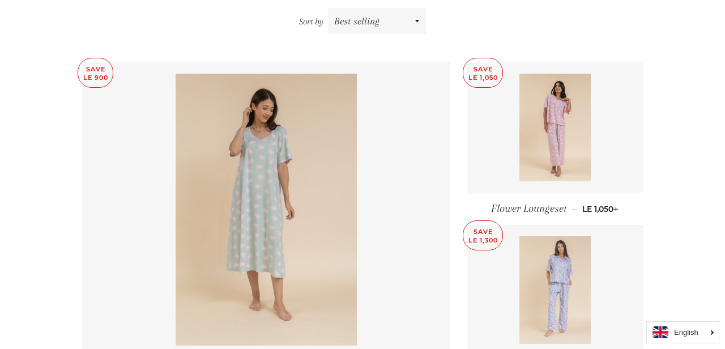
click at [569, 270] on img at bounding box center [555, 290] width 72 height 108
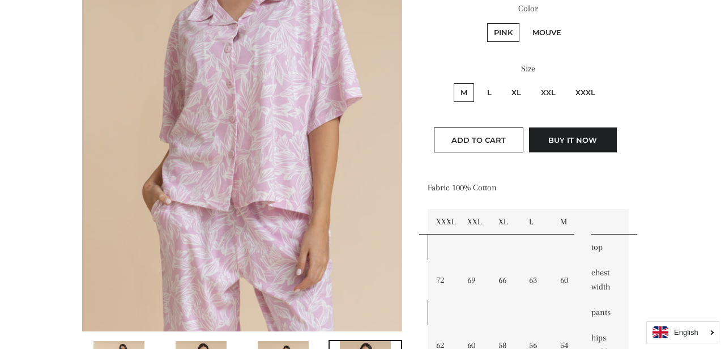
scroll to position [272, 0]
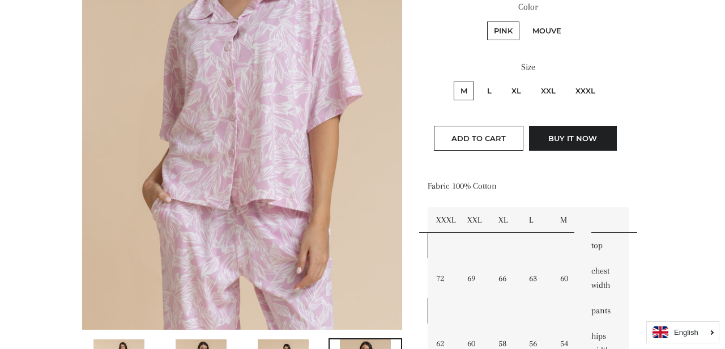
click at [578, 82] on label "XXXL" at bounding box center [585, 91] width 33 height 19
click at [567, 80] on input "XXXL" at bounding box center [567, 80] width 1 height 1
radio input "true"
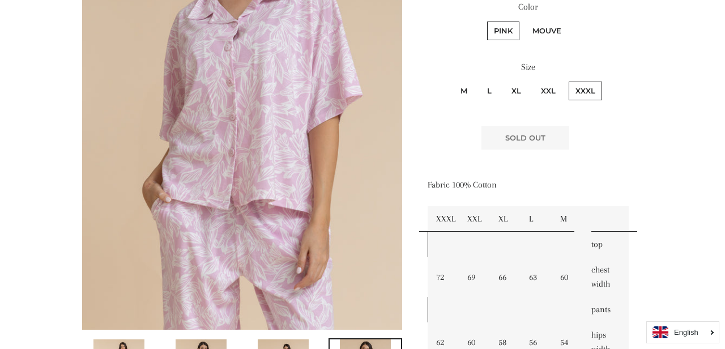
click at [544, 22] on label "Mouve" at bounding box center [547, 31] width 42 height 19
click at [524, 20] on input "Mouve" at bounding box center [524, 20] width 1 height 1
radio input "true"
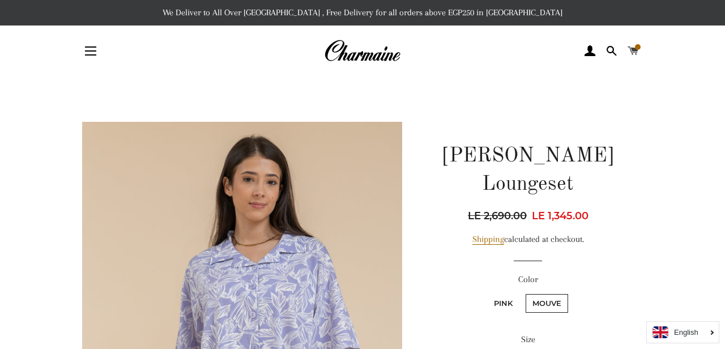
click at [634, 49] on span at bounding box center [633, 50] width 11 height 17
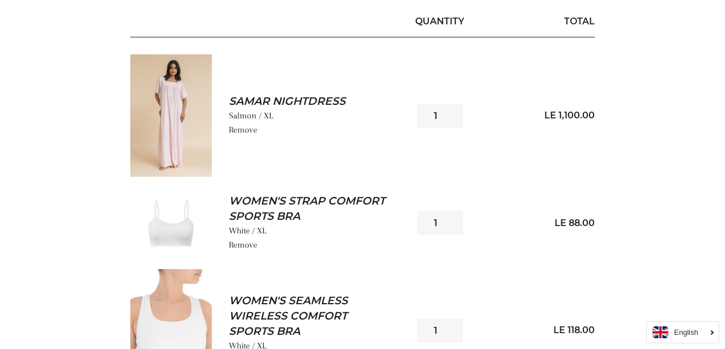
scroll to position [178, 0]
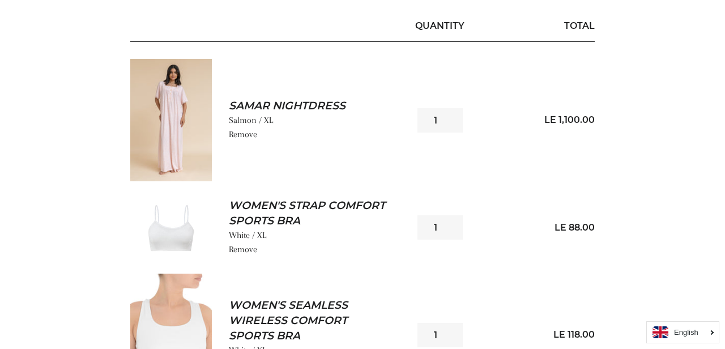
click at [310, 109] on link "Samar Nightdress" at bounding box center [310, 106] width 162 height 15
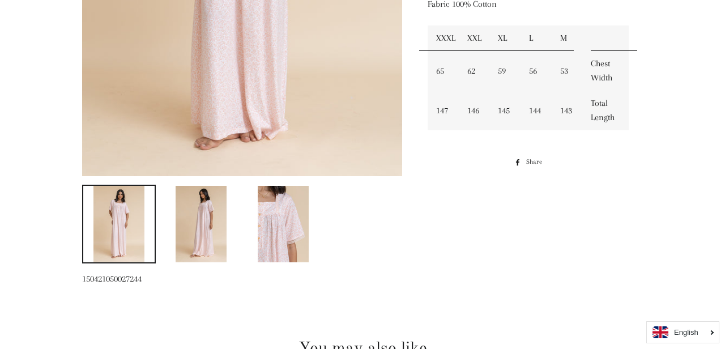
scroll to position [429, 0]
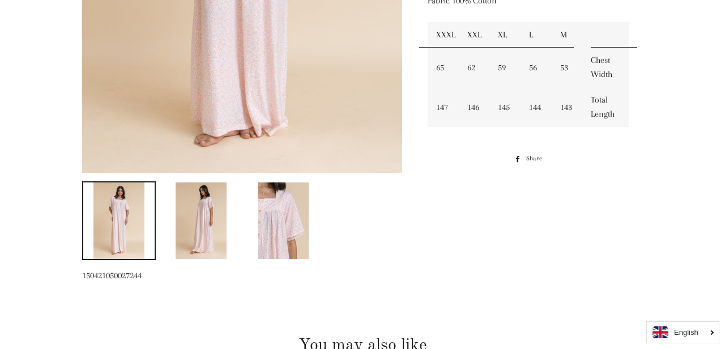
click at [279, 227] on img at bounding box center [283, 220] width 51 height 76
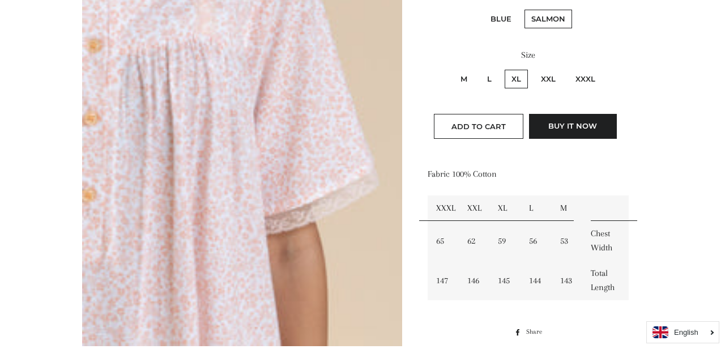
scroll to position [259, 0]
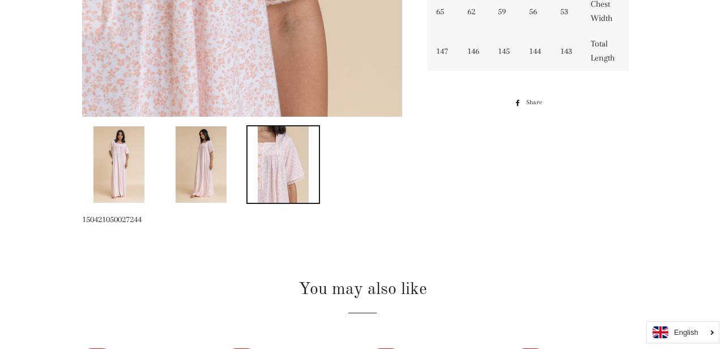
click at [215, 193] on img at bounding box center [201, 164] width 51 height 76
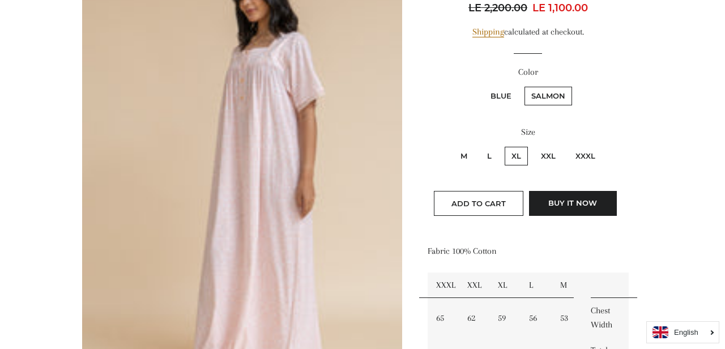
scroll to position [0, 0]
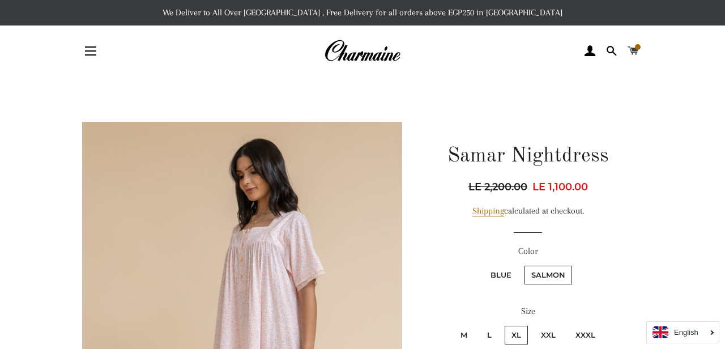
click at [635, 49] on span at bounding box center [638, 47] width 6 height 6
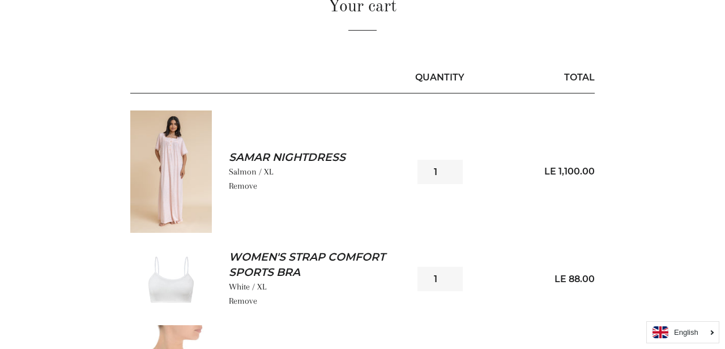
scroll to position [148, 0]
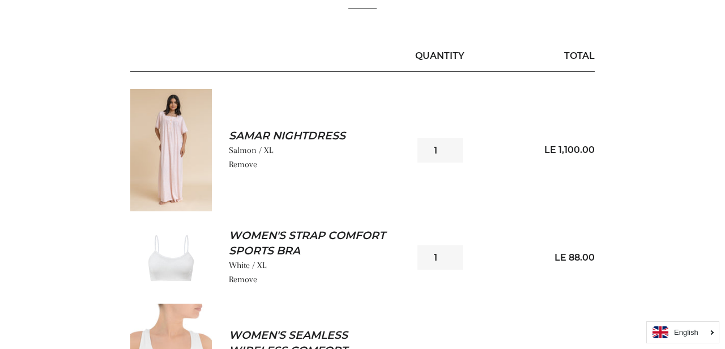
click at [319, 140] on link "Samar Nightdress" at bounding box center [310, 136] width 162 height 15
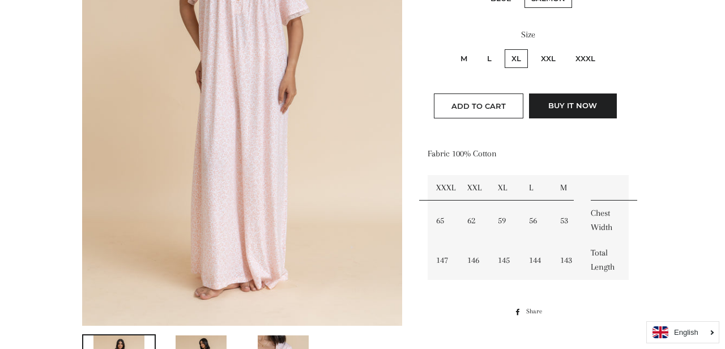
scroll to position [278, 0]
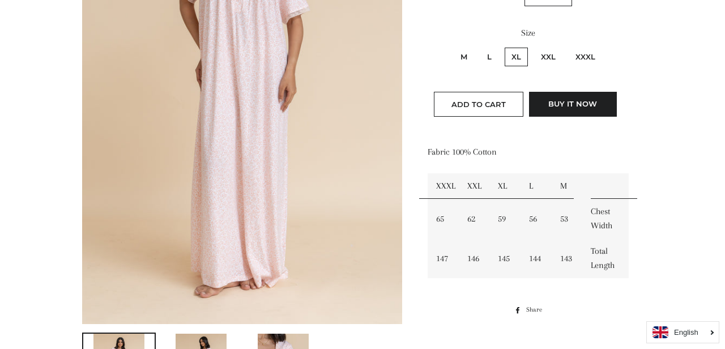
click at [490, 56] on label "L" at bounding box center [489, 57] width 18 height 19
click at [479, 46] on input "L" at bounding box center [479, 46] width 1 height 1
radio input "true"
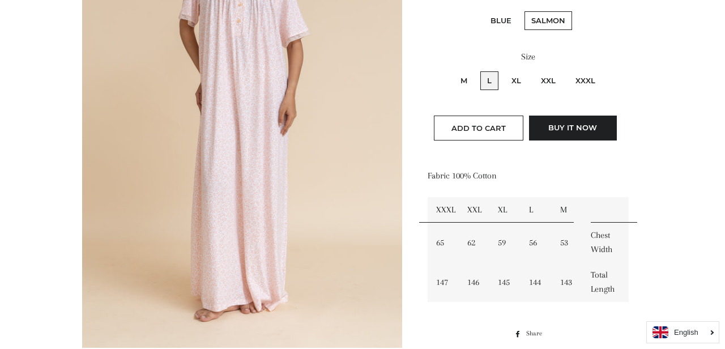
scroll to position [255, 0]
click at [482, 135] on button "Add to Cart" at bounding box center [478, 127] width 89 height 25
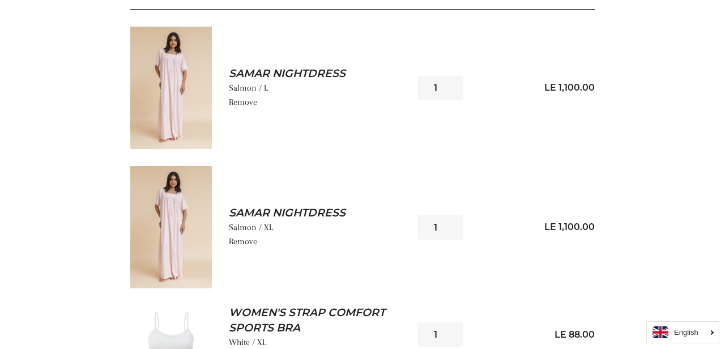
click at [242, 70] on link "Samar Nightdress" at bounding box center [310, 73] width 162 height 15
click at [250, 99] on link "Remove" at bounding box center [243, 102] width 28 height 10
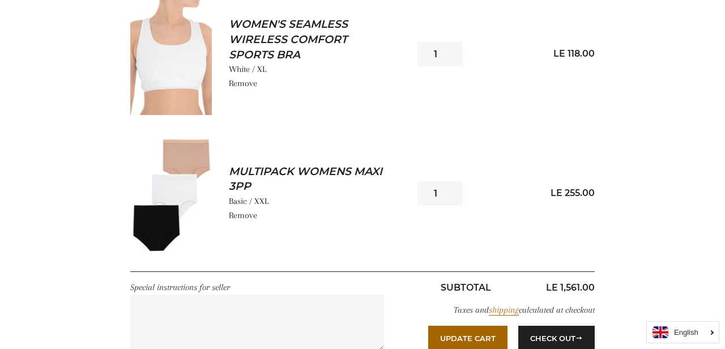
scroll to position [460, 0]
